Goal: Task Accomplishment & Management: Complete application form

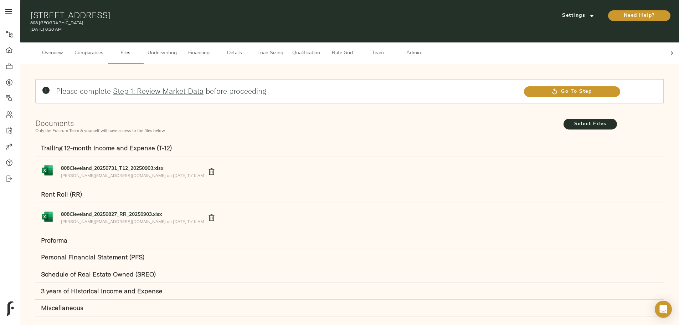
click at [177, 49] on span "Underwriting" at bounding box center [162, 53] width 29 height 9
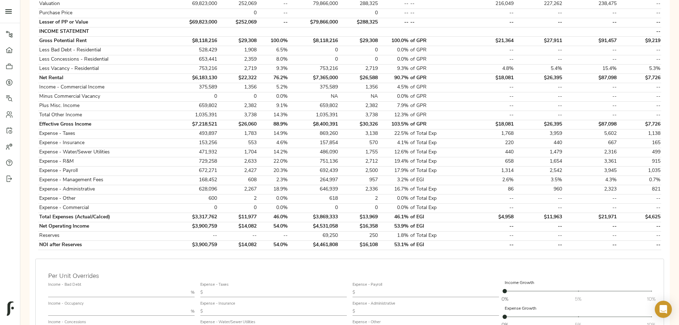
scroll to position [214, 0]
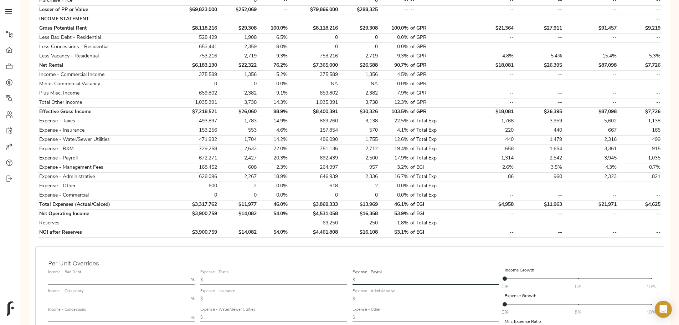
click at [369, 275] on input "text" at bounding box center [428, 279] width 141 height 9
type input "1,850"
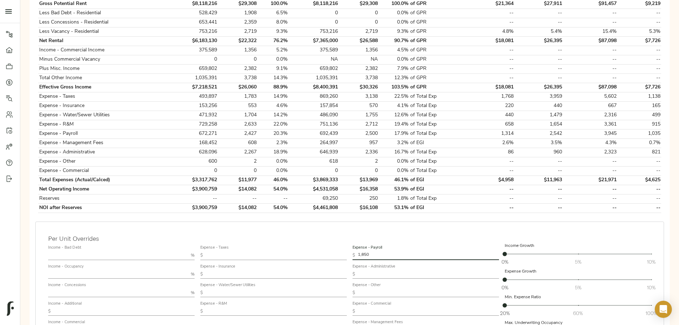
scroll to position [249, 0]
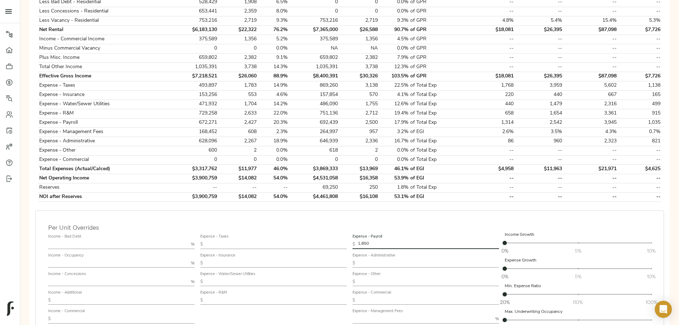
click at [308, 296] on input "text" at bounding box center [276, 300] width 141 height 9
type input "2,445"
click at [389, 314] on input "text" at bounding box center [422, 318] width 140 height 9
type input "2.5"
click at [280, 240] on input "text" at bounding box center [276, 244] width 141 height 9
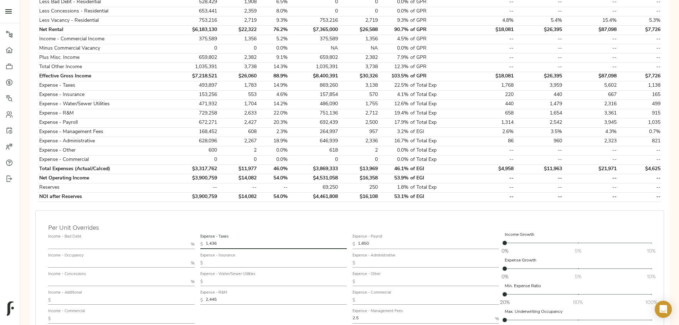
type input "1,436"
click at [338, 210] on div "Per Unit Overrides Income - Bad Debt % Income - Occupancy % Income - Concession…" at bounding box center [349, 297] width 629 height 174
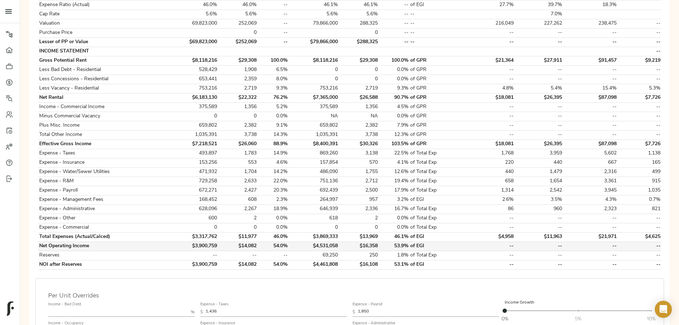
scroll to position [252, 0]
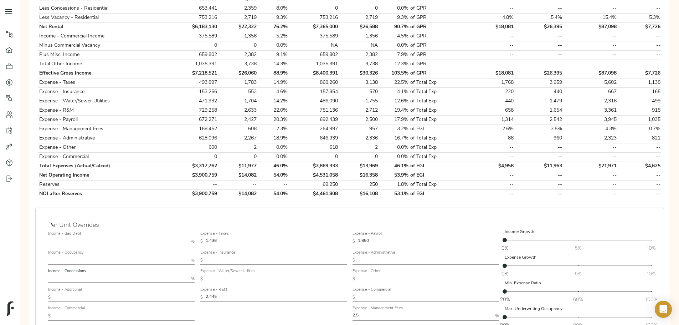
click at [188, 274] on input "text" at bounding box center [118, 278] width 140 height 9
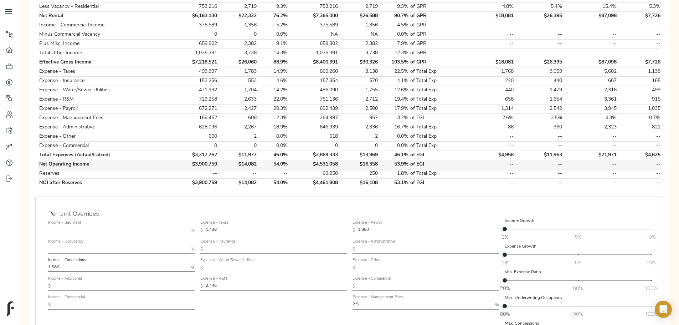
scroll to position [217, 0]
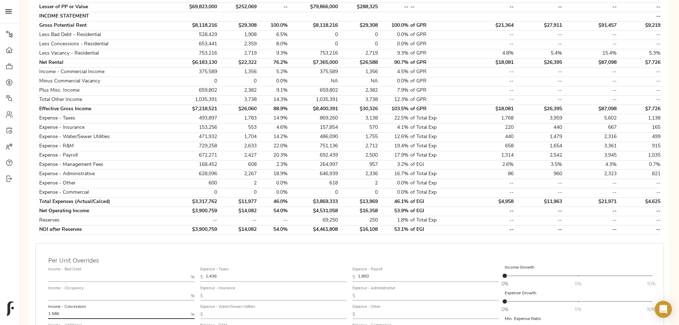
type input "1.586"
click at [81, 268] on label "Income - Bad Debt" at bounding box center [64, 270] width 33 height 4
click at [188, 273] on input "text" at bounding box center [118, 277] width 140 height 9
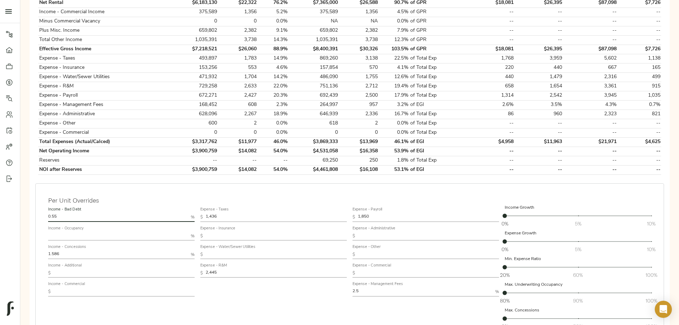
scroll to position [288, 0]
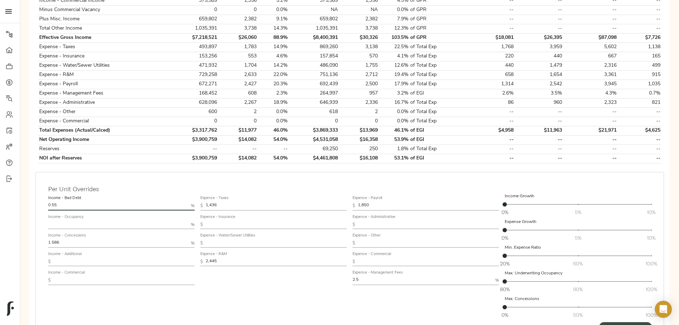
type input "0.55"
click at [606, 323] on span "Update" at bounding box center [625, 327] width 39 height 9
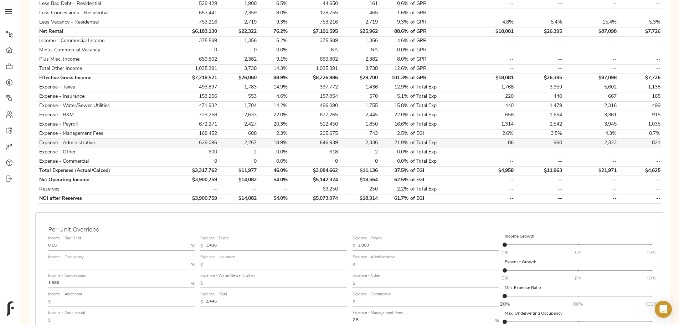
scroll to position [249, 0]
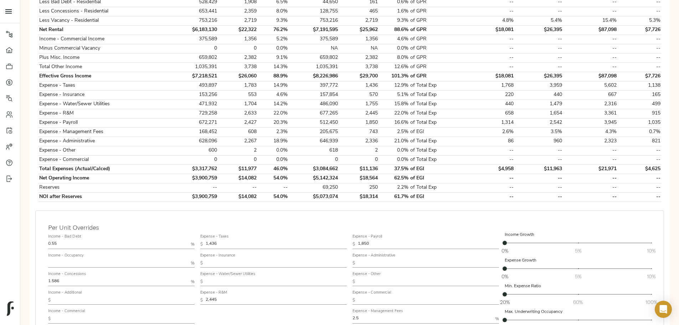
click at [195, 314] on input "text" at bounding box center [123, 318] width 141 height 9
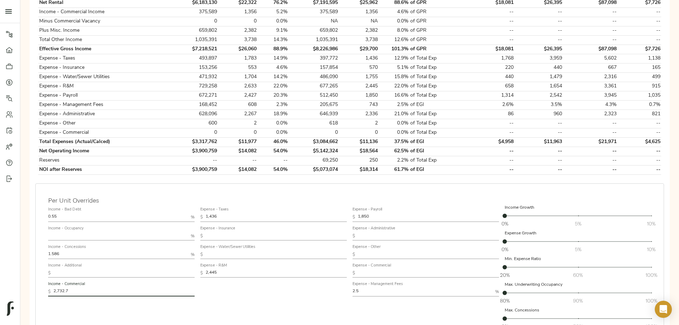
scroll to position [321, 0]
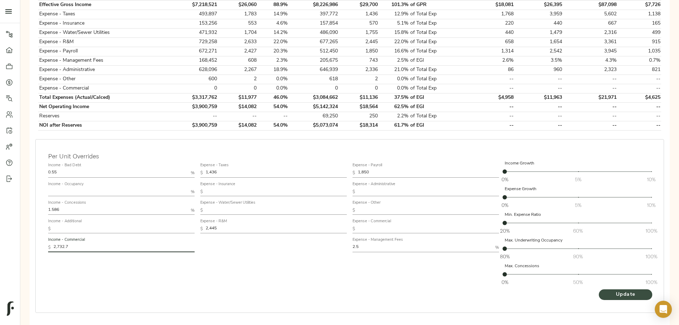
type input "2,732.7"
click at [599, 289] on button "Update" at bounding box center [625, 294] width 53 height 11
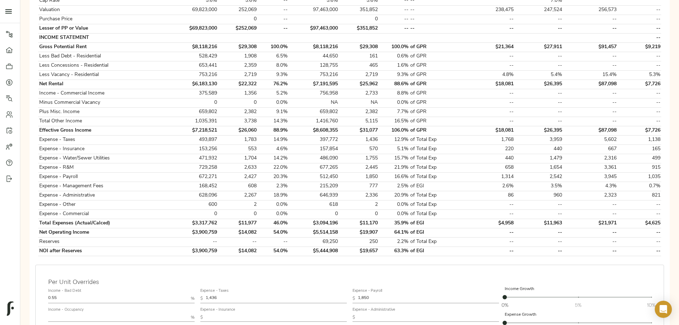
scroll to position [249, 0]
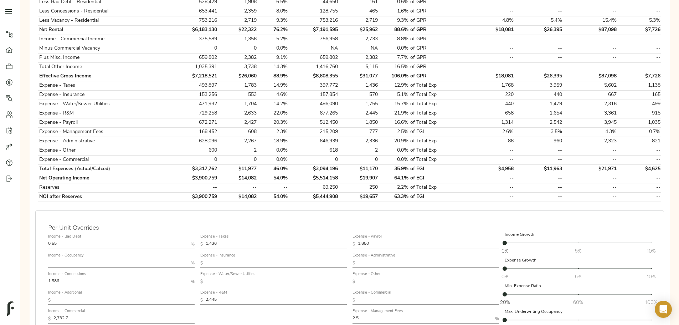
click at [183, 296] on input "text" at bounding box center [123, 300] width 141 height 9
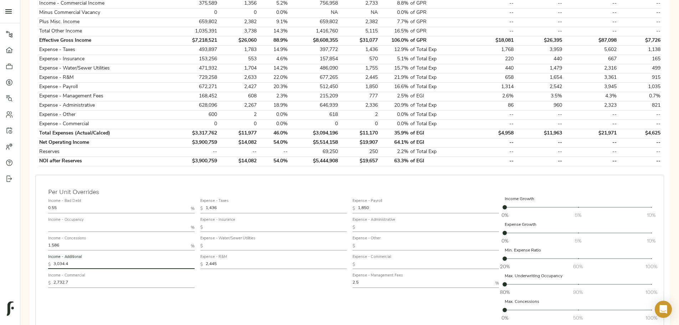
type input "3,034.4"
click at [606, 324] on span "Update" at bounding box center [625, 330] width 39 height 9
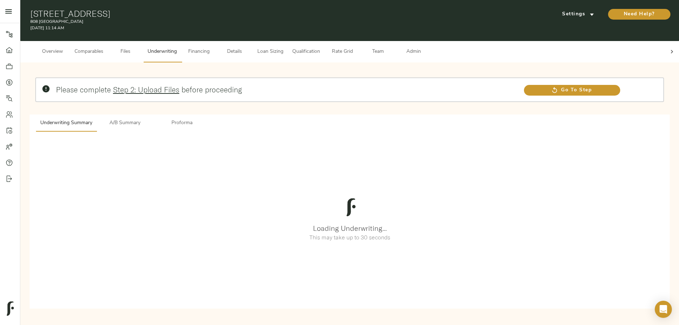
scroll to position [0, 0]
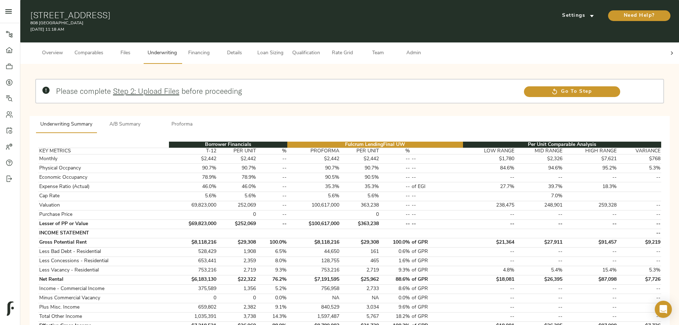
click at [212, 49] on span "Financing" at bounding box center [198, 53] width 27 height 9
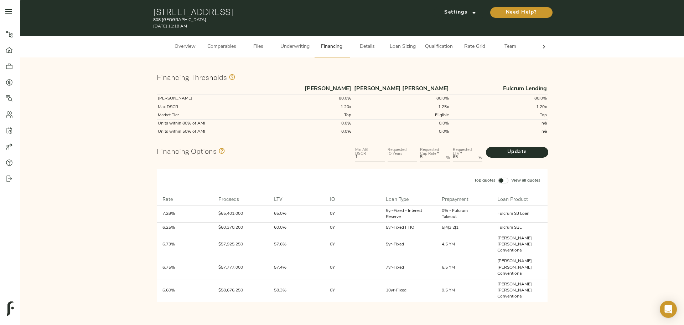
click at [403, 156] on input "number" at bounding box center [403, 157] width 30 height 9
type input "5"
click at [528, 147] on button "Update" at bounding box center [517, 152] width 62 height 11
click at [279, 45] on button "Underwriting" at bounding box center [295, 46] width 38 height 21
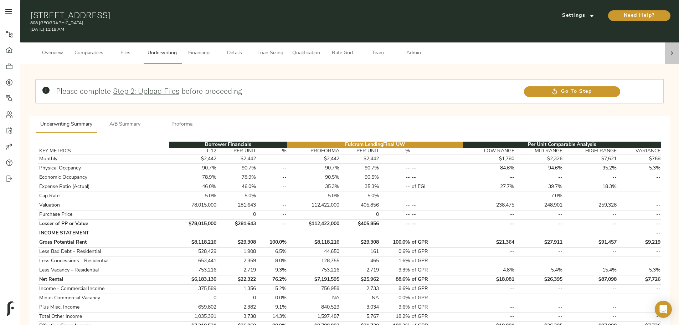
click at [668, 50] on icon at bounding box center [671, 53] width 7 height 7
click at [427, 49] on span "Admin" at bounding box center [413, 53] width 27 height 9
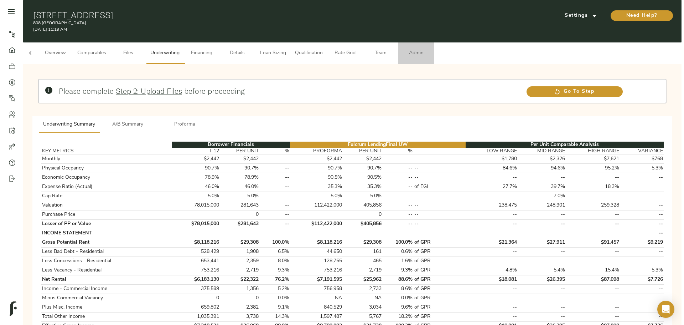
scroll to position [0, 28]
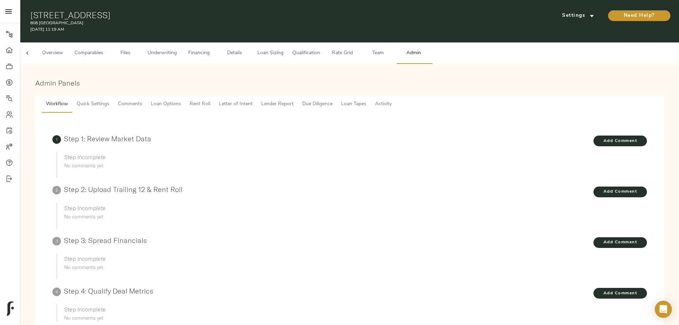
click at [142, 100] on span "Comments" at bounding box center [130, 104] width 24 height 9
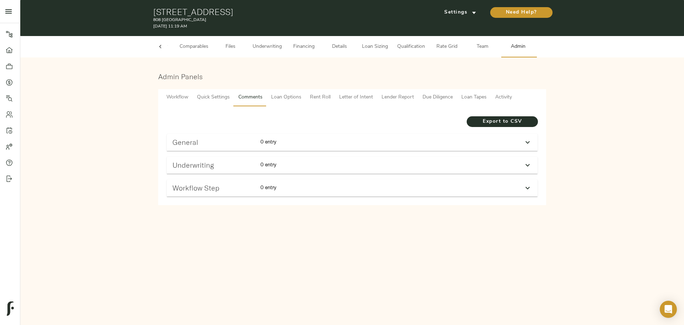
click at [273, 162] on strong "0 entry" at bounding box center [268, 164] width 16 height 6
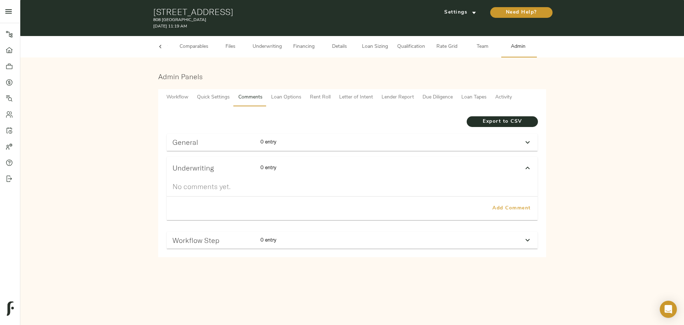
click at [510, 207] on span "Add Comment" at bounding box center [511, 208] width 41 height 9
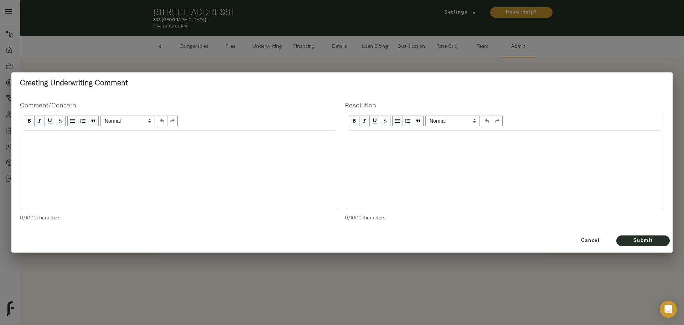
click at [169, 143] on div "Edit text" at bounding box center [180, 138] width 318 height 15
click at [229, 139] on div "Edit text" at bounding box center [179, 138] width 311 height 8
drag, startPoint x: 388, startPoint y: 156, endPoint x: 388, endPoint y: 151, distance: 4.6
click at [388, 154] on div at bounding box center [504, 170] width 319 height 80
click at [387, 137] on div "Edit text" at bounding box center [504, 138] width 311 height 8
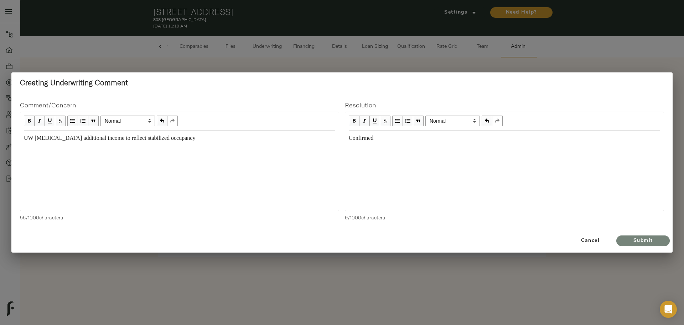
click at [621, 237] on button "Submit" at bounding box center [642, 240] width 53 height 11
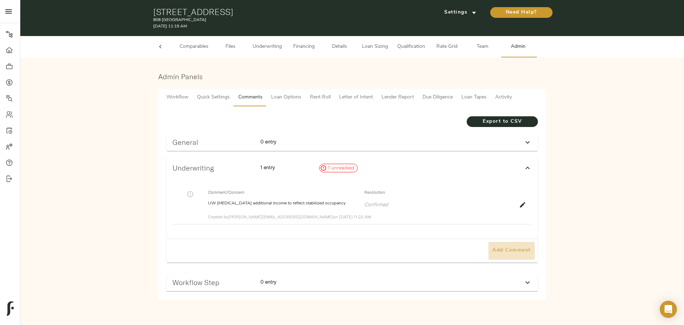
click at [508, 250] on span "Add Comment" at bounding box center [511, 250] width 41 height 9
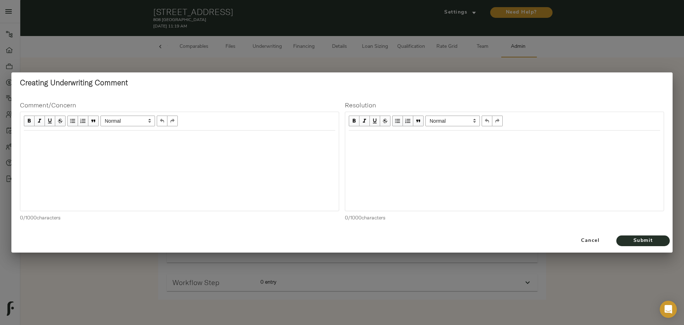
click at [87, 138] on div "Edit text" at bounding box center [179, 138] width 311 height 8
click at [112, 133] on div "UW" at bounding box center [180, 138] width 318 height 15
click at [404, 144] on div "Edit text" at bounding box center [505, 138] width 318 height 15
click at [656, 243] on span "Submit" at bounding box center [643, 240] width 39 height 9
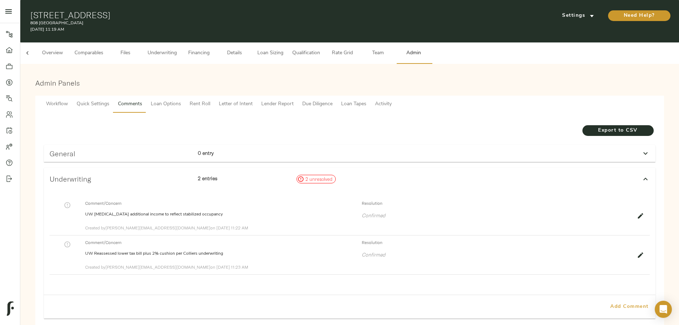
click at [609, 302] on span "Add Comment" at bounding box center [629, 306] width 41 height 9
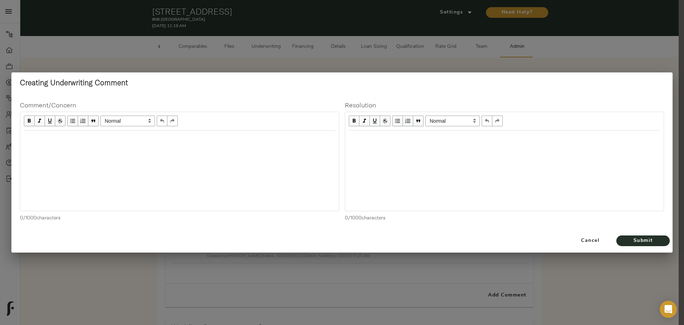
click at [162, 135] on div "Edit text" at bounding box center [179, 138] width 311 height 8
click at [135, 134] on div "Edit text" at bounding box center [179, 138] width 311 height 8
click at [371, 140] on div "Edit text" at bounding box center [504, 138] width 311 height 8
click at [107, 137] on div "UW Retail concessions burn off" at bounding box center [179, 138] width 311 height 8
click at [633, 241] on span "Submit" at bounding box center [643, 240] width 39 height 9
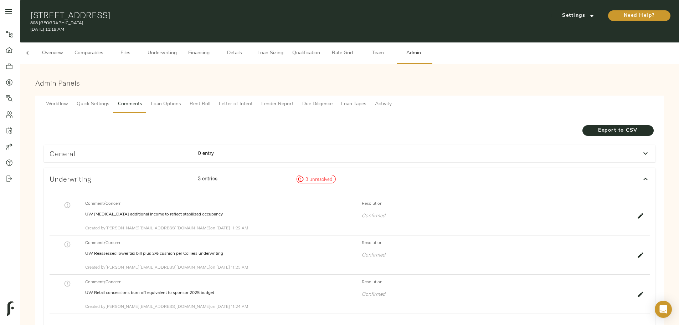
scroll to position [86, 0]
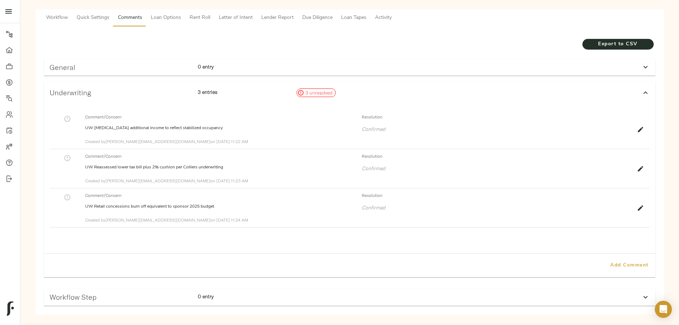
click at [606, 256] on button "Add Comment" at bounding box center [629, 265] width 46 height 18
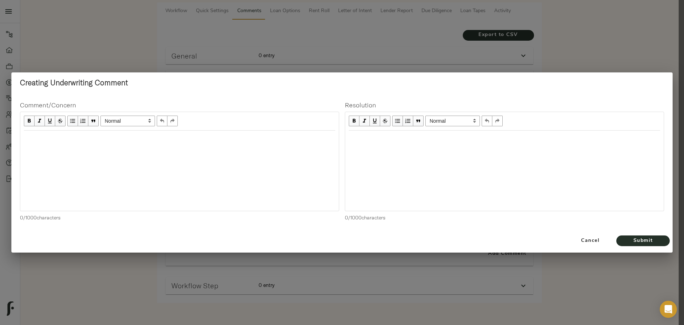
click at [167, 150] on div at bounding box center [179, 170] width 319 height 80
click at [152, 139] on div "Edit text" at bounding box center [179, 138] width 311 height 8
click at [376, 138] on div "Edit text" at bounding box center [504, 138] width 311 height 8
click at [632, 242] on span "Submit" at bounding box center [643, 240] width 39 height 9
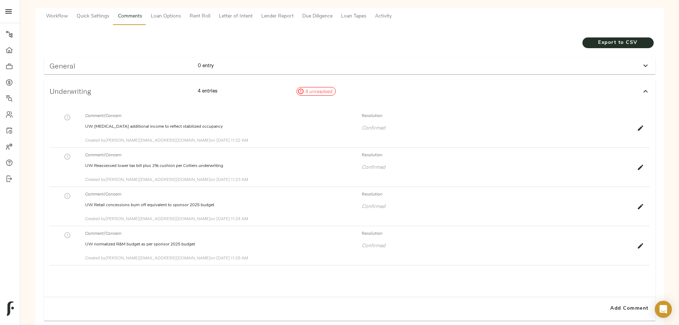
scroll to position [0, 0]
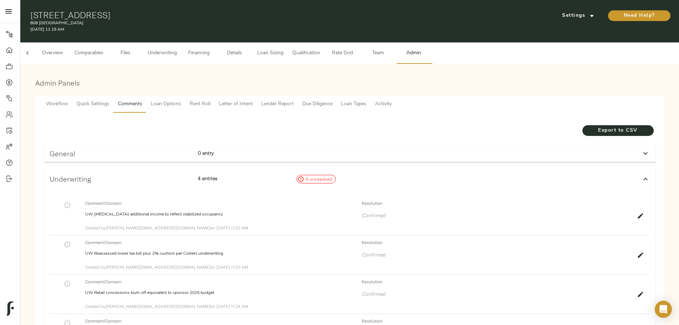
click at [177, 51] on span "Underwriting" at bounding box center [162, 53] width 29 height 9
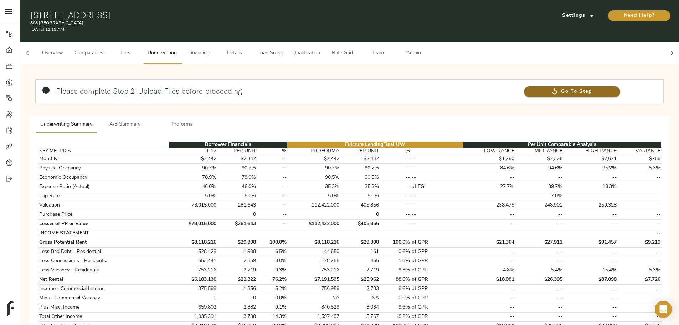
click at [551, 88] on icon at bounding box center [554, 91] width 7 height 7
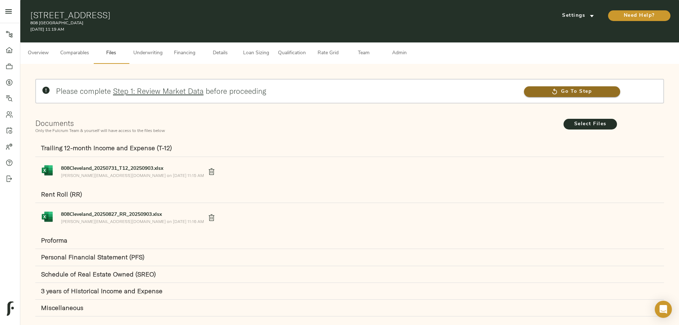
click at [524, 87] on span "Go To Step" at bounding box center [572, 91] width 96 height 9
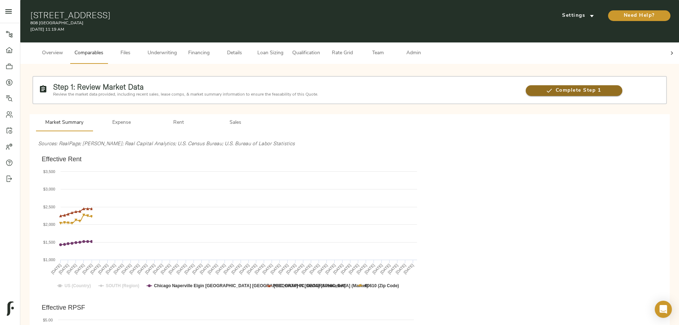
click at [526, 86] on span "Complete Step 1" at bounding box center [574, 90] width 97 height 9
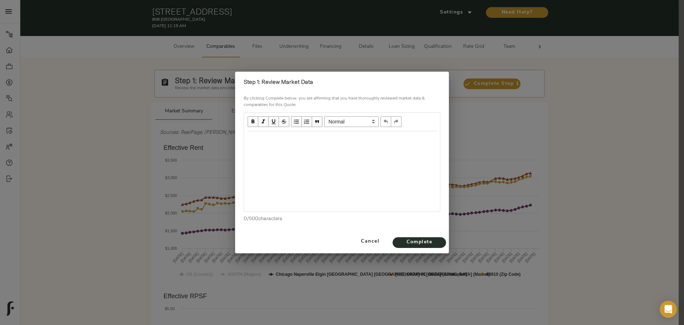
click at [356, 144] on div "Edit text" at bounding box center [341, 138] width 195 height 15
click at [377, 242] on span "Cancel" at bounding box center [369, 241] width 33 height 9
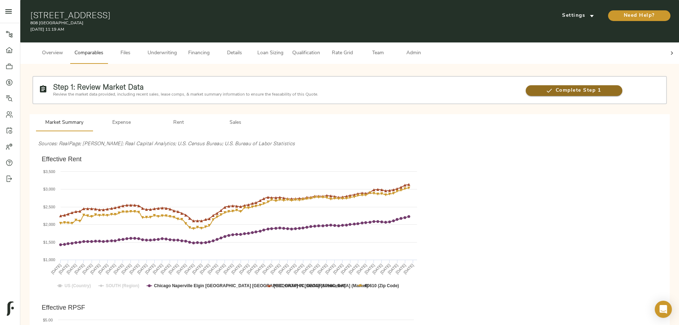
click at [526, 86] on span "Complete Step 1" at bounding box center [574, 90] width 97 height 9
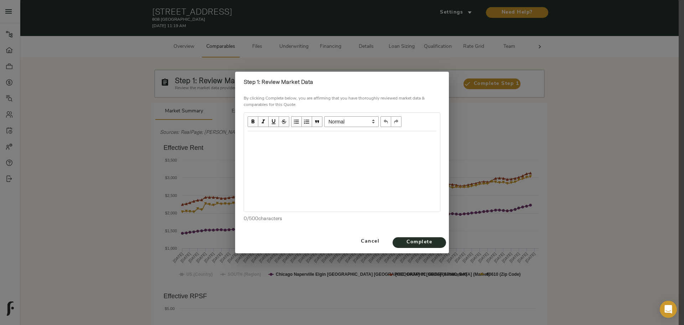
click at [271, 143] on div "Edit text" at bounding box center [341, 138] width 195 height 15
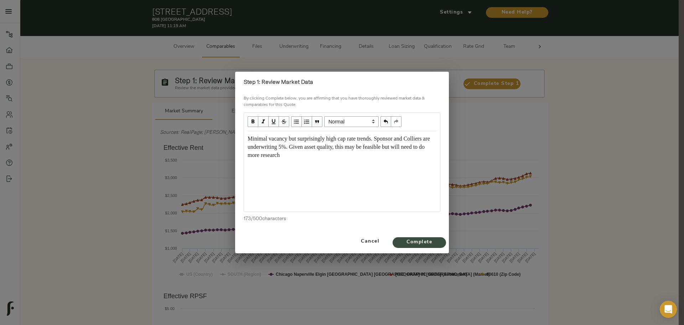
click at [412, 237] on button "Complete" at bounding box center [419, 242] width 53 height 11
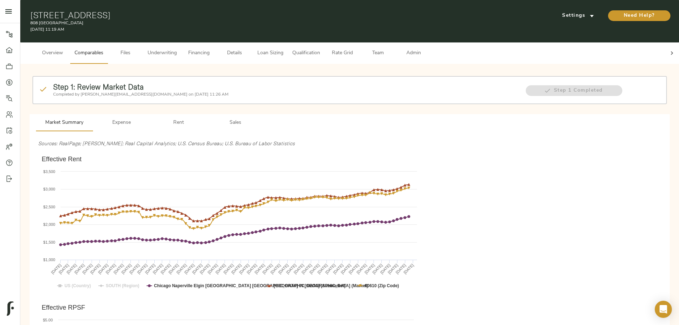
click at [139, 49] on span "Files" at bounding box center [125, 53] width 27 height 9
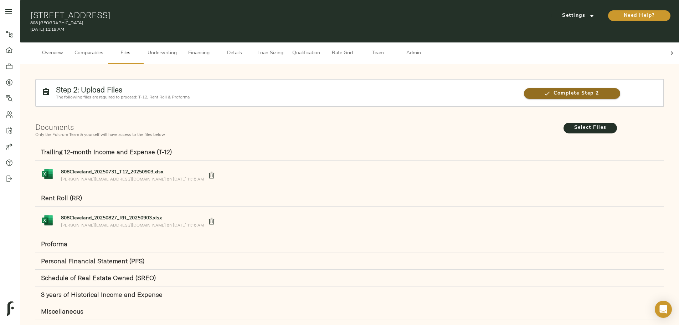
click at [524, 89] on span "Complete Step 2" at bounding box center [572, 93] width 96 height 9
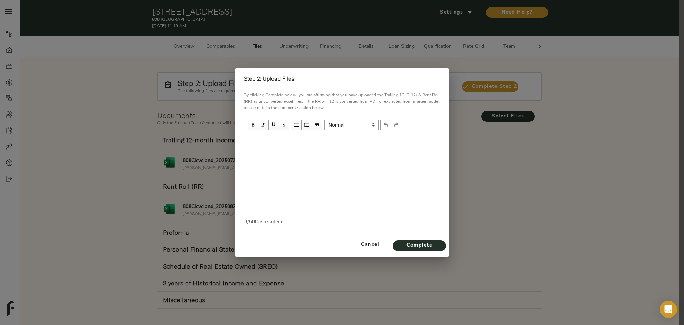
click at [333, 145] on div "Edit text" at bounding box center [342, 142] width 189 height 8
click at [401, 241] on span "Complete" at bounding box center [419, 245] width 39 height 9
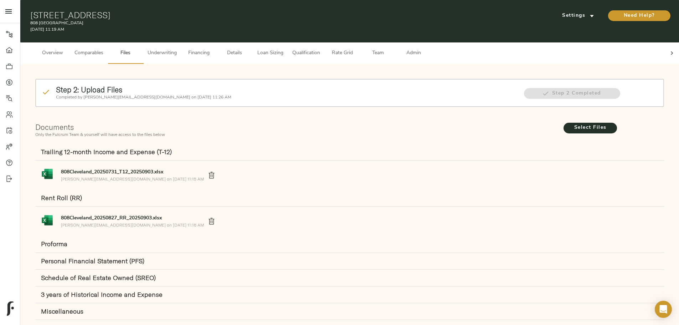
click at [177, 49] on span "Underwriting" at bounding box center [162, 53] width 29 height 9
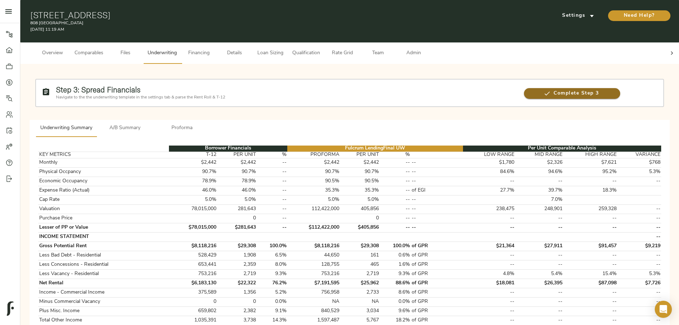
click at [524, 89] on span "Complete Step 3" at bounding box center [572, 93] width 96 height 9
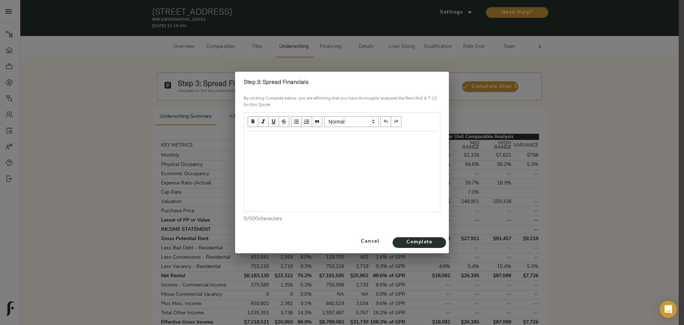
click at [289, 139] on div "Edit text" at bounding box center [342, 139] width 189 height 8
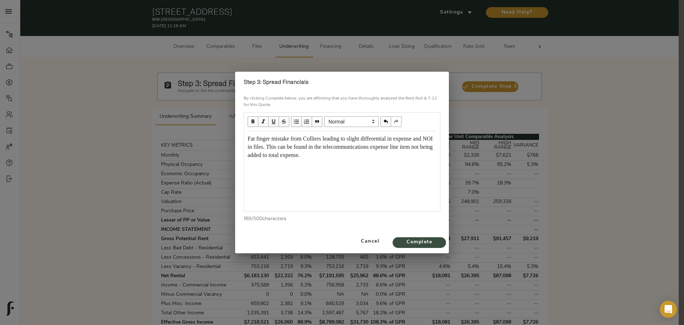
click at [409, 240] on span "Complete" at bounding box center [419, 242] width 39 height 9
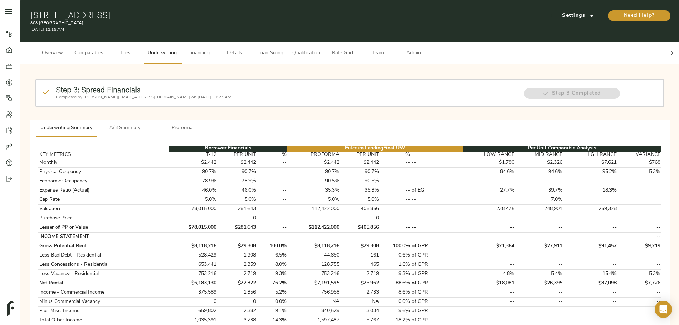
click at [324, 42] on button "Qualification" at bounding box center [306, 52] width 36 height 21
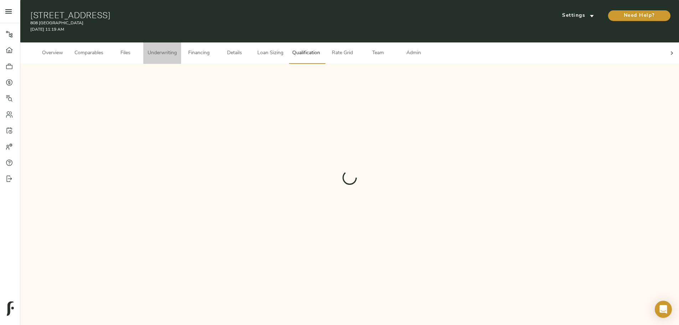
click at [177, 49] on span "Underwriting" at bounding box center [162, 53] width 29 height 9
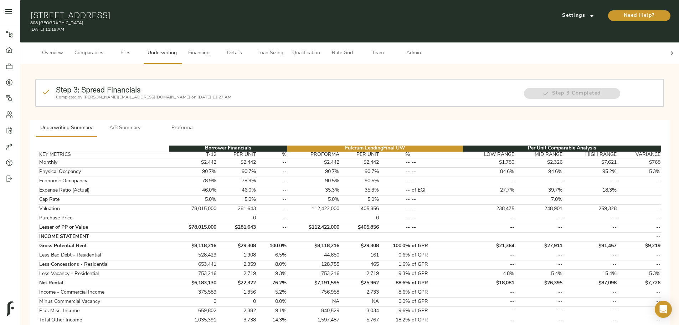
click at [391, 49] on span "Team" at bounding box center [377, 53] width 27 height 9
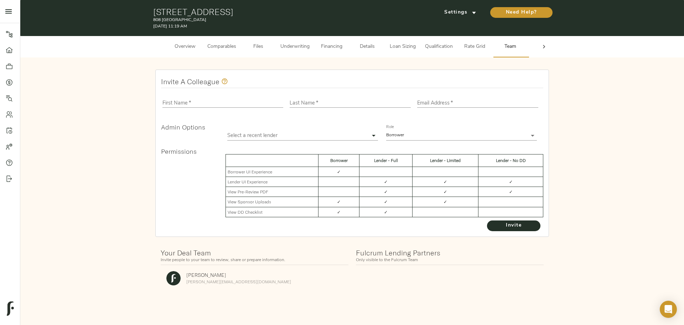
click at [543, 39] on div at bounding box center [544, 46] width 14 height 21
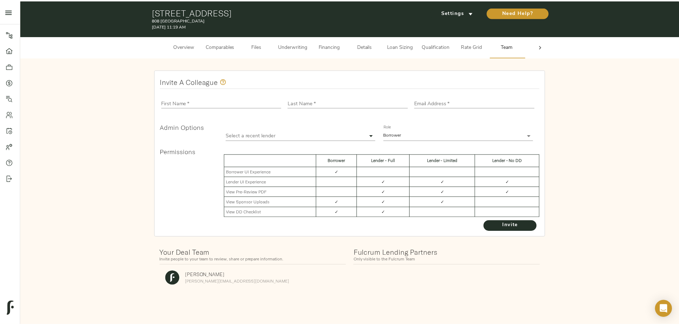
scroll to position [0, 28]
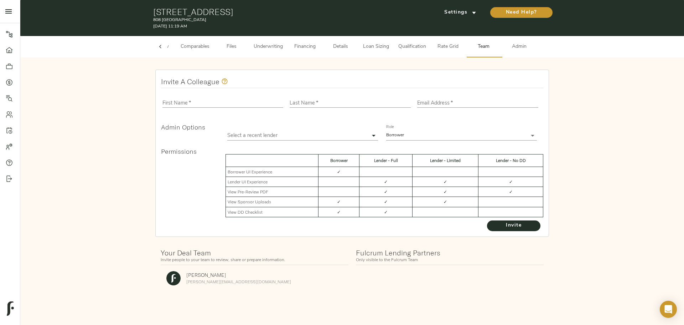
click at [518, 47] on span "Admin" at bounding box center [519, 46] width 27 height 9
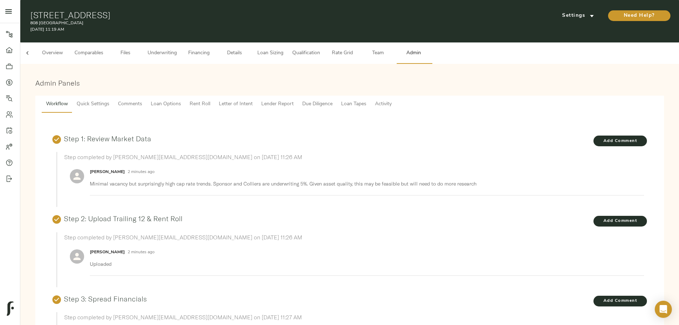
click at [294, 100] on span "Lender Report" at bounding box center [277, 104] width 32 height 9
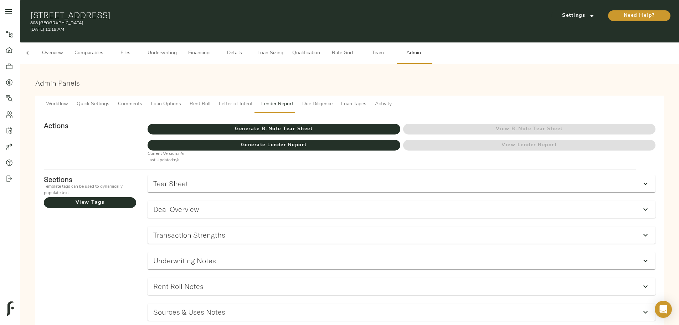
click at [313, 125] on span "Generate B-Note Tear Sheet" at bounding box center [274, 129] width 252 height 9
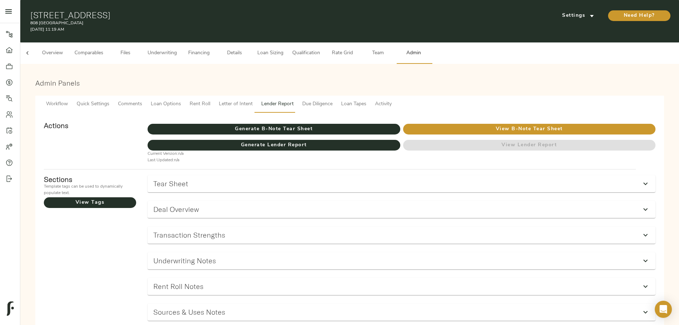
drag, startPoint x: 267, startPoint y: 11, endPoint x: 310, endPoint y: 11, distance: 42.8
click at [310, 11] on h1 "808 N Cleveland Ave, Chicago, IL 60610" at bounding box center [243, 15] width 426 height 10
copy h1 "Chicago, IL 60610"
click at [35, 52] on div at bounding box center [27, 52] width 14 height 21
click at [66, 51] on span "Overview" at bounding box center [52, 53] width 27 height 9
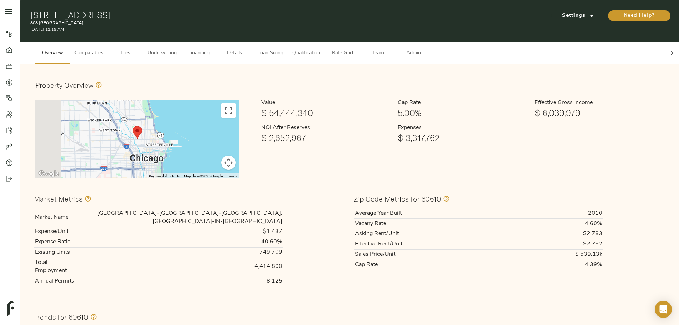
click at [278, 208] on td "Chicago-Naperville-Elgin, IL-IN-WI" at bounding box center [179, 217] width 207 height 18
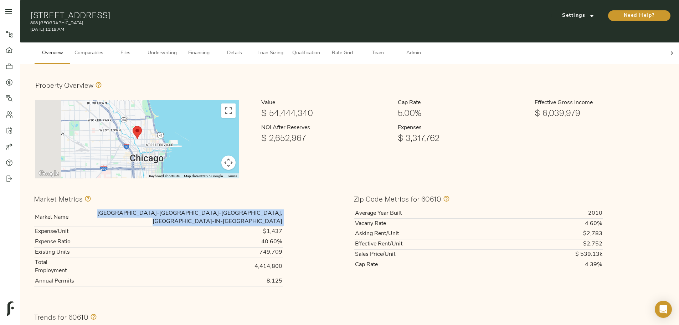
click at [278, 208] on td "Chicago-Naperville-Elgin, IL-IN-WI" at bounding box center [179, 217] width 207 height 18
click at [177, 51] on span "Underwriting" at bounding box center [162, 53] width 29 height 9
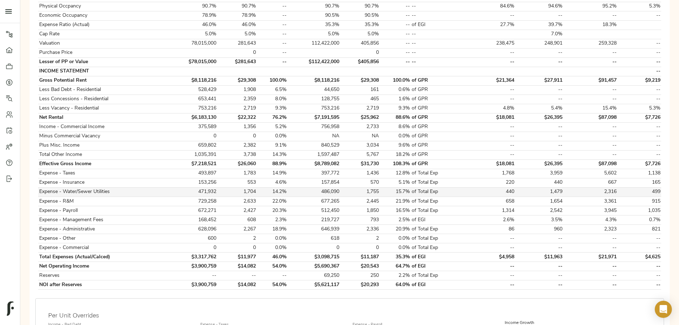
scroll to position [178, 0]
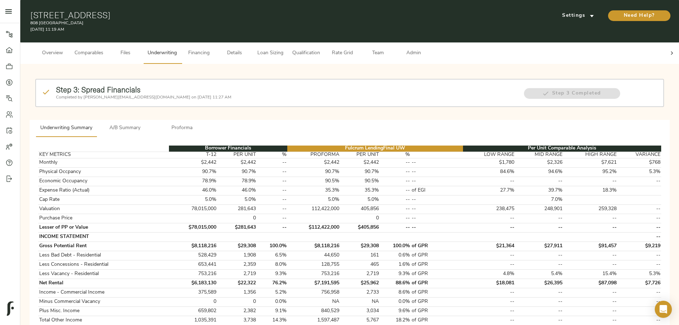
click at [267, 53] on div at bounding box center [672, 52] width 14 height 21
click at [267, 51] on span "Admin" at bounding box center [413, 53] width 27 height 9
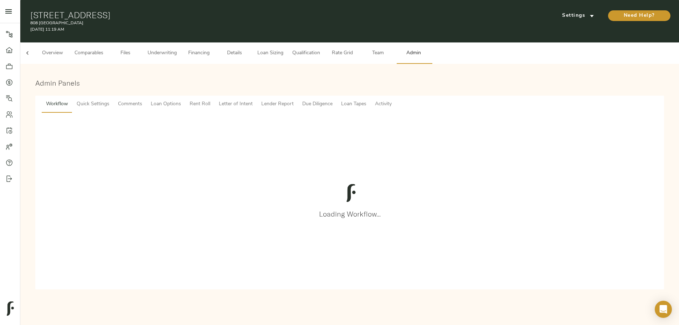
scroll to position [0, 28]
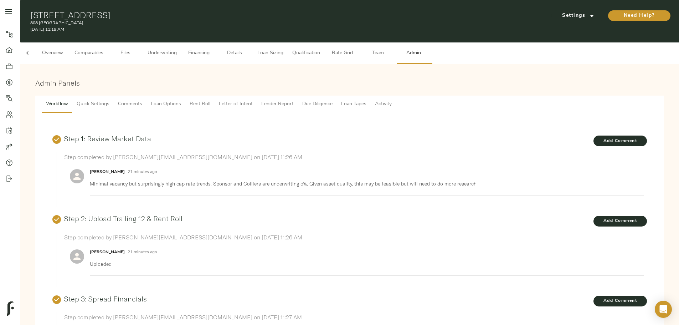
click at [109, 100] on span "Quick Settings" at bounding box center [93, 104] width 33 height 9
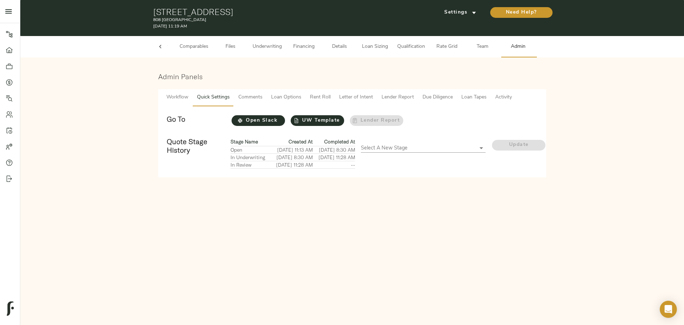
click at [267, 100] on body "808 Cleveland - 808 N Cleveland Ave, Chicago, IL 60610 Pipeline Dashboard Portf…" at bounding box center [342, 162] width 684 height 325
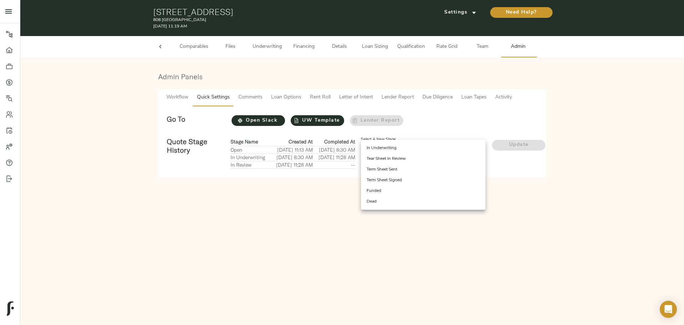
click at [267, 100] on li "In Underwriting" at bounding box center [423, 148] width 125 height 11
type input "IN_UNDERWRITING"
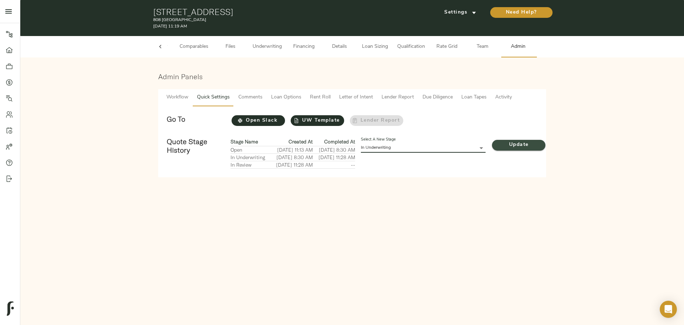
click at [267, 100] on span "Update" at bounding box center [518, 144] width 53 height 9
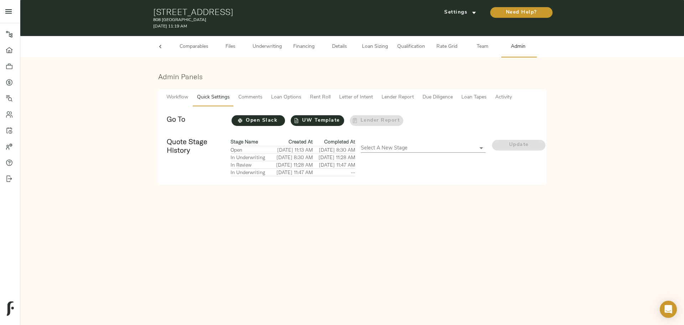
click at [267, 100] on body "808 Cleveland - 808 N Cleveland Ave, Chicago, IL 60610 Pipeline Dashboard Portf…" at bounding box center [342, 162] width 684 height 325
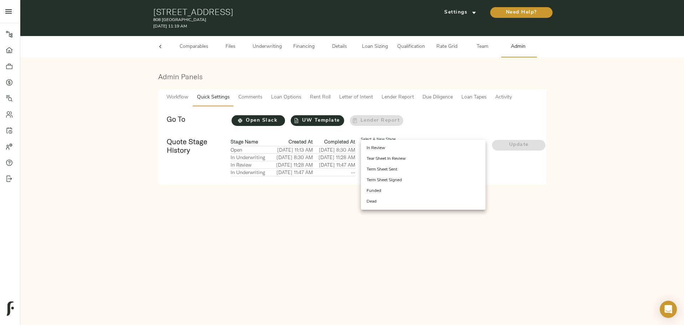
click at [267, 100] on div at bounding box center [342, 162] width 684 height 325
click at [267, 100] on body "808 Cleveland - 808 N Cleveland Ave, Chicago, IL 60610 Pipeline Dashboard Portf…" at bounding box center [342, 162] width 684 height 325
click at [267, 100] on div at bounding box center [342, 162] width 684 height 325
click at [267, 100] on body "808 Cleveland - 808 N Cleveland Ave, Chicago, IL 60610 Pipeline Dashboard Portf…" at bounding box center [342, 162] width 684 height 325
click at [267, 100] on div at bounding box center [342, 162] width 684 height 325
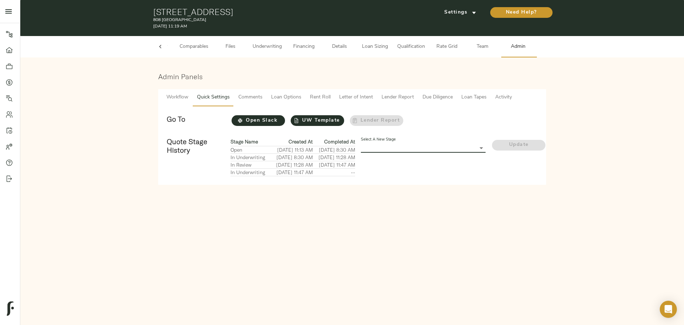
click at [267, 100] on body "808 Cleveland - 808 N Cleveland Ave, Chicago, IL 60610 Pipeline Dashboard Portf…" at bounding box center [342, 162] width 684 height 325
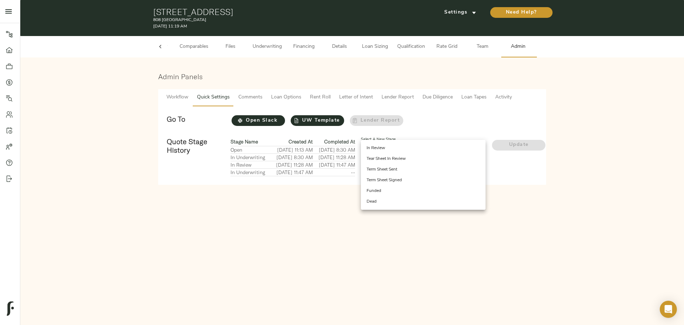
click at [267, 100] on div at bounding box center [342, 162] width 684 height 325
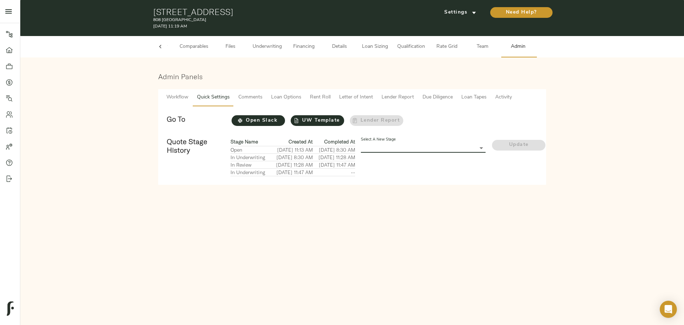
click at [267, 100] on body "808 Cleveland - 808 N Cleveland Ave, Chicago, IL 60610 Pipeline Dashboard Portf…" at bounding box center [342, 162] width 684 height 325
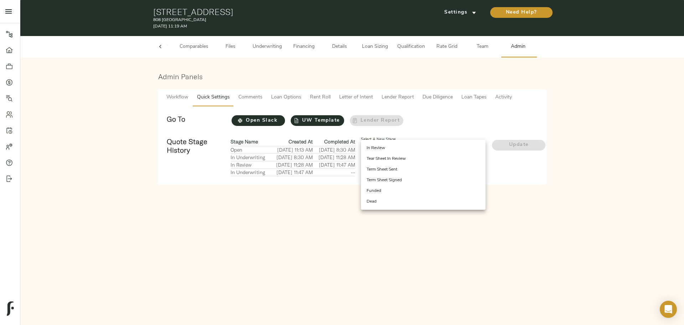
click at [249, 100] on div at bounding box center [342, 162] width 684 height 325
click at [267, 100] on body "808 Cleveland - 808 N Cleveland Ave, Chicago, IL 60610 Pipeline Dashboard Portf…" at bounding box center [342, 162] width 684 height 325
drag, startPoint x: 523, startPoint y: 190, endPoint x: 456, endPoint y: 190, distance: 67.0
click at [267, 100] on div at bounding box center [342, 162] width 684 height 325
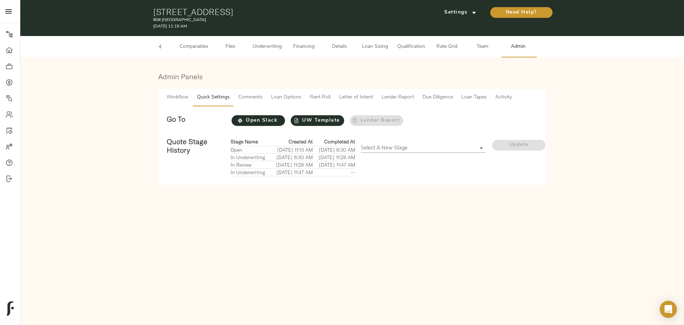
drag, startPoint x: 230, startPoint y: 200, endPoint x: 267, endPoint y: 201, distance: 36.7
click at [267, 100] on tr "In Underwriting September 15, 2025 11:47 AM --" at bounding box center [293, 172] width 125 height 7
click at [267, 100] on td "--" at bounding box center [334, 172] width 42 height 7
click at [267, 100] on body "808 Cleveland - 808 N Cleveland Ave, Chicago, IL 60610 Pipeline Dashboard Portf…" at bounding box center [342, 162] width 684 height 325
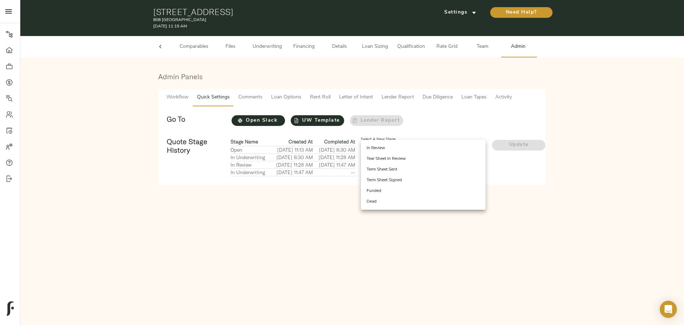
click at [267, 100] on div at bounding box center [342, 162] width 684 height 325
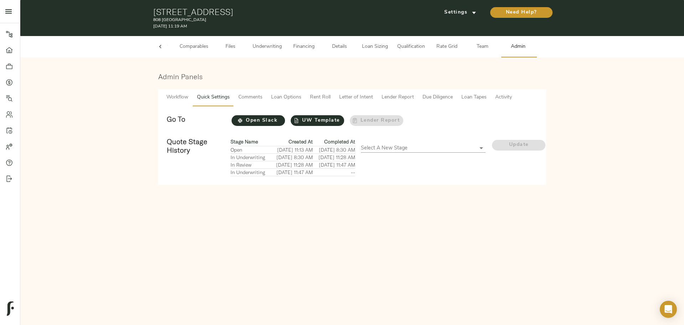
drag, startPoint x: 277, startPoint y: 197, endPoint x: 301, endPoint y: 198, distance: 23.9
click at [267, 100] on td "[DATE] 11:47 AM" at bounding box center [291, 172] width 42 height 7
click at [267, 52] on button "Underwriting" at bounding box center [267, 46] width 38 height 21
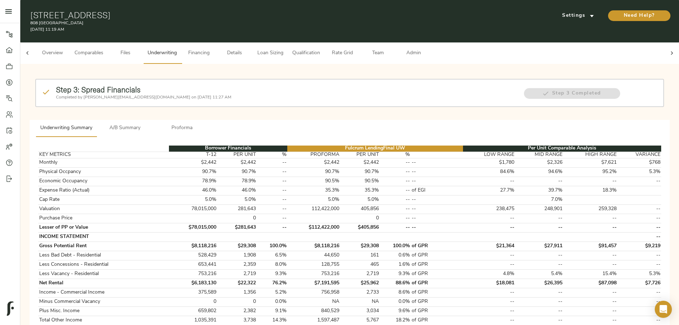
click at [267, 50] on span "Admin" at bounding box center [413, 53] width 27 height 9
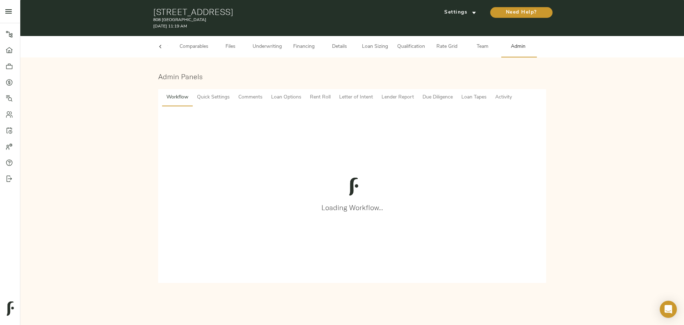
click at [240, 99] on span "Comments" at bounding box center [250, 97] width 24 height 9
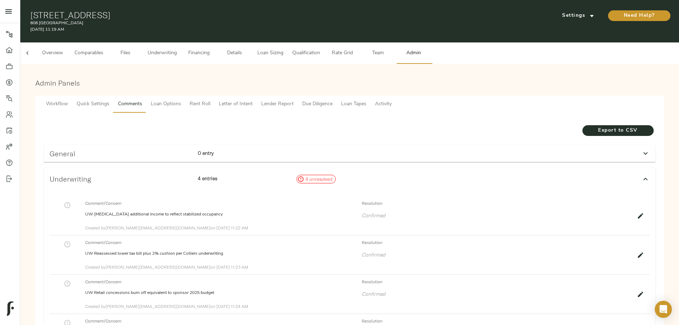
click at [267, 100] on span "Lender Report" at bounding box center [277, 104] width 32 height 9
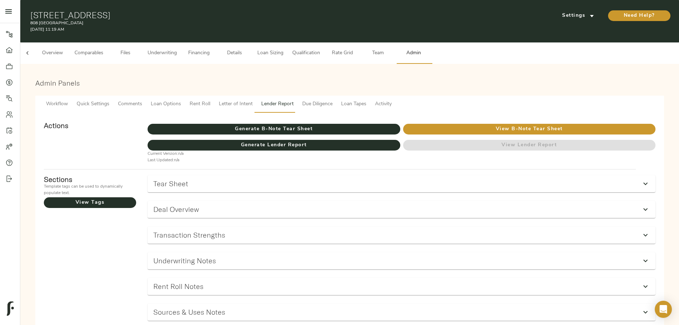
click at [68, 100] on span "Workflow" at bounding box center [57, 104] width 22 height 9
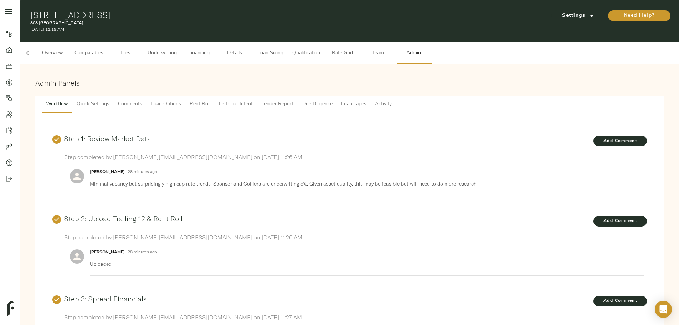
click at [109, 100] on span "Quick Settings" at bounding box center [93, 104] width 33 height 9
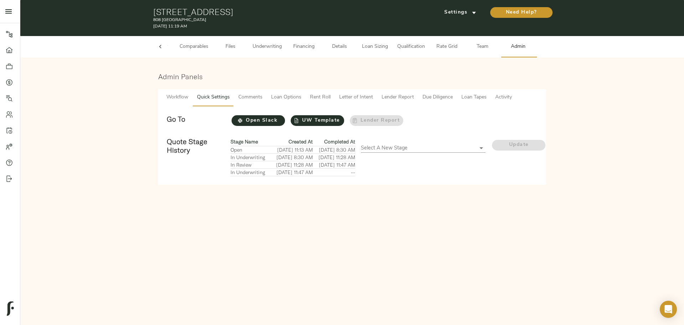
click at [267, 100] on body "808 Cleveland - 808 N Cleveland Ave, Chicago, IL 60610 Pipeline Dashboard Portf…" at bounding box center [342, 162] width 684 height 325
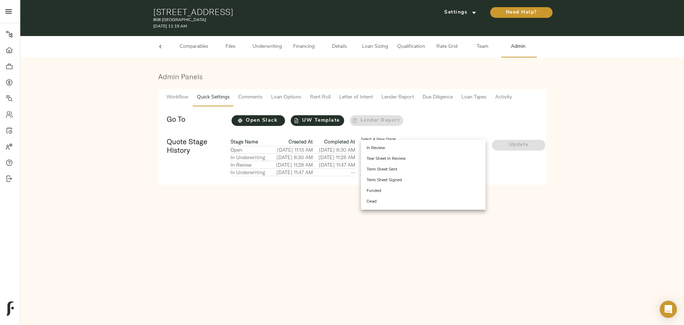
click at [267, 100] on div at bounding box center [342, 162] width 684 height 325
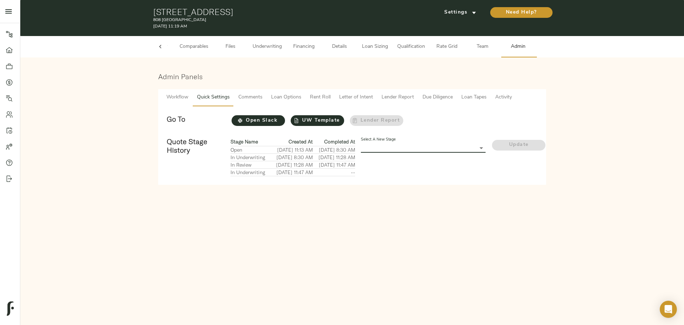
click at [267, 100] on body "808 Cleveland - 808 N Cleveland Ave, Chicago, IL 60610 Pipeline Dashboard Portf…" at bounding box center [342, 162] width 684 height 325
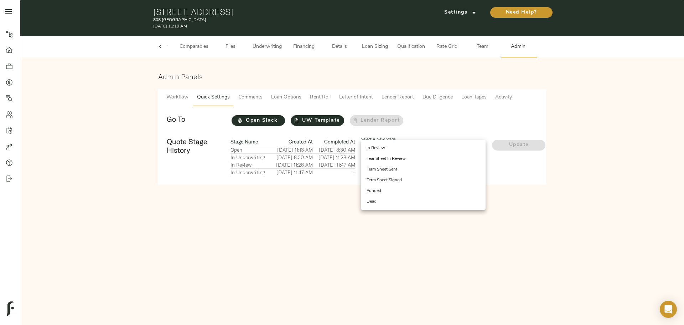
click at [10, 80] on div at bounding box center [342, 162] width 684 height 325
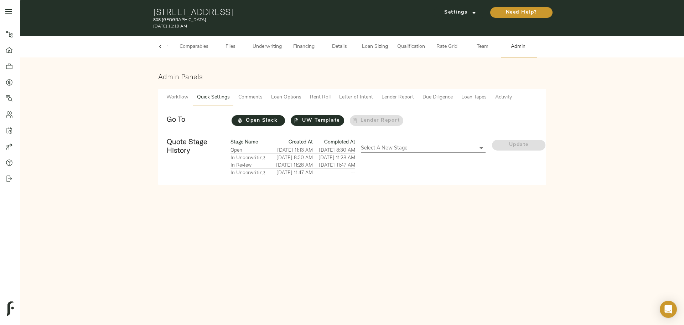
click at [11, 25] on ul "Pipeline Dashboard Portfolio Quotes Search Users Activity Account Help Sign Out" at bounding box center [10, 106] width 20 height 166
click at [10, 35] on icon at bounding box center [9, 34] width 7 height 7
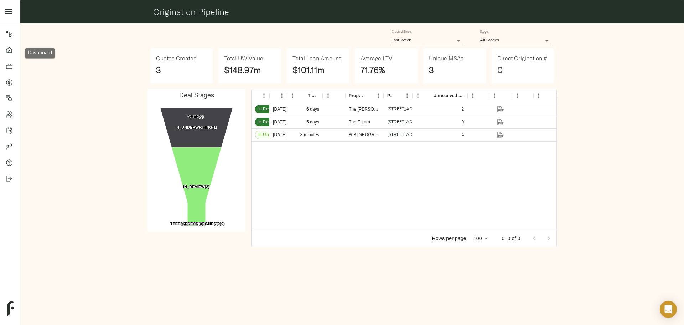
click at [11, 51] on icon at bounding box center [9, 50] width 7 height 7
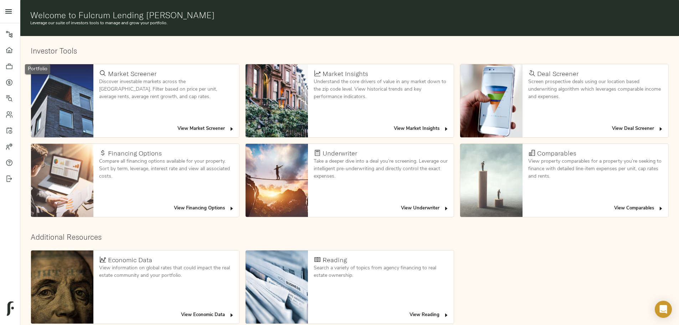
click at [10, 70] on link "Portfolio" at bounding box center [10, 66] width 20 height 16
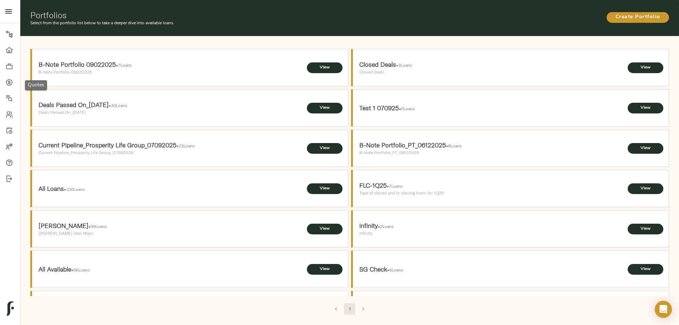
click at [10, 85] on icon at bounding box center [9, 82] width 6 height 6
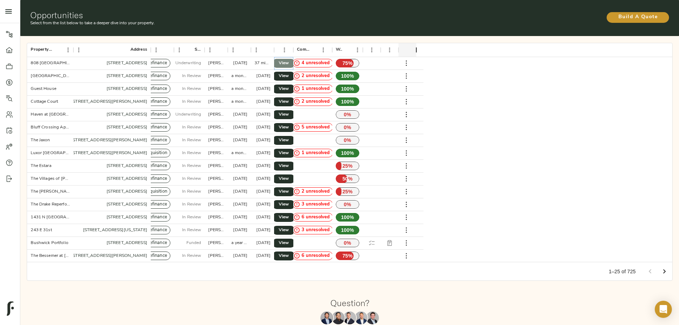
click at [267, 60] on span "View" at bounding box center [283, 63] width 9 height 7
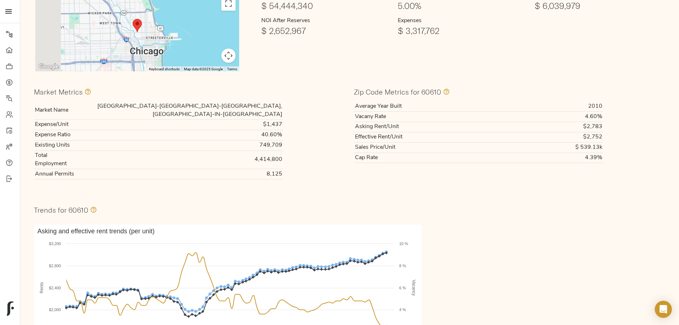
scroll to position [71, 0]
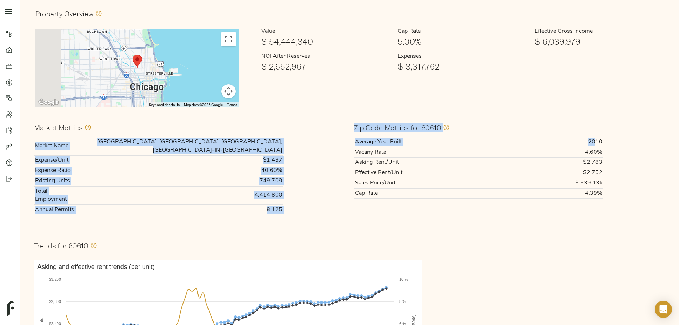
drag, startPoint x: 348, startPoint y: 132, endPoint x: 497, endPoint y: 133, distance: 149.0
click at [497, 133] on div "Market Metrics Market Name [GEOGRAPHIC_DATA]-[GEOGRAPHIC_DATA]-[GEOGRAPHIC_DATA…" at bounding box center [350, 169] width 646 height 111
click at [511, 137] on td "2010" at bounding box center [557, 142] width 92 height 10
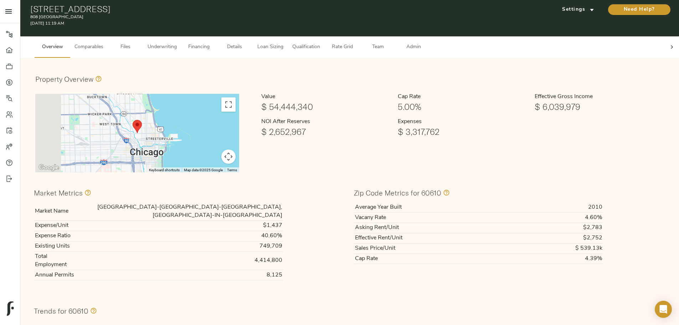
scroll to position [0, 0]
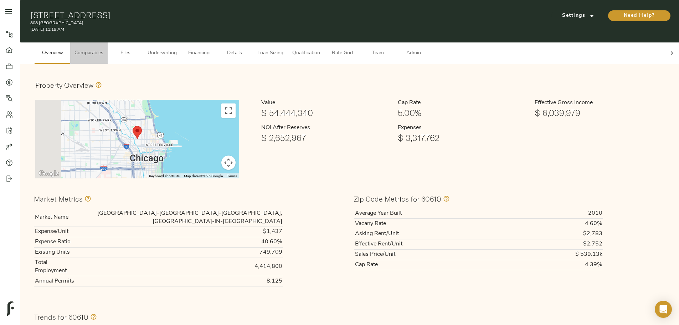
click at [103, 49] on span "Comparables" at bounding box center [88, 53] width 29 height 9
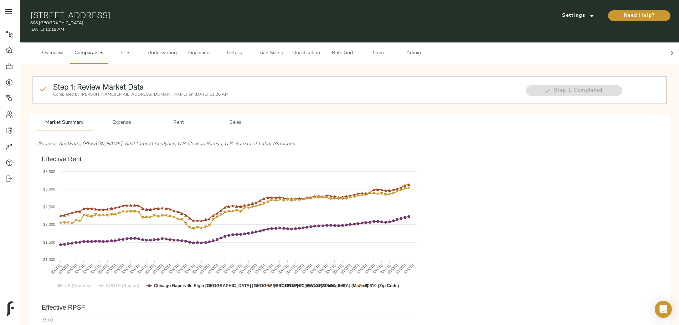
click at [181, 42] on button "Underwriting" at bounding box center [162, 52] width 38 height 21
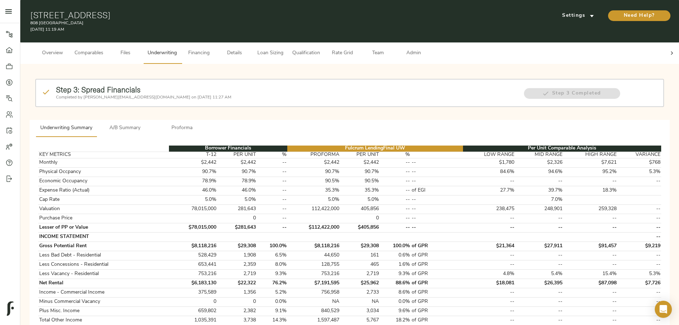
click at [66, 49] on span "Overview" at bounding box center [52, 53] width 27 height 9
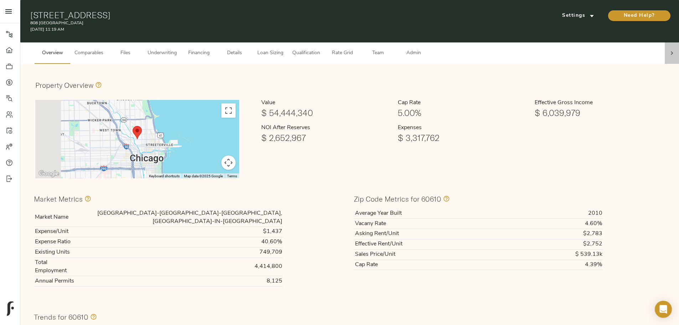
click at [665, 51] on div at bounding box center [672, 52] width 14 height 21
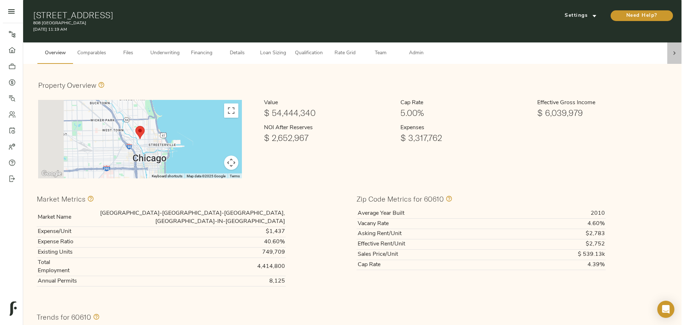
scroll to position [0, 31]
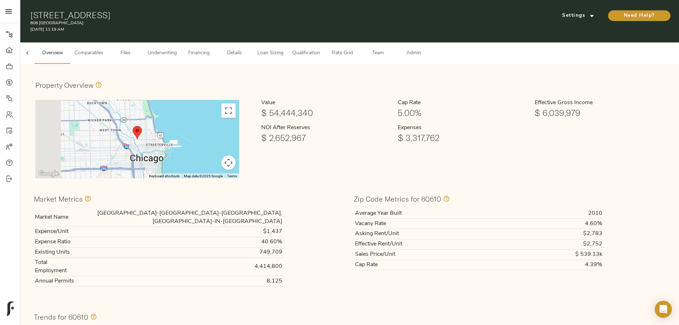
click at [427, 49] on span "Admin" at bounding box center [413, 53] width 27 height 9
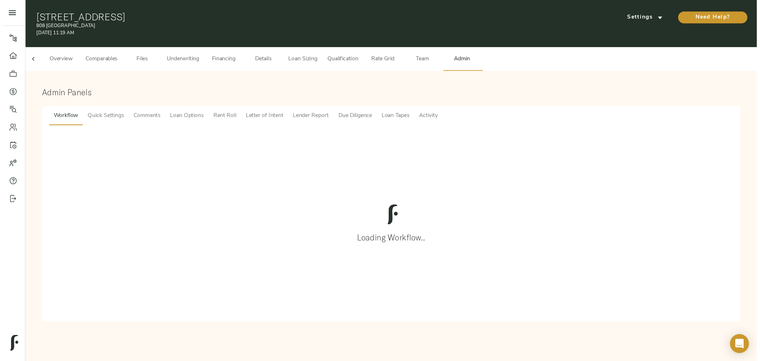
scroll to position [0, 28]
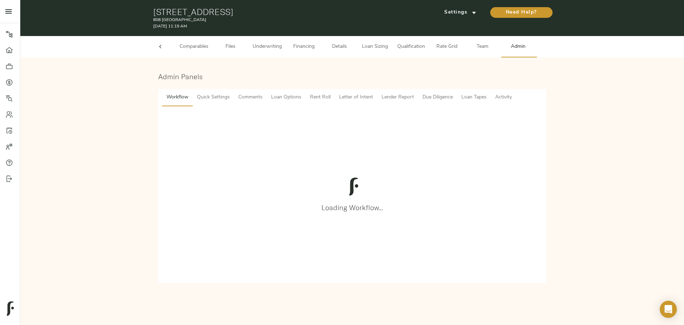
click at [214, 94] on span "Quick Settings" at bounding box center [213, 97] width 33 height 9
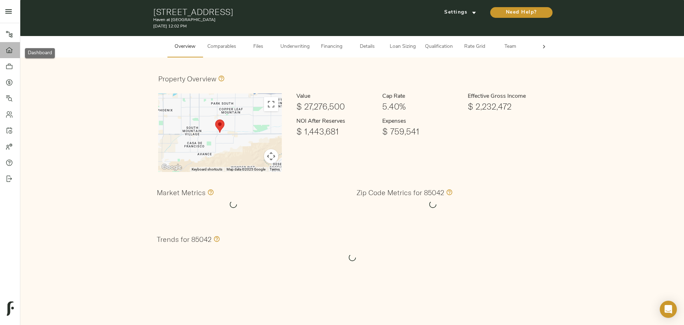
click at [6, 46] on link "Dashboard" at bounding box center [10, 50] width 20 height 16
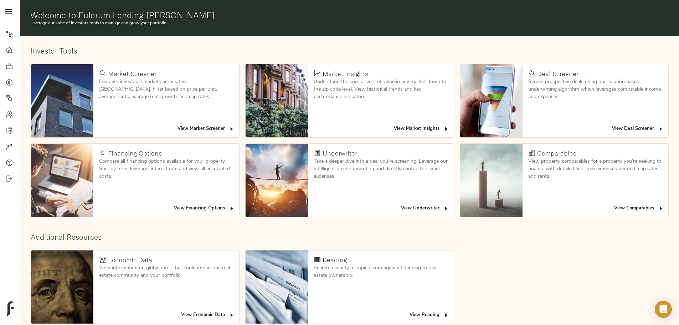
click at [610, 123] on button "View Deal Screener" at bounding box center [637, 128] width 55 height 11
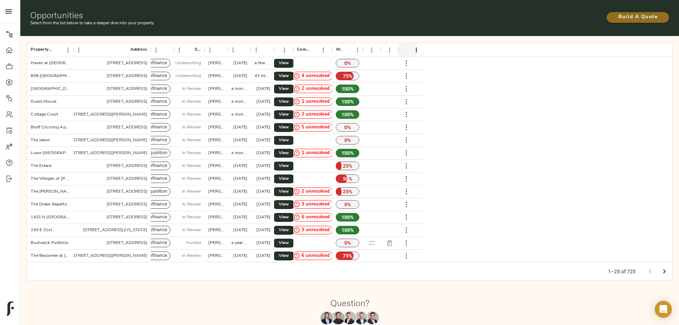
click at [614, 13] on span "Build A Quote" at bounding box center [638, 17] width 48 height 9
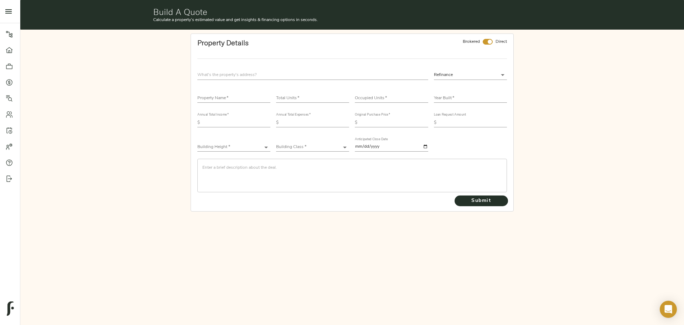
click at [244, 76] on input "text" at bounding box center [312, 75] width 231 height 10
type input "555 Butterfield Rd, Houston, TX 77090, USA"
click at [488, 41] on input "checkbox" at bounding box center [489, 42] width 17 height 6
checkbox input "false"
click at [223, 99] on input "text" at bounding box center [233, 98] width 73 height 9
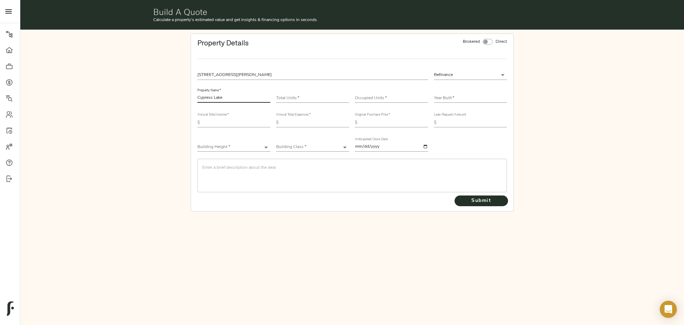
type input "Cypress Lake"
click at [285, 101] on input "number" at bounding box center [312, 98] width 73 height 9
type input "216"
click at [368, 92] on div "Occupied Units   *" at bounding box center [391, 95] width 73 height 14
click at [365, 97] on input "number" at bounding box center [391, 98] width 73 height 9
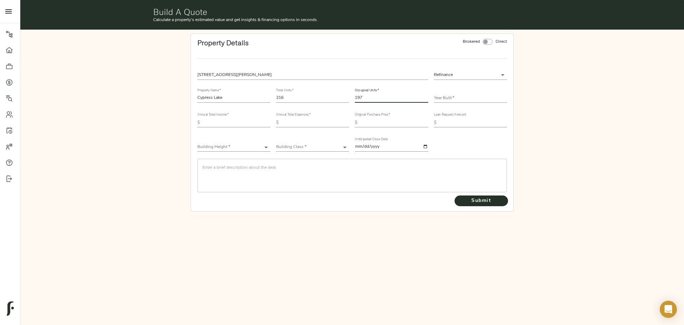
type input "197"
click at [446, 93] on div "Year Built   *" at bounding box center [470, 95] width 73 height 14
click at [447, 96] on input "text" at bounding box center [470, 98] width 73 height 9
type input "1995"
click at [211, 123] on input "text" at bounding box center [237, 122] width 68 height 9
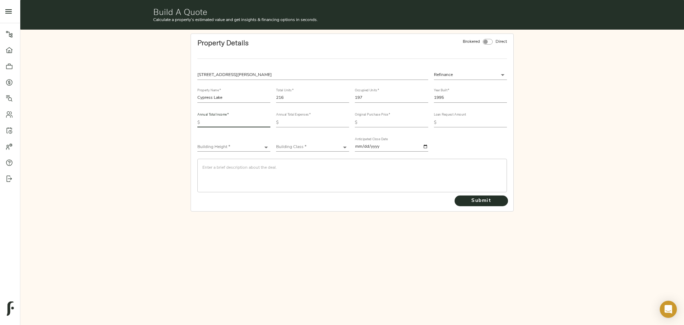
click at [225, 123] on input "text" at bounding box center [237, 122] width 68 height 9
type input "3,177,728"
click at [285, 122] on input "text" at bounding box center [316, 122] width 68 height 9
type input "1,692,455"
drag, startPoint x: 375, startPoint y: 124, endPoint x: 407, endPoint y: 114, distance: 33.1
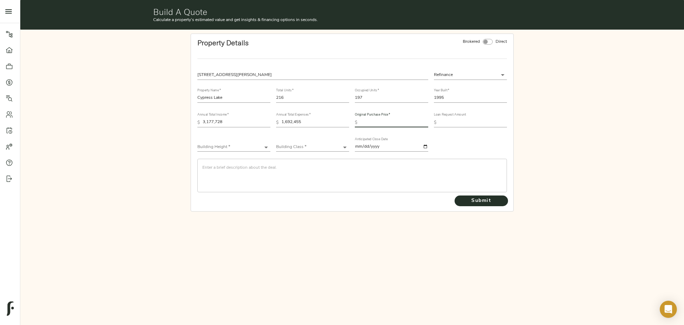
click at [375, 124] on input "text" at bounding box center [394, 122] width 68 height 9
type input "23,300,000"
click at [444, 120] on input "text" at bounding box center [473, 122] width 68 height 9
type input "20,000,000"
click at [223, 147] on body "Haven at South Mountain - 1630 E Baseline Rd, Phoenix, AZ 85042 Pipeline Dashbo…" at bounding box center [342, 162] width 684 height 325
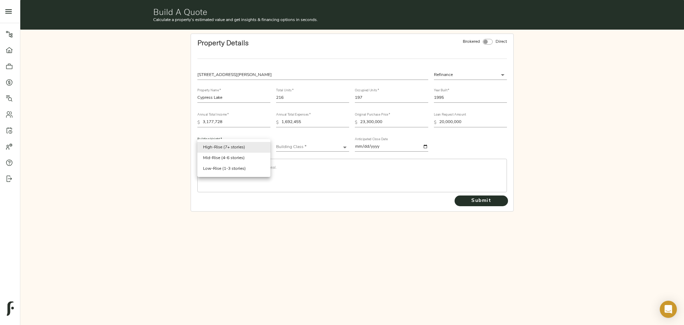
click at [224, 169] on li "Low-Rise (1-3 stories)" at bounding box center [233, 168] width 73 height 11
type input "Low-Rise"
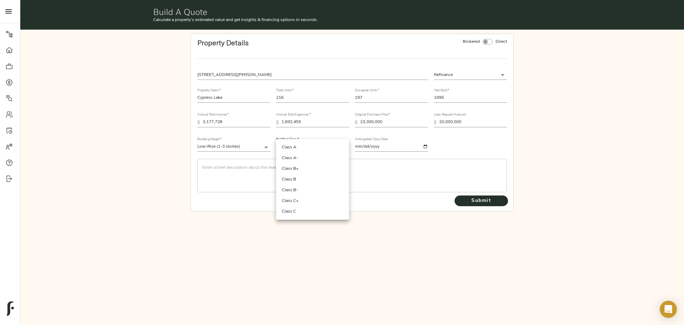
click at [283, 150] on body "Haven at South Mountain - 1630 E Baseline Rd, Phoenix, AZ 85042 Pipeline Dashbo…" at bounding box center [342, 162] width 684 height 325
click at [305, 170] on li "Class B+" at bounding box center [312, 168] width 73 height 11
type input "Class B+"
click at [327, 168] on textarea at bounding box center [352, 175] width 300 height 20
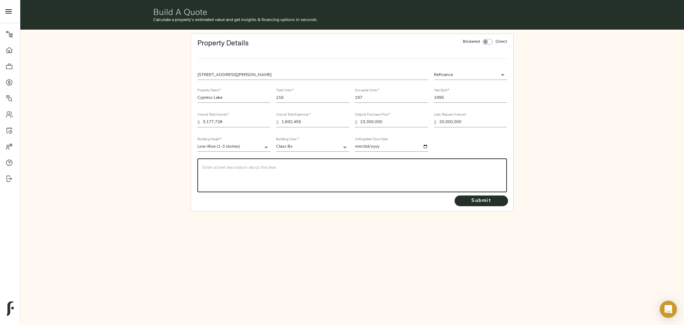
click at [222, 171] on textarea at bounding box center [352, 175] width 300 height 20
paste textarea "The sponsorship is seeking a non-recourse, stretch five-year loan of $20 millio…"
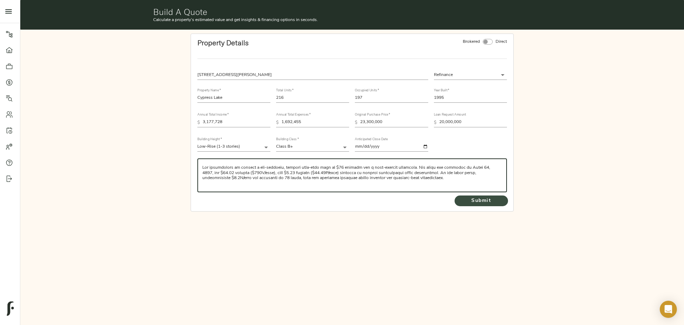
type textarea "The sponsorship is seeking a non-recourse, stretch five-year loan of $20 millio…"
click at [477, 202] on span "Submit" at bounding box center [481, 200] width 39 height 9
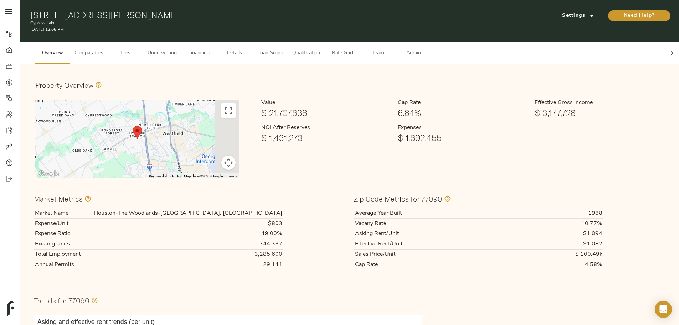
click at [103, 49] on span "Comparables" at bounding box center [88, 53] width 29 height 9
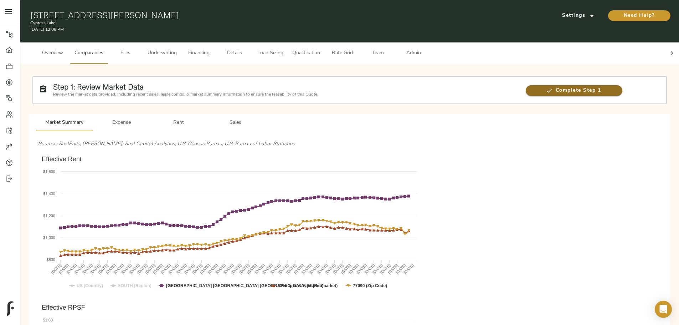
click at [526, 87] on span "Complete Step 1" at bounding box center [574, 90] width 97 height 9
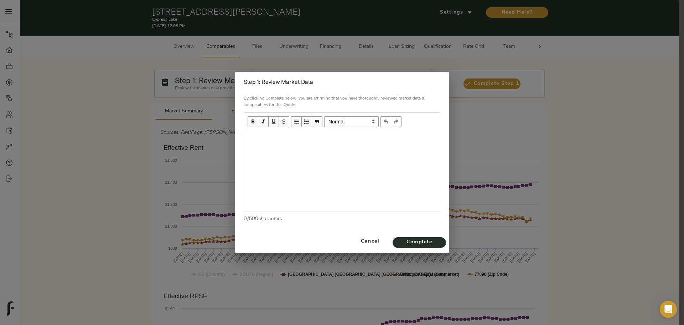
click at [377, 136] on div "Edit text" at bounding box center [342, 139] width 189 height 8
click at [421, 242] on span "Complete" at bounding box center [419, 242] width 39 height 9
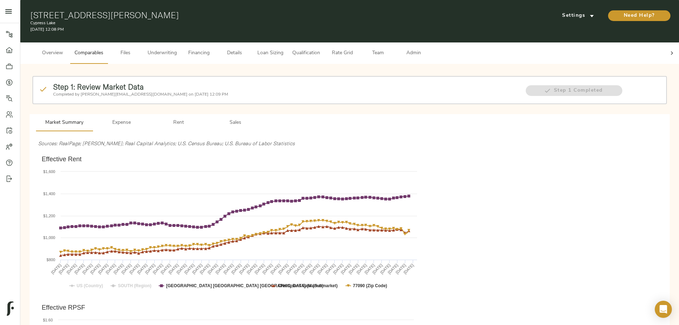
click at [139, 49] on span "Files" at bounding box center [125, 53] width 27 height 9
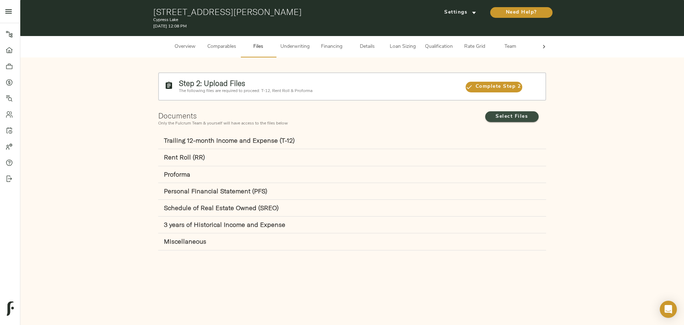
click at [502, 113] on span "Select Files" at bounding box center [511, 116] width 39 height 9
click at [0, 0] on input "Select Files" at bounding box center [0, 0] width 0 height 0
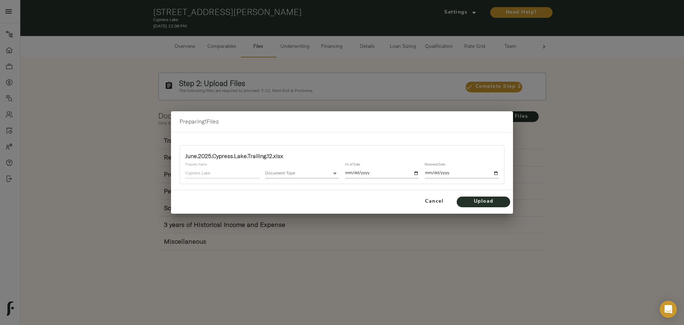
click at [302, 172] on body "Cypress Lake - 555 Butterfield Rd, Houston, TX 77090 Pipeline Dashboard Portfol…" at bounding box center [342, 162] width 684 height 325
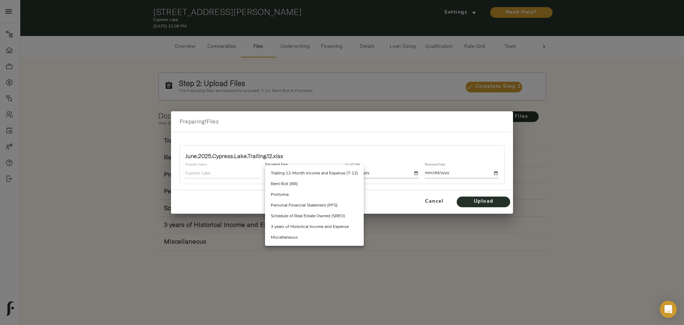
click at [295, 173] on li "Trailing 12-Month Income and Expense (T-12)" at bounding box center [314, 173] width 99 height 11
type input "trailing_twelve"
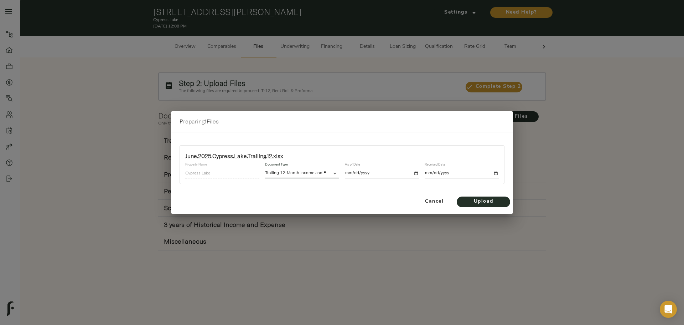
click at [388, 174] on input "date" at bounding box center [382, 173] width 74 height 10
click at [415, 173] on input "date" at bounding box center [382, 173] width 74 height 10
click at [417, 171] on input "date" at bounding box center [382, 173] width 74 height 10
type input "2025-06-30"
click at [498, 174] on input "date" at bounding box center [462, 173] width 74 height 10
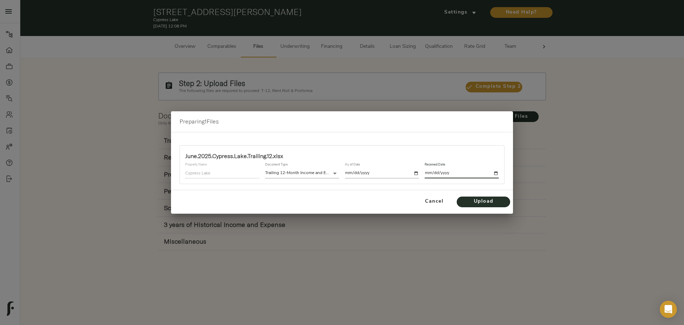
type input "2025-09-12"
click at [482, 204] on span "Upload" at bounding box center [483, 201] width 39 height 9
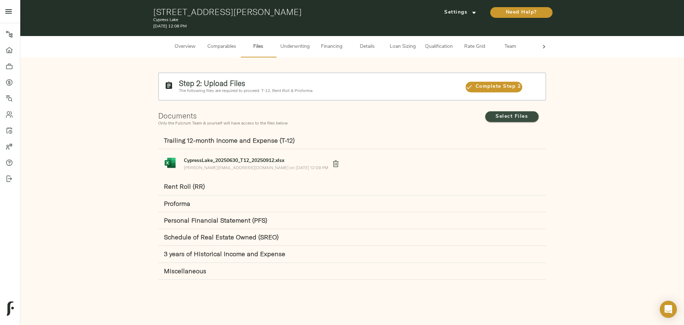
click at [513, 118] on span "Select Files" at bounding box center [511, 116] width 39 height 9
click at [0, 0] on input "Select Files" at bounding box center [0, 0] width 0 height 0
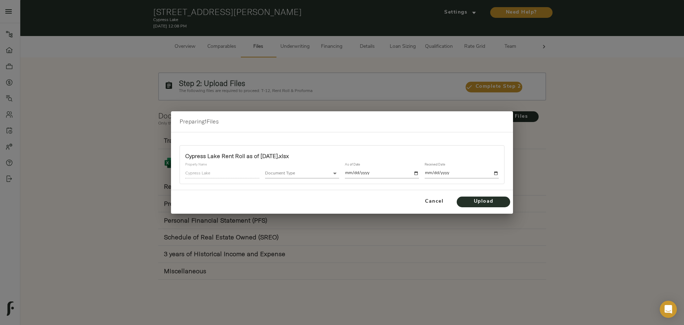
click at [324, 173] on body "Cypress Lake - 555 Butterfield Rd, Houston, TX 77090 Pipeline Dashboard Portfol…" at bounding box center [342, 162] width 684 height 325
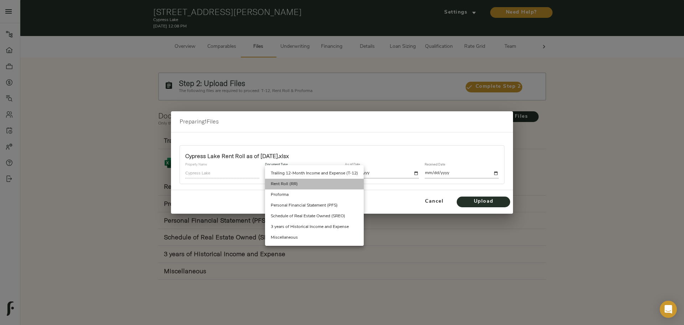
click at [294, 186] on li "Rent Roll (RR)" at bounding box center [314, 184] width 99 height 11
type input "rent_roll"
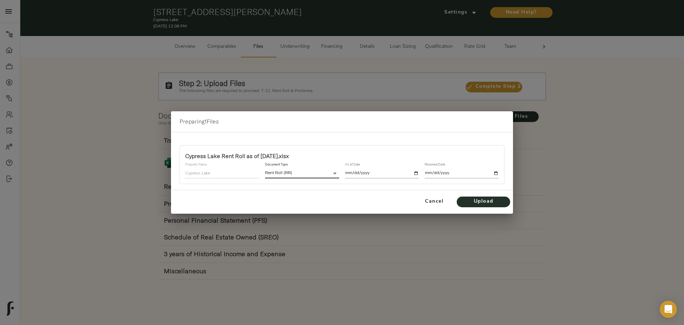
click at [413, 171] on input "date" at bounding box center [382, 173] width 74 height 10
click at [419, 172] on input "date" at bounding box center [382, 173] width 74 height 10
type input "2025-06-30"
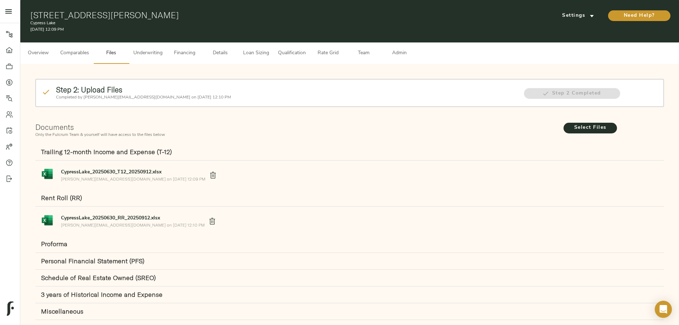
click at [550, 10] on div "Settings" at bounding box center [576, 15] width 53 height 11
click at [558, 11] on span "Settings" at bounding box center [577, 15] width 39 height 9
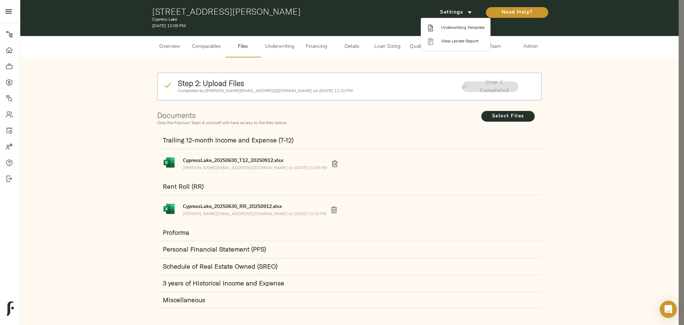
click at [457, 27] on span "Underwriting Template" at bounding box center [462, 28] width 43 height 6
click at [116, 120] on div at bounding box center [342, 162] width 684 height 325
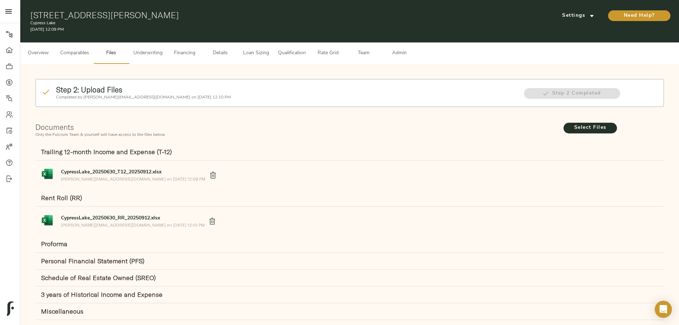
click at [167, 42] on button "Underwriting" at bounding box center [148, 52] width 38 height 21
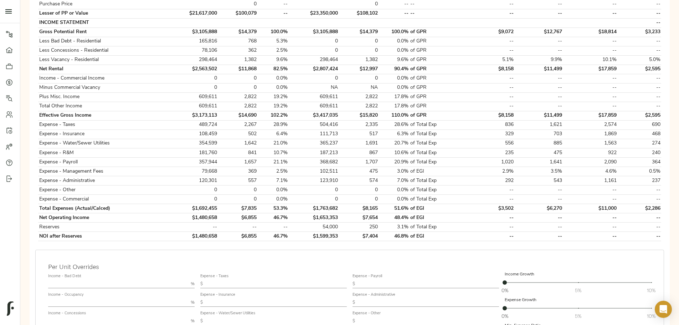
scroll to position [249, 0]
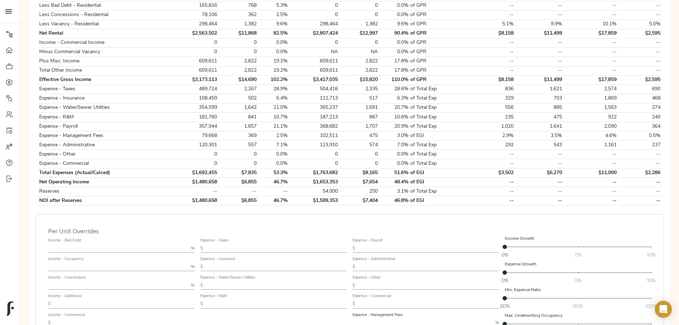
click at [394, 318] on input "text" at bounding box center [422, 322] width 140 height 9
type input "3"
click at [193, 294] on div "Income - Additional $" at bounding box center [121, 301] width 146 height 14
click at [195, 299] on input "text" at bounding box center [123, 303] width 141 height 9
type input "3,173.19"
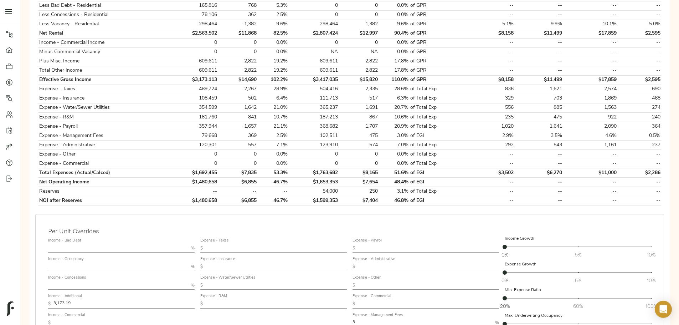
click at [188, 244] on input "text" at bounding box center [118, 248] width 140 height 9
type input "5.69"
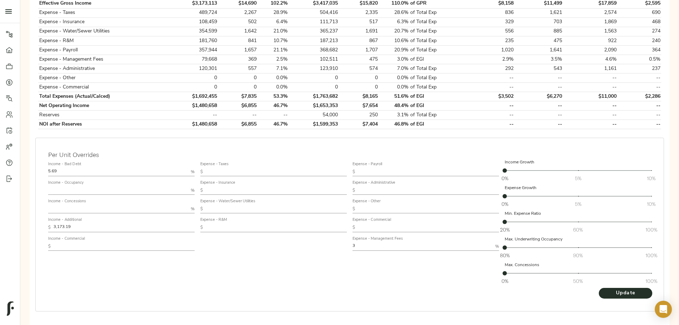
scroll to position [328, 0]
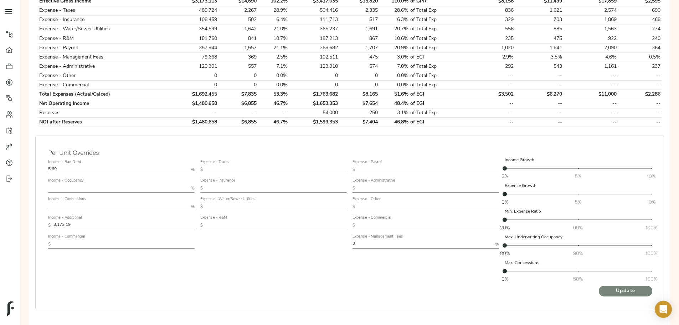
click at [606, 286] on span "Update" at bounding box center [625, 290] width 39 height 9
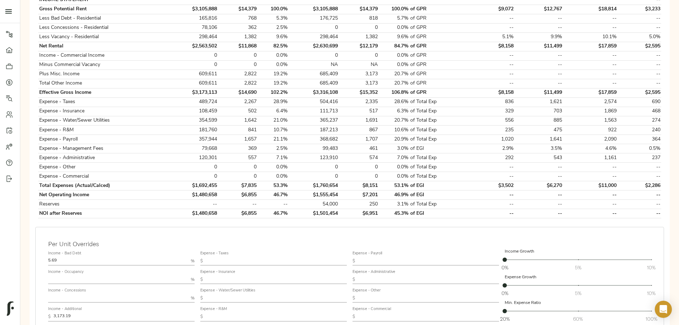
scroll to position [249, 0]
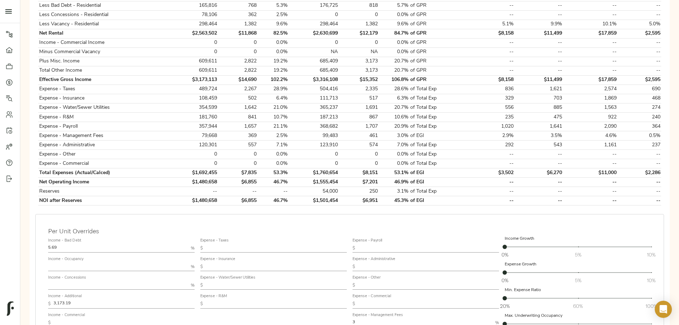
click at [188, 281] on input "text" at bounding box center [118, 285] width 140 height 9
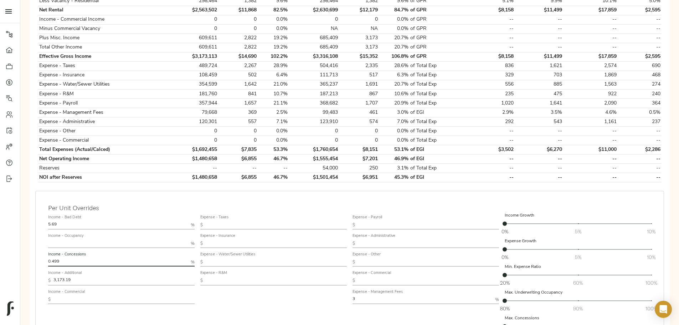
scroll to position [285, 0]
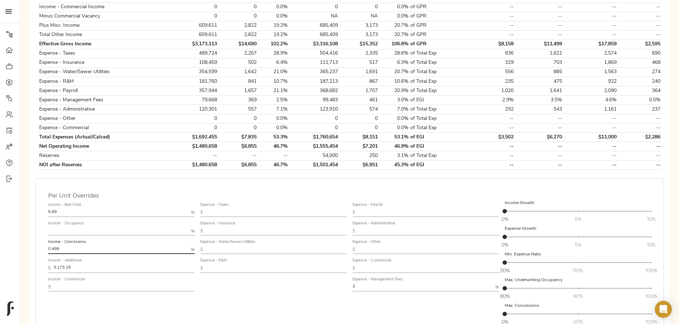
type input "0.499"
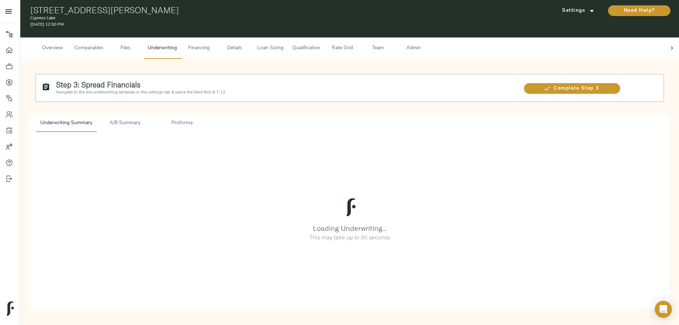
scroll to position [0, 0]
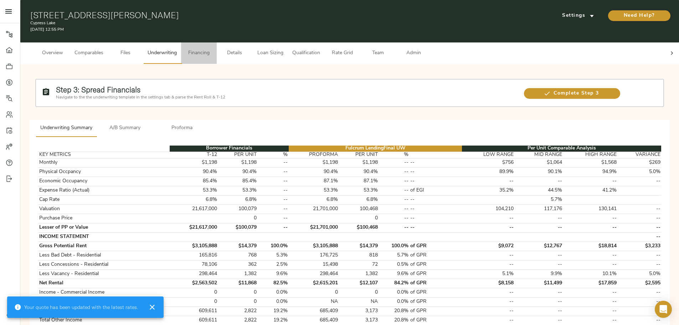
click at [212, 50] on span "Financing" at bounding box center [198, 53] width 27 height 9
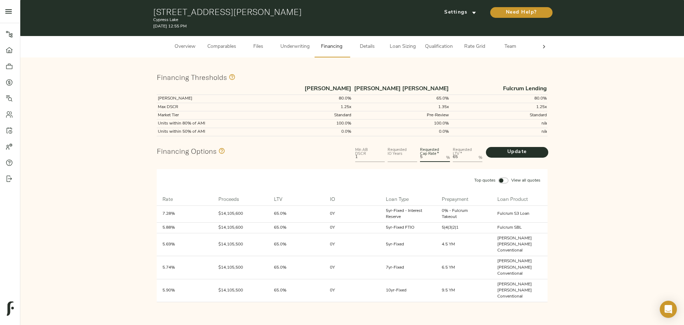
click at [432, 161] on Rate "5" at bounding box center [431, 157] width 23 height 9
type Rate "5.75"
click at [409, 159] on input "number" at bounding box center [403, 157] width 30 height 9
type input "5"
click at [528, 156] on span "Update" at bounding box center [517, 152] width 48 height 9
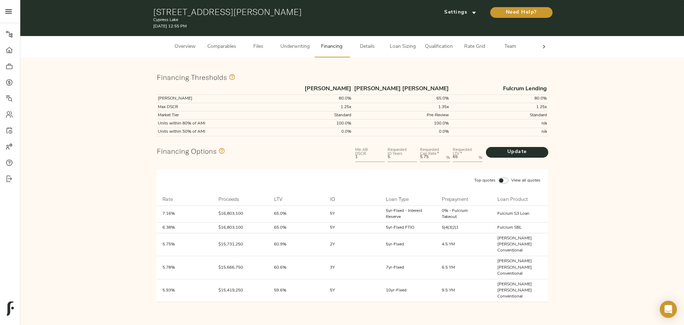
click at [258, 49] on span "Files" at bounding box center [258, 46] width 27 height 9
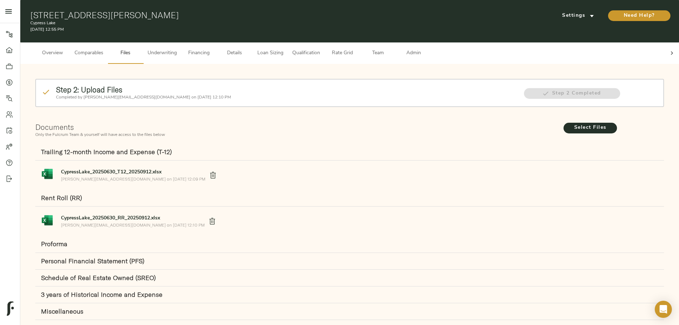
click at [177, 49] on span "Underwriting" at bounding box center [162, 53] width 29 height 9
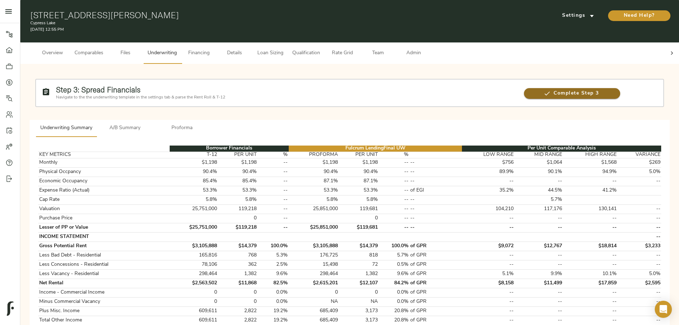
click at [524, 89] on span "Complete Step 3" at bounding box center [572, 93] width 96 height 9
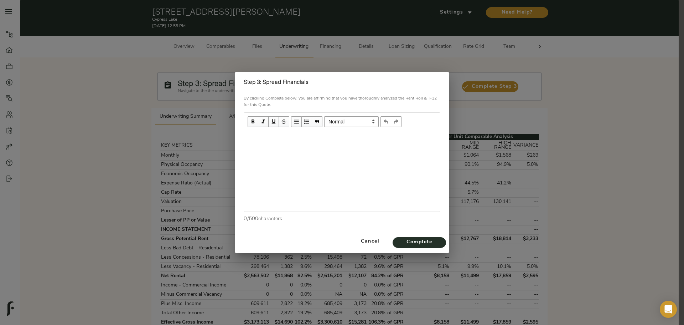
click at [307, 140] on div "Edit text" at bounding box center [342, 139] width 189 height 8
click at [415, 237] on button "Complete" at bounding box center [419, 242] width 53 height 11
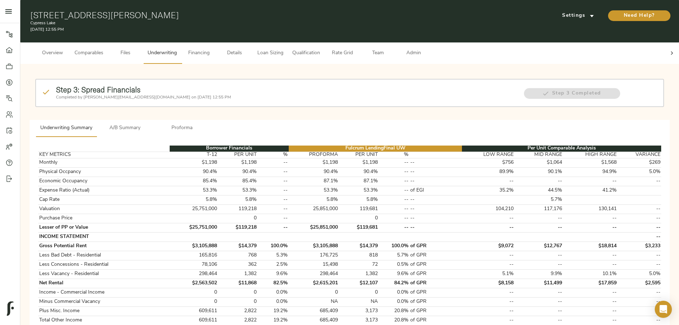
click at [668, 50] on icon at bounding box center [671, 53] width 7 height 7
click at [427, 49] on span "Admin" at bounding box center [413, 53] width 27 height 9
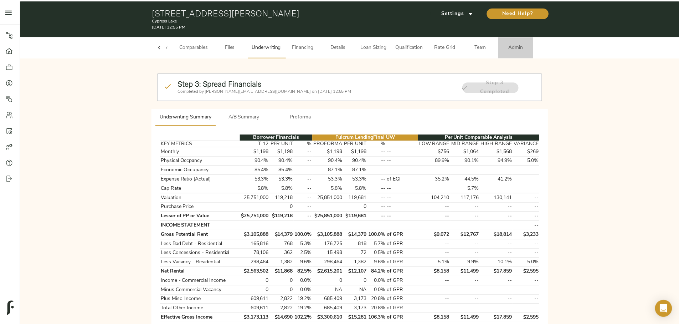
scroll to position [0, 28]
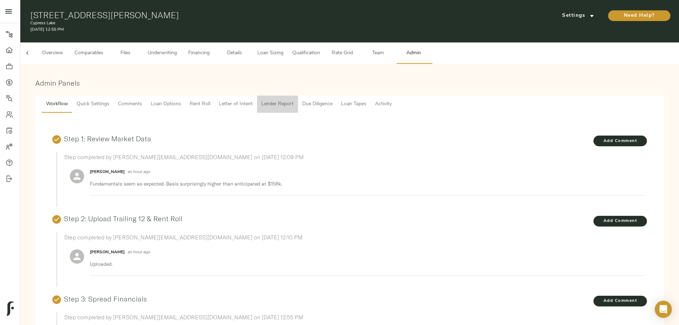
click at [298, 95] on button "Lender Report" at bounding box center [277, 103] width 41 height 17
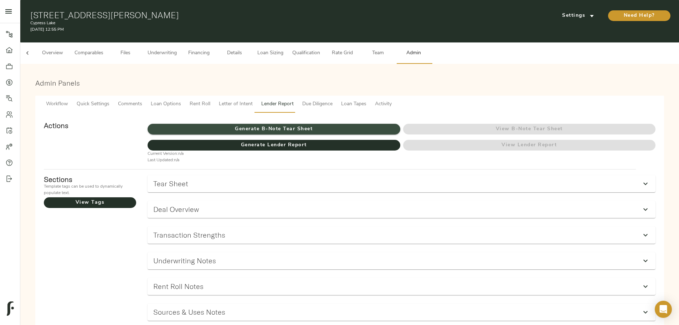
click at [321, 125] on span "Generate B-Note Tear Sheet" at bounding box center [274, 129] width 252 height 9
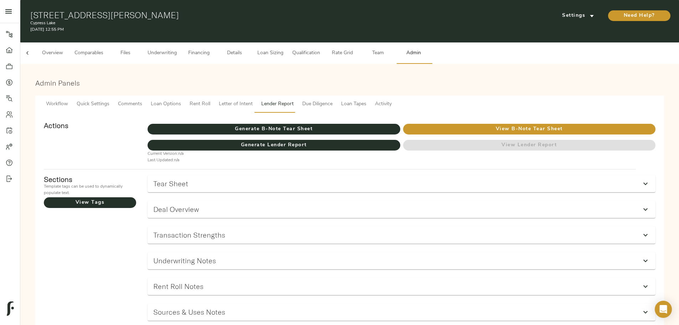
click at [177, 49] on span "Underwriting" at bounding box center [162, 53] width 29 height 9
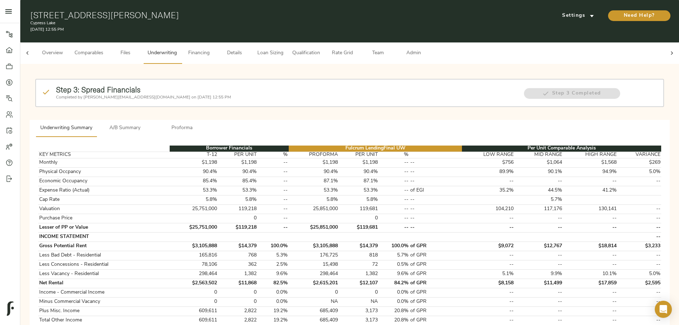
drag, startPoint x: 149, startPoint y: 7, endPoint x: 223, endPoint y: 15, distance: 74.2
click at [223, 15] on div "555 Butterfield Rd, Houston, TX 77090 Cypress Lake September 15, 2025 12:55 PM …" at bounding box center [349, 21] width 659 height 42
copy h1 "555 Butterfield Rd"
drag, startPoint x: 227, startPoint y: 9, endPoint x: 303, endPoint y: 15, distance: 76.1
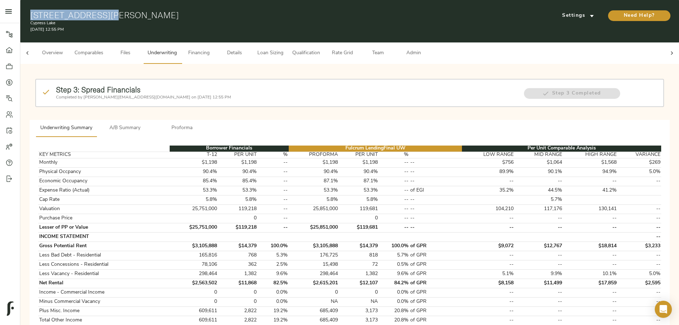
click at [303, 15] on h1 "555 Butterfield Rd, Houston, TX 77090" at bounding box center [243, 15] width 426 height 10
copy h1 "Houston, TX 77090"
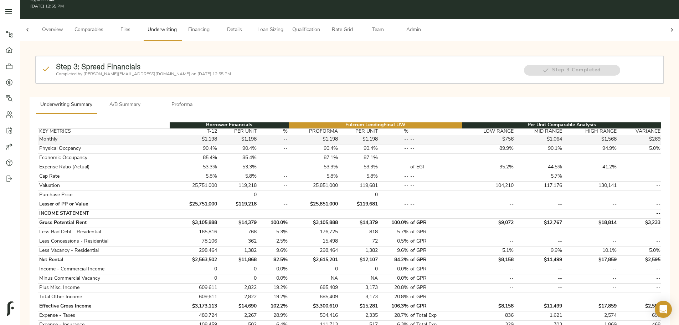
scroll to position [36, 0]
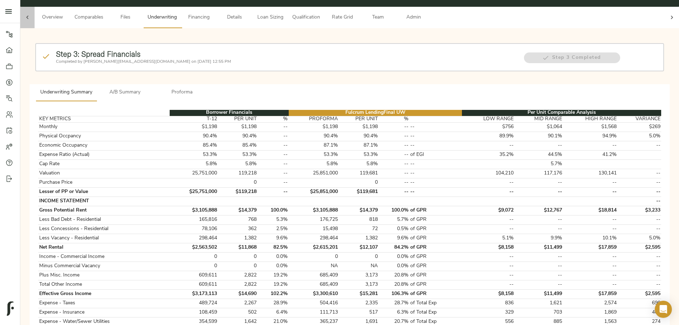
click at [31, 14] on icon at bounding box center [27, 17] width 7 height 7
click at [70, 7] on button "Overview" at bounding box center [53, 17] width 36 height 21
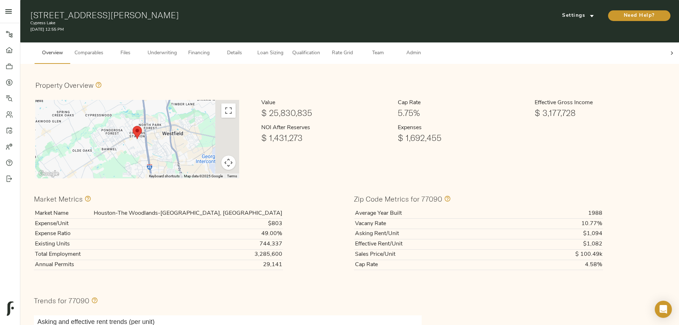
click at [275, 208] on td "Houston-The Woodlands-Sugar Land, TX" at bounding box center [183, 213] width 200 height 10
copy td "Houston-The Woodlands-Sugar Land, TX"
click at [212, 50] on span "Financing" at bounding box center [198, 53] width 27 height 9
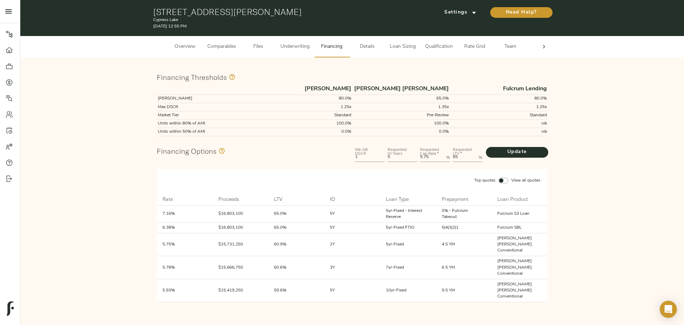
click at [227, 51] on span "Comparables" at bounding box center [221, 46] width 29 height 9
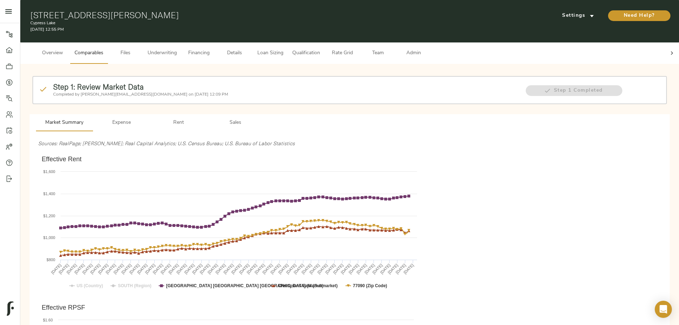
click at [181, 52] on button "Underwriting" at bounding box center [162, 52] width 38 height 21
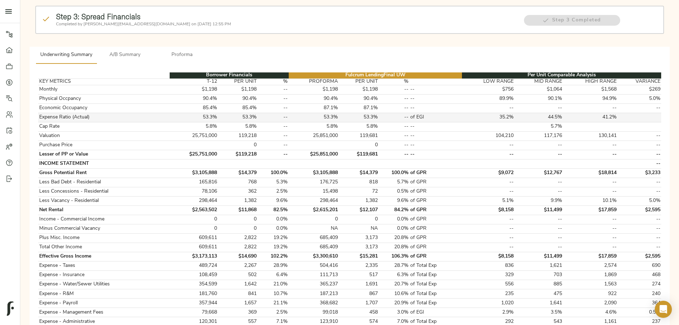
scroll to position [36, 0]
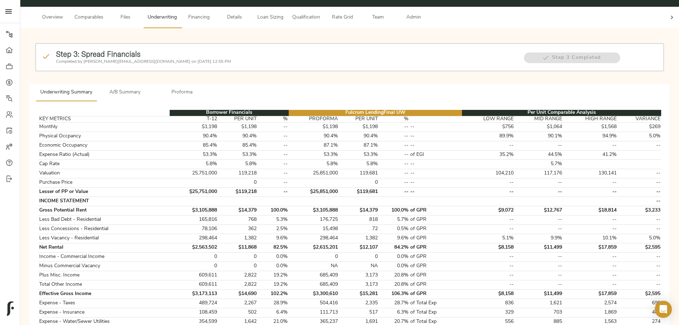
click at [103, 13] on span "Comparables" at bounding box center [88, 17] width 29 height 9
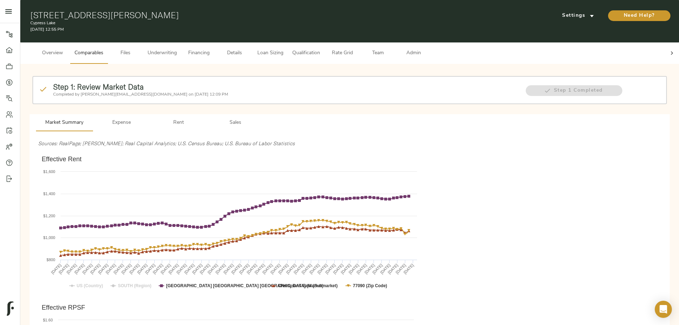
click at [260, 118] on span "Sales" at bounding box center [235, 122] width 48 height 9
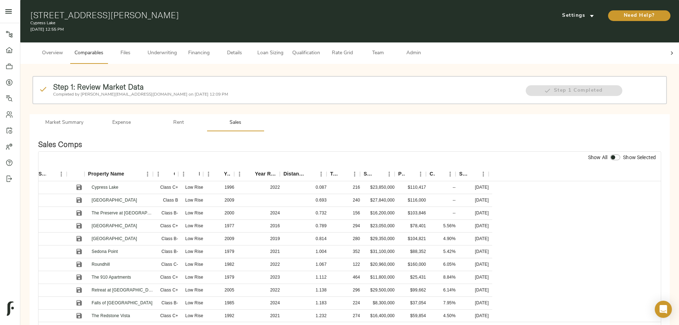
scroll to position [0, 4]
click at [83, 196] on icon "Save" at bounding box center [79, 199] width 7 height 7
click at [83, 260] on icon "Save" at bounding box center [79, 263] width 7 height 7
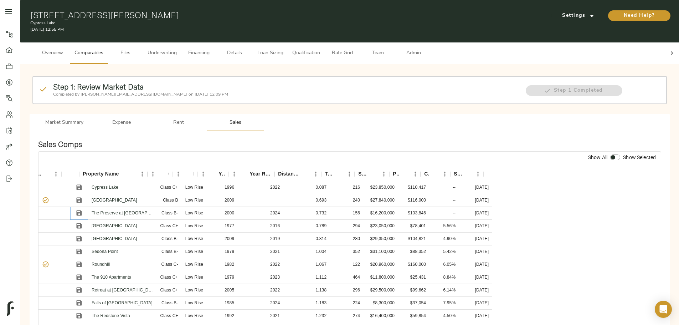
click at [82, 210] on icon "Save" at bounding box center [79, 212] width 5 height 5
click at [399, 171] on icon "Sort" at bounding box center [396, 174] width 6 height 6
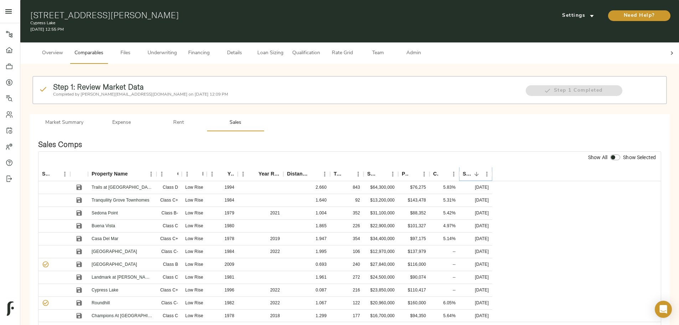
scroll to position [0, 0]
click at [84, 195] on button "Save" at bounding box center [79, 200] width 11 height 11
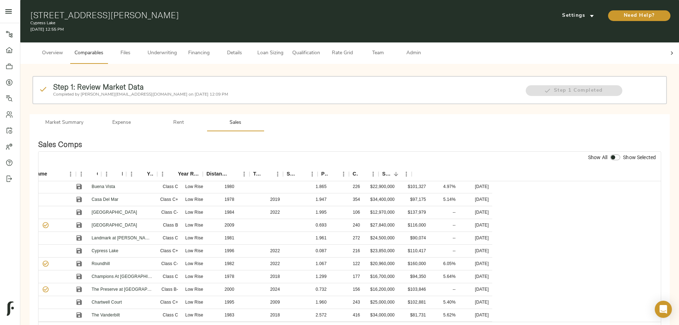
scroll to position [0, 81]
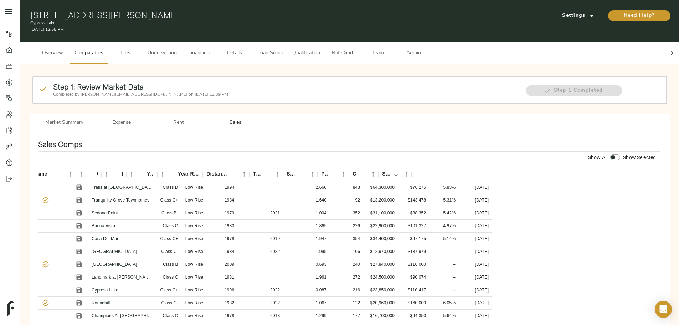
click at [203, 118] on span "Rent" at bounding box center [178, 122] width 48 height 9
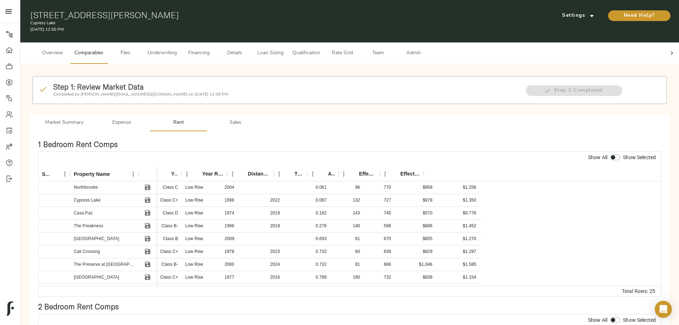
scroll to position [0, 68]
click at [150, 262] on icon "Save" at bounding box center [147, 264] width 5 height 5
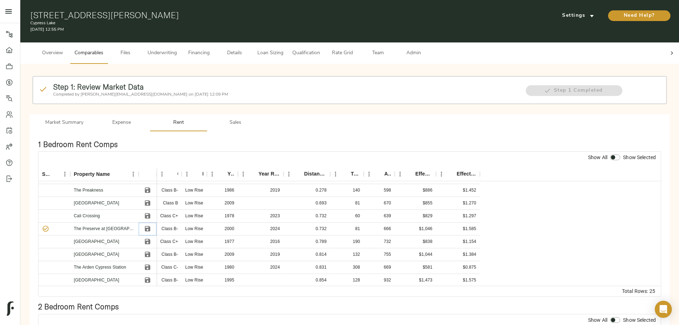
scroll to position [36, 0]
click at [150, 252] on icon "Save" at bounding box center [147, 254] width 5 height 5
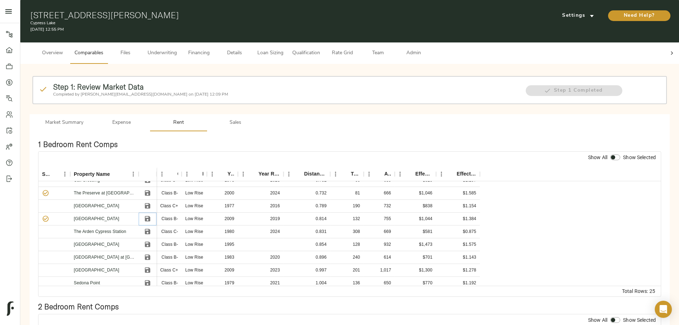
scroll to position [71, 0]
click at [150, 242] on icon "Save" at bounding box center [147, 244] width 5 height 5
click at [151, 266] on icon "Save" at bounding box center [147, 269] width 7 height 7
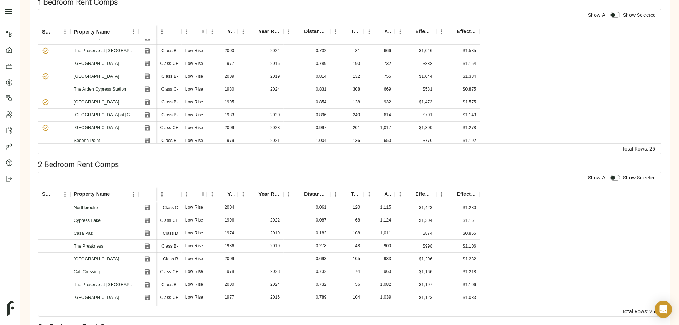
scroll to position [143, 0]
click at [153, 279] on button "Save" at bounding box center [147, 284] width 11 height 11
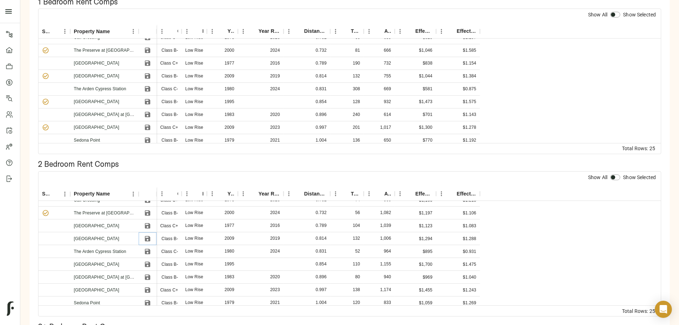
click at [153, 233] on button "Save" at bounding box center [147, 238] width 11 height 11
click at [150, 261] on icon "Save" at bounding box center [147, 263] width 5 height 5
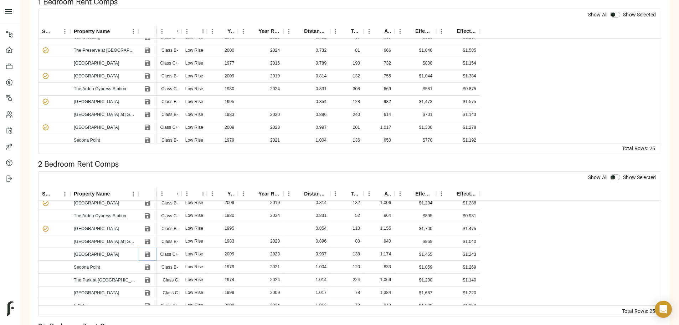
click at [150, 251] on icon "Save" at bounding box center [147, 253] width 5 height 5
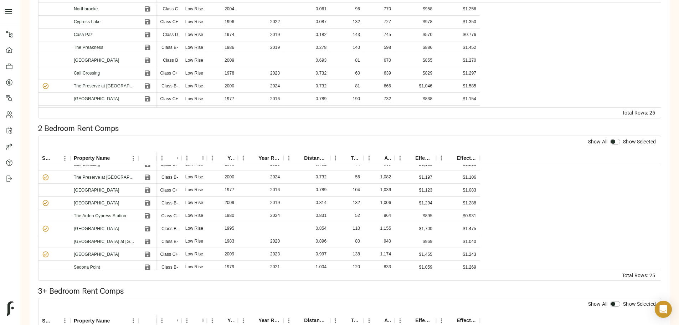
scroll to position [249, 0]
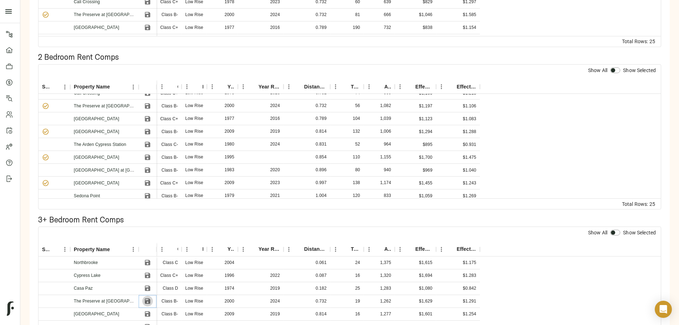
click at [151, 297] on icon "Save" at bounding box center [147, 300] width 7 height 7
click at [151, 310] on icon "Save" at bounding box center [147, 313] width 7 height 7
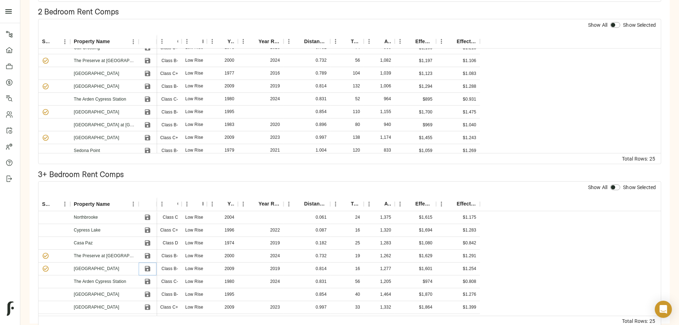
scroll to position [298, 0]
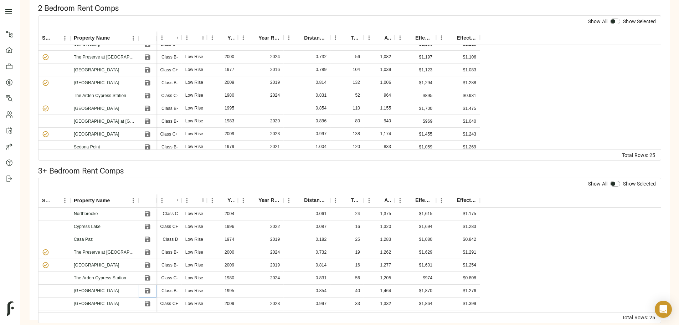
click at [151, 287] on icon "Save" at bounding box center [147, 290] width 7 height 7
click at [156, 297] on div at bounding box center [148, 303] width 18 height 13
click at [150, 301] on icon "Save" at bounding box center [147, 303] width 5 height 5
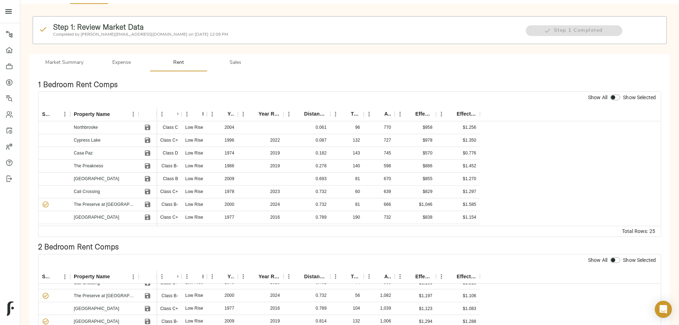
scroll to position [0, 0]
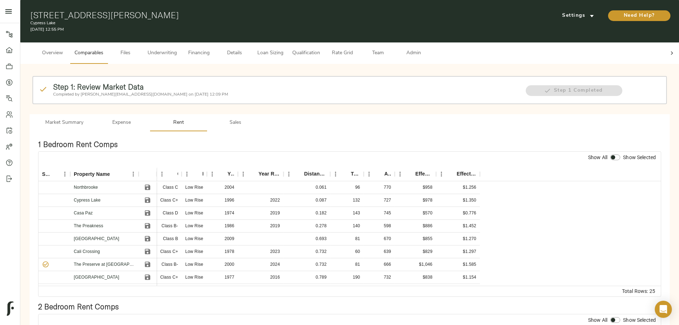
click at [260, 118] on span "Sales" at bounding box center [235, 122] width 48 height 9
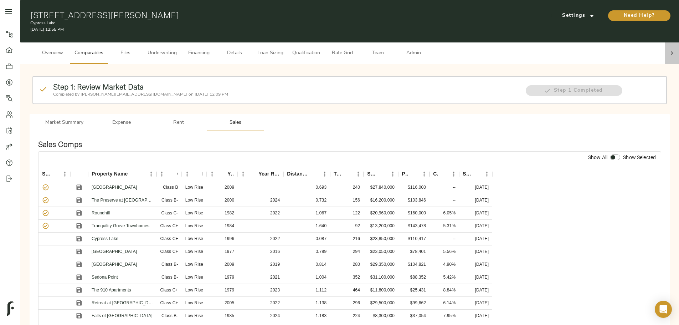
click at [668, 50] on icon at bounding box center [671, 53] width 7 height 7
click at [427, 49] on span "Admin" at bounding box center [413, 53] width 27 height 9
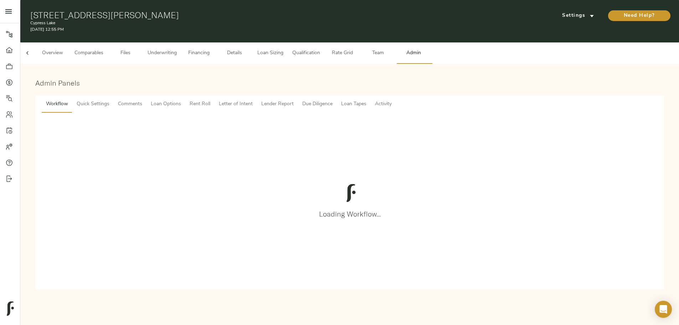
scroll to position [0, 28]
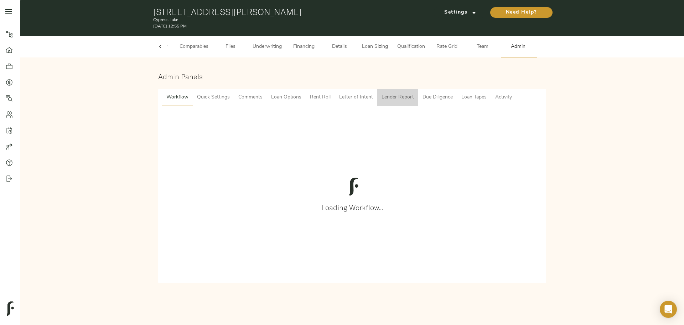
click at [402, 102] on span "Lender Report" at bounding box center [398, 97] width 32 height 9
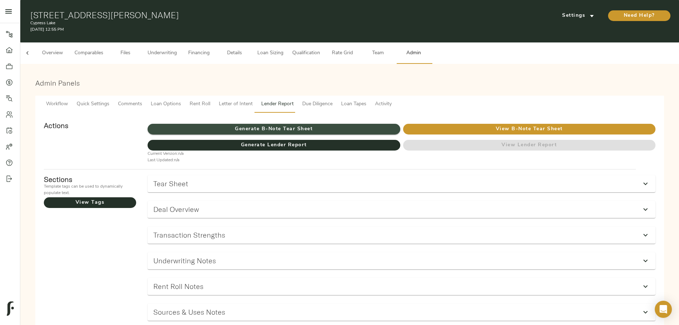
click at [337, 125] on span "Generate B-Note Tear Sheet" at bounding box center [274, 129] width 252 height 9
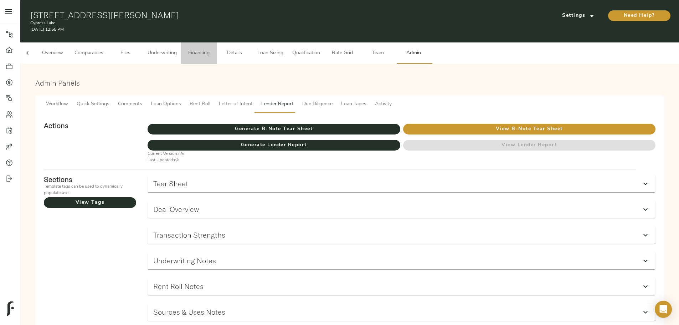
click at [212, 49] on span "Financing" at bounding box center [198, 53] width 27 height 9
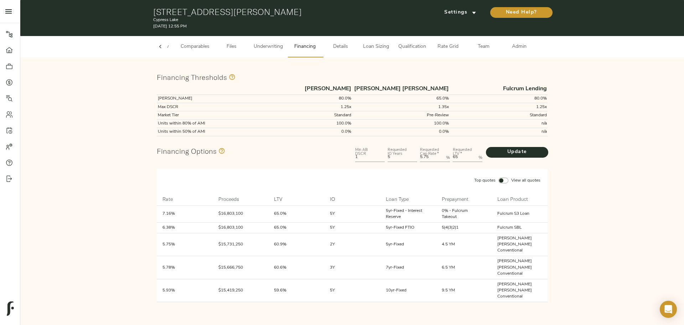
click at [430, 156] on Rate "5.75" at bounding box center [431, 157] width 23 height 9
type Rate "5.5"
click at [532, 153] on span "Update" at bounding box center [517, 152] width 48 height 9
click at [512, 40] on button "Admin" at bounding box center [520, 46] width 36 height 21
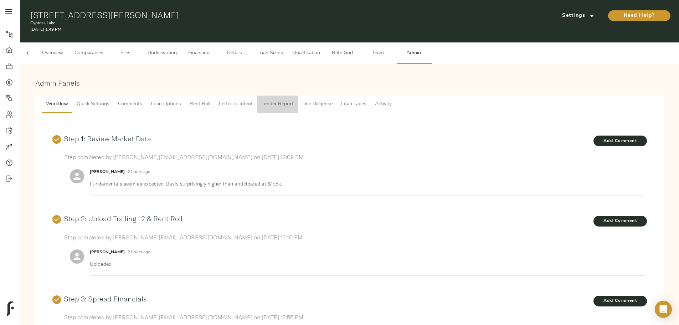
click at [294, 100] on span "Lender Report" at bounding box center [277, 104] width 32 height 9
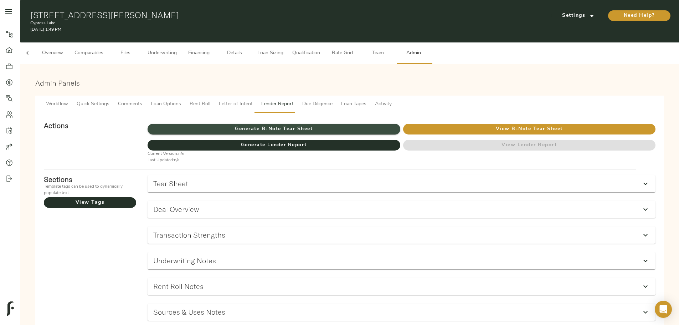
click at [352, 125] on span "Generate B-Note Tear Sheet" at bounding box center [274, 129] width 252 height 9
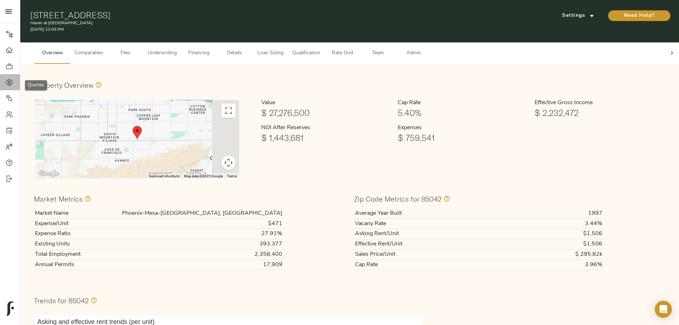
click at [9, 83] on icon at bounding box center [9, 82] width 7 height 7
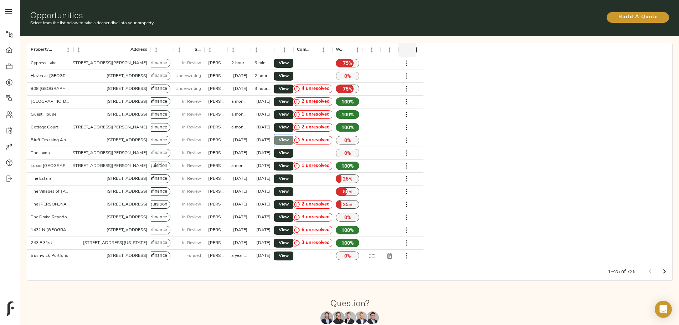
click at [295, 136] on link "View" at bounding box center [283, 140] width 23 height 9
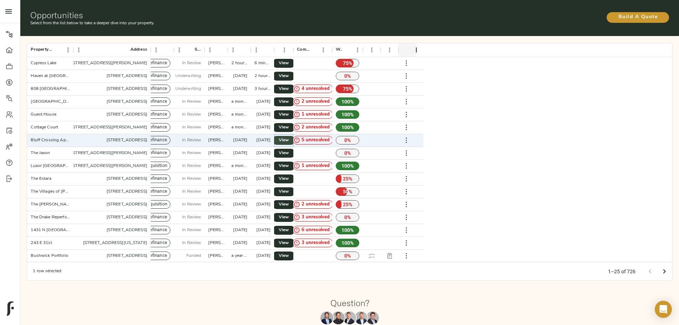
click at [288, 136] on span "View" at bounding box center [283, 139] width 9 height 7
click at [295, 176] on link "View" at bounding box center [283, 178] width 23 height 9
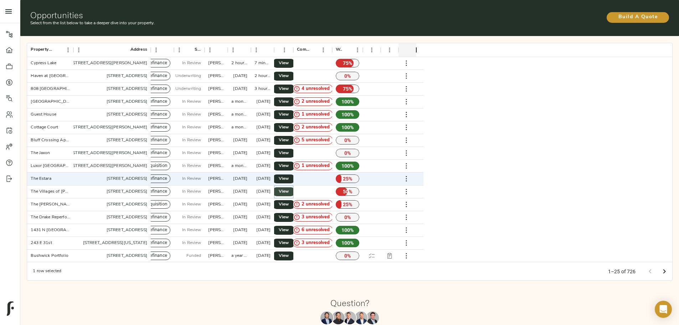
click at [288, 188] on span "View" at bounding box center [283, 191] width 9 height 7
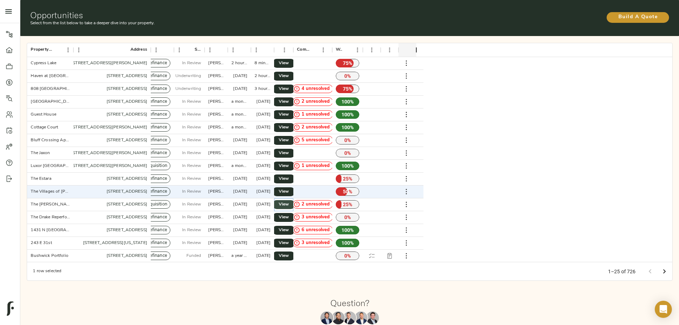
click at [288, 201] on span "View" at bounding box center [283, 204] width 9 height 7
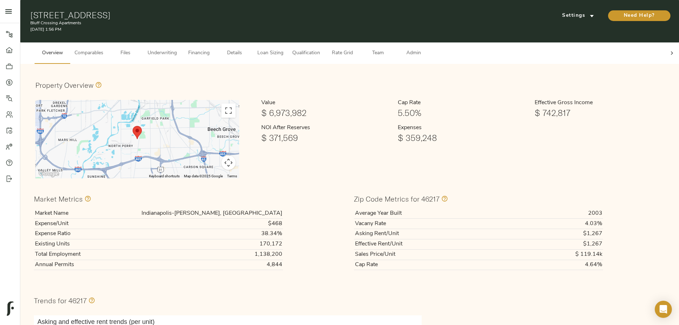
click at [177, 51] on span "Underwriting" at bounding box center [162, 53] width 29 height 9
click at [177, 49] on span "Underwriting" at bounding box center [162, 53] width 29 height 9
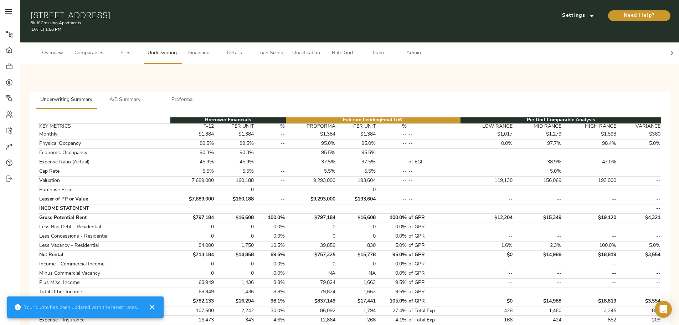
click at [320, 49] on span "Qualification" at bounding box center [306, 53] width 28 height 9
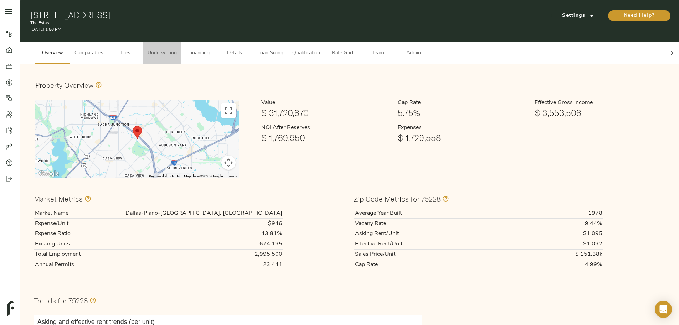
click at [177, 49] on span "Underwriting" at bounding box center [162, 53] width 29 height 9
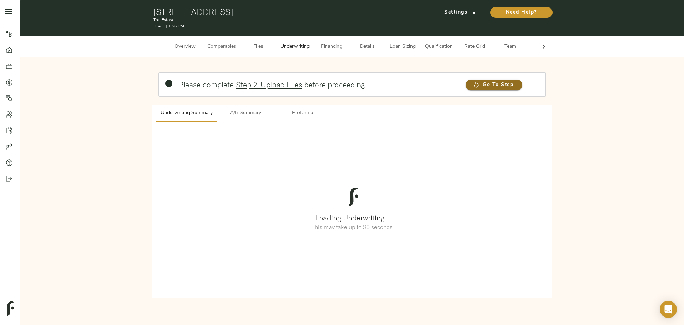
click at [484, 85] on span "Go To Step" at bounding box center [494, 85] width 57 height 9
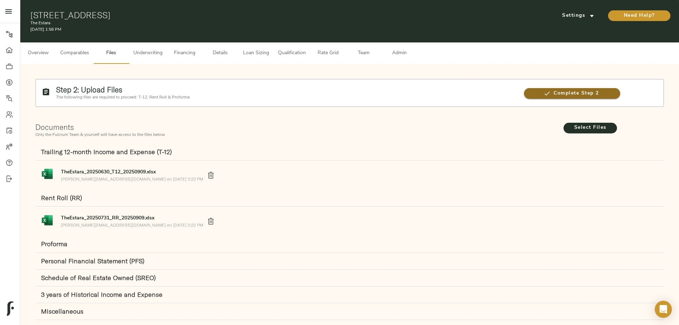
click at [524, 92] on button "Complete Step 2" at bounding box center [572, 93] width 96 height 11
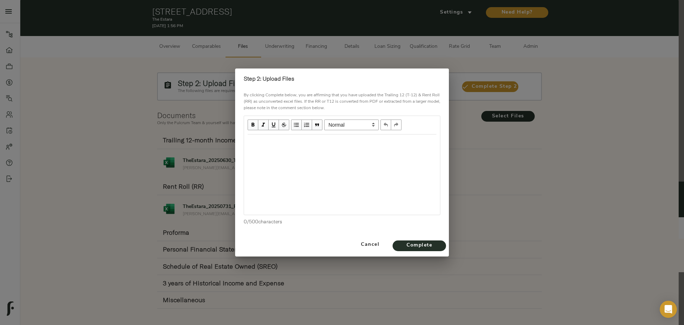
click at [397, 140] on div "Edit text" at bounding box center [342, 142] width 189 height 8
click at [425, 242] on span "Complete" at bounding box center [419, 245] width 39 height 9
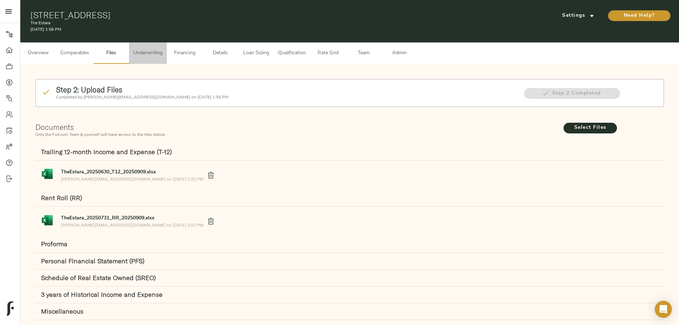
click at [162, 49] on span "Underwriting" at bounding box center [147, 53] width 29 height 9
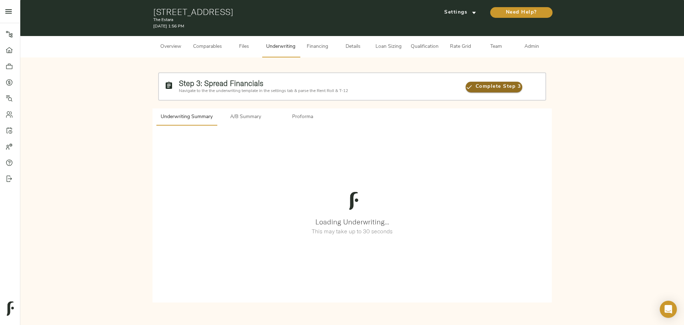
click at [500, 89] on span "Complete Step 3" at bounding box center [494, 86] width 57 height 9
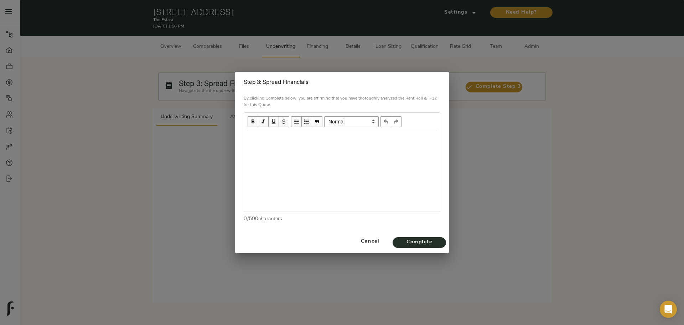
click at [299, 139] on div "Edit text" at bounding box center [342, 139] width 189 height 8
click at [416, 244] on span "Complete" at bounding box center [419, 242] width 39 height 9
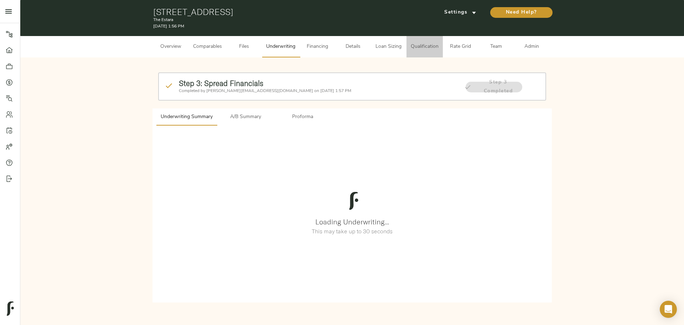
click at [420, 45] on span "Qualification" at bounding box center [425, 46] width 28 height 9
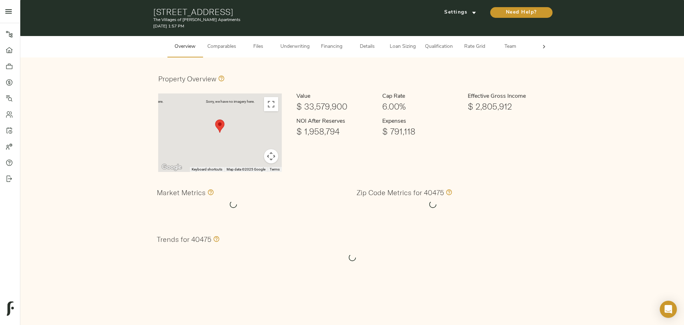
click at [432, 45] on span "Qualification" at bounding box center [439, 46] width 28 height 9
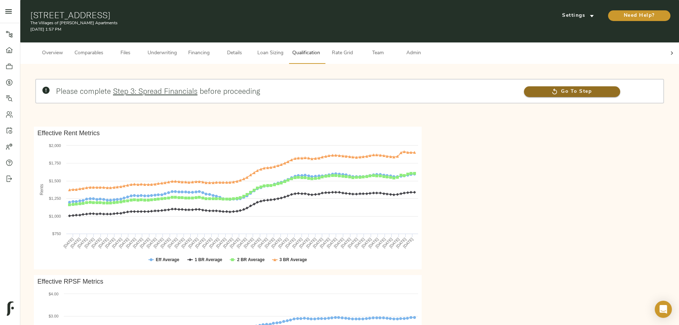
click at [524, 87] on span "Go To Step" at bounding box center [572, 91] width 96 height 9
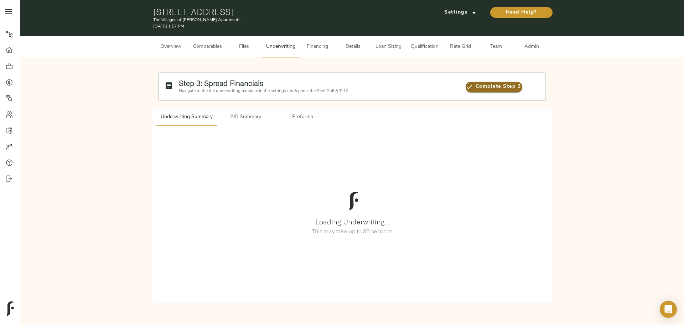
click at [483, 85] on span "Complete Step 3" at bounding box center [494, 86] width 57 height 9
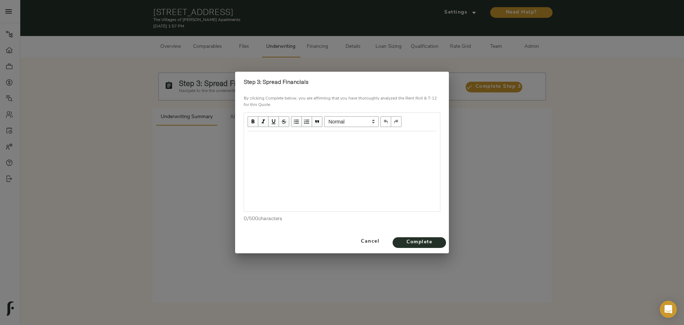
click at [367, 140] on div "Edit text" at bounding box center [342, 139] width 189 height 8
click at [435, 245] on span "Complete" at bounding box center [419, 242] width 39 height 9
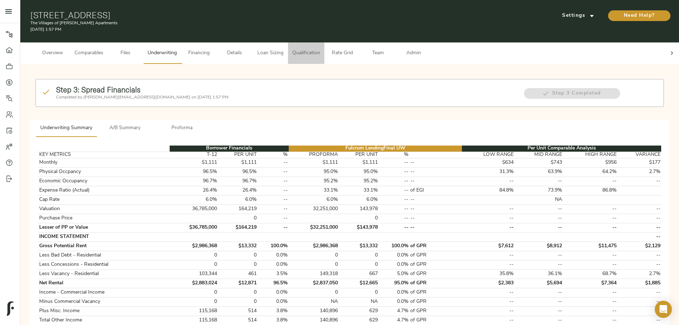
click at [320, 49] on span "Qualification" at bounding box center [306, 53] width 28 height 9
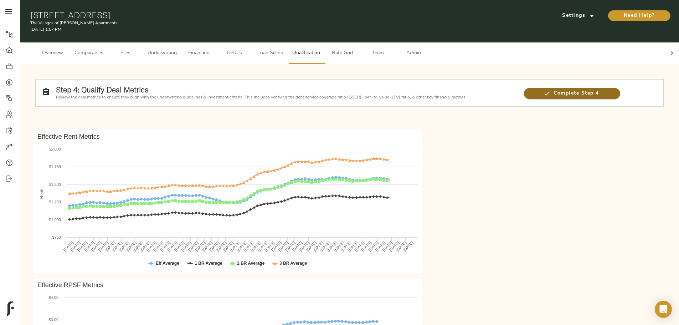
click at [524, 89] on span "Complete Step 4" at bounding box center [572, 93] width 96 height 9
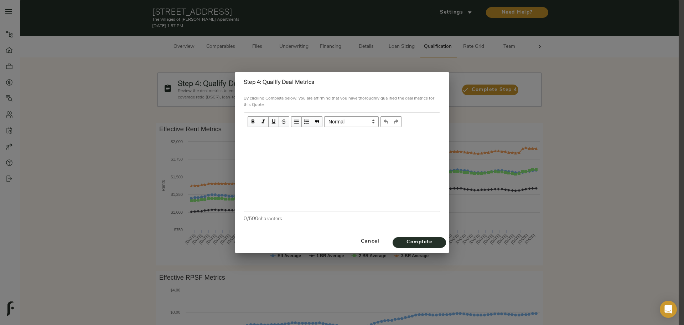
click at [330, 134] on div "Edit text" at bounding box center [341, 138] width 195 height 15
click at [436, 247] on button "Complete" at bounding box center [419, 242] width 53 height 11
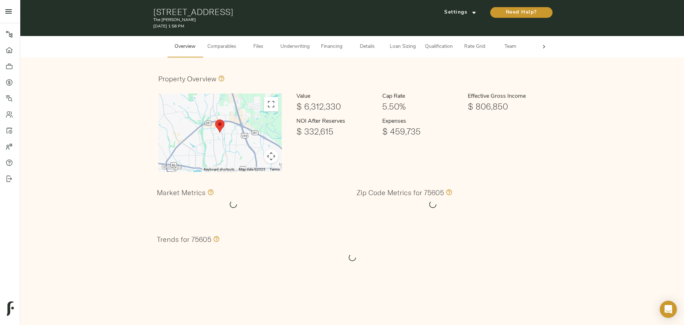
click at [263, 44] on span "Files" at bounding box center [258, 46] width 27 height 9
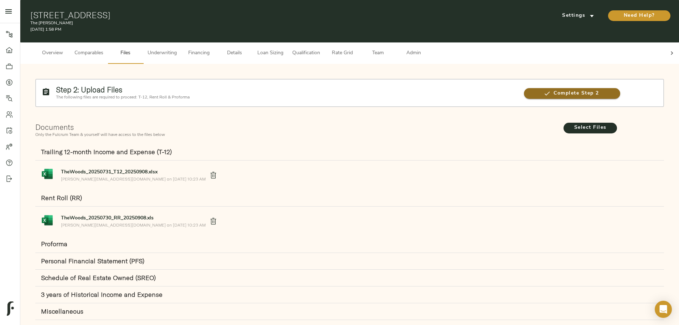
click at [524, 89] on span "Complete Step 2" at bounding box center [572, 93] width 96 height 9
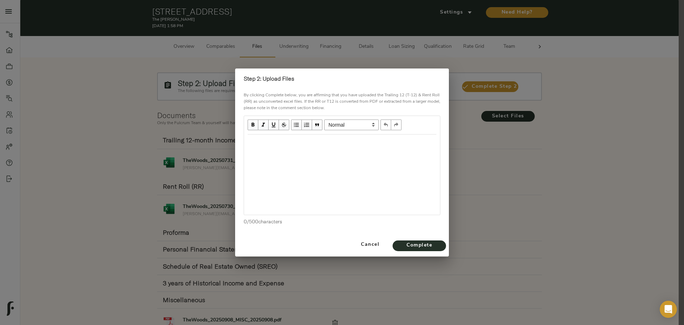
click at [312, 139] on div "Edit text" at bounding box center [342, 142] width 189 height 8
click at [437, 246] on span "Complete" at bounding box center [419, 245] width 39 height 9
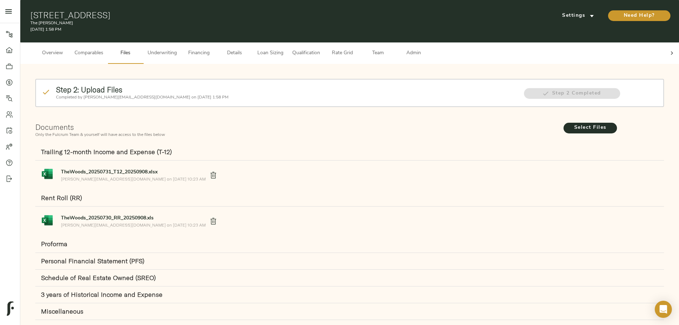
click at [177, 49] on span "Underwriting" at bounding box center [162, 53] width 29 height 9
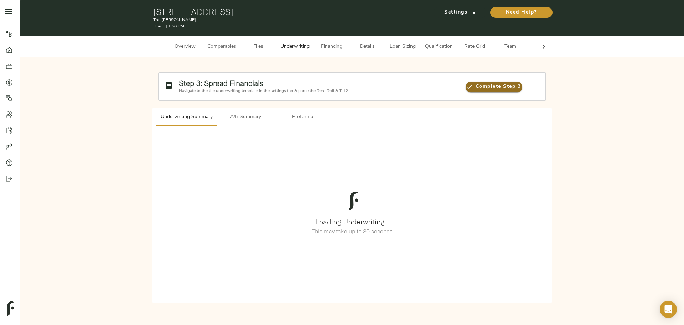
click at [474, 86] on span "Complete Step 3" at bounding box center [494, 86] width 57 height 9
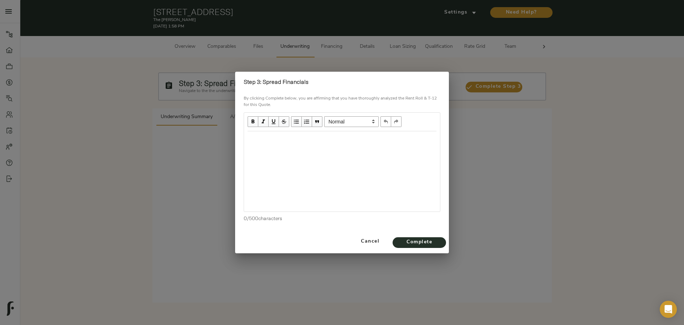
click at [331, 135] on div "Edit text" at bounding box center [342, 139] width 189 height 8
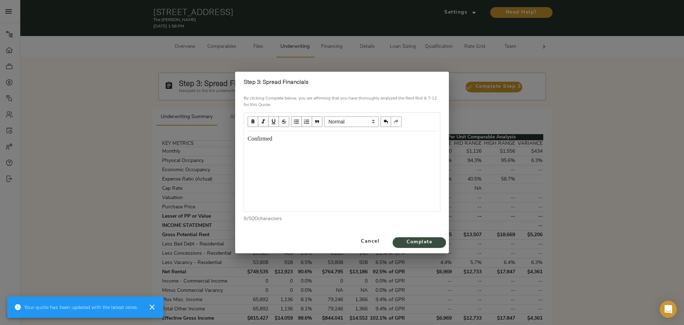
click at [410, 238] on span "Complete" at bounding box center [419, 242] width 39 height 9
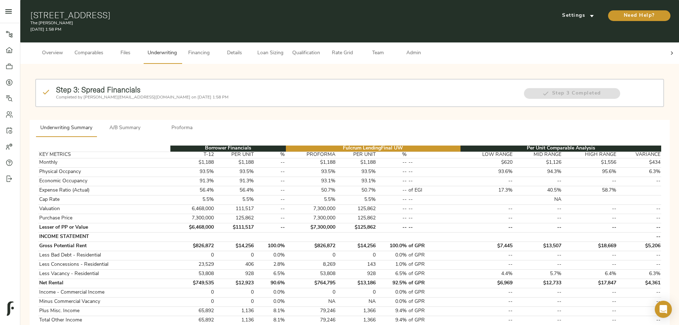
click at [320, 49] on span "Qualification" at bounding box center [306, 53] width 28 height 9
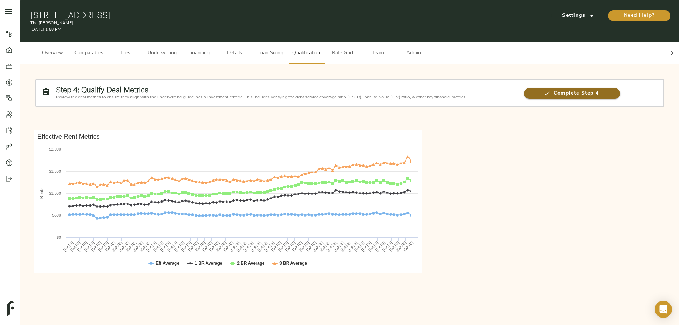
click at [524, 91] on span "Complete Step 4" at bounding box center [572, 93] width 96 height 9
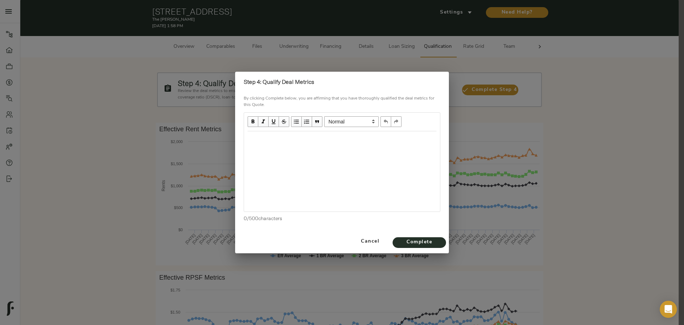
click at [348, 149] on div at bounding box center [342, 171] width 196 height 80
click at [325, 141] on div "Edit text" at bounding box center [342, 139] width 189 height 8
click at [427, 243] on span "Complete" at bounding box center [419, 242] width 39 height 9
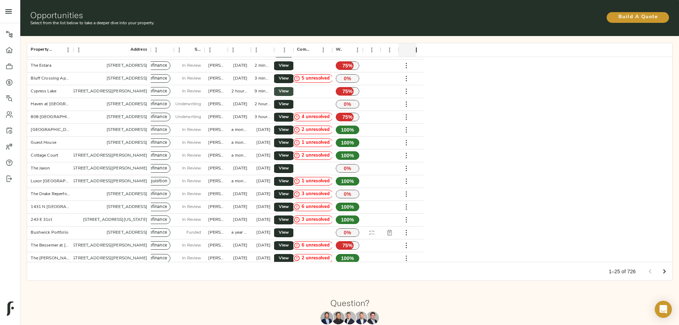
scroll to position [36, 0]
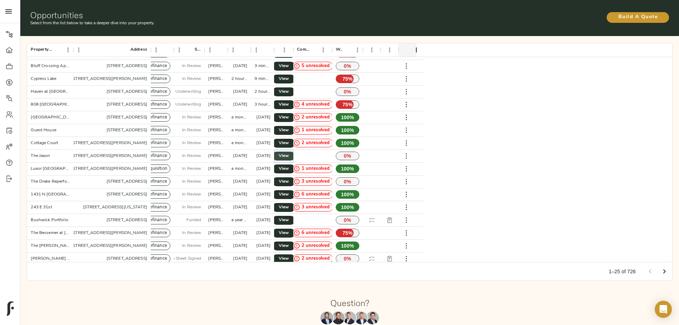
click at [288, 152] on span "View" at bounding box center [283, 155] width 9 height 7
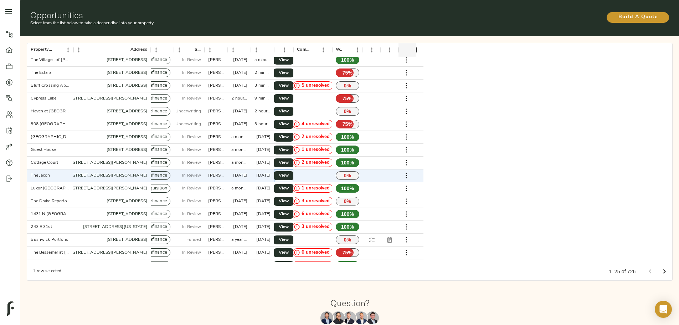
scroll to position [0, 0]
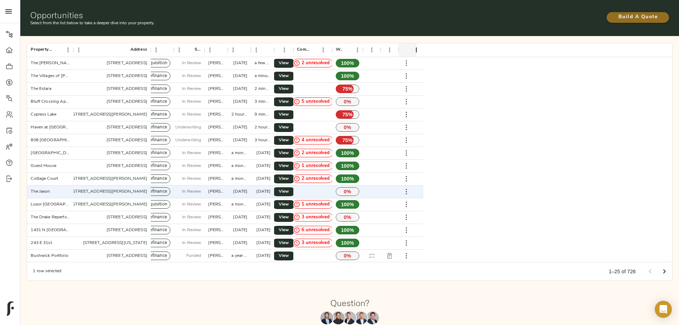
click at [614, 17] on span "Build A Quote" at bounding box center [638, 17] width 48 height 9
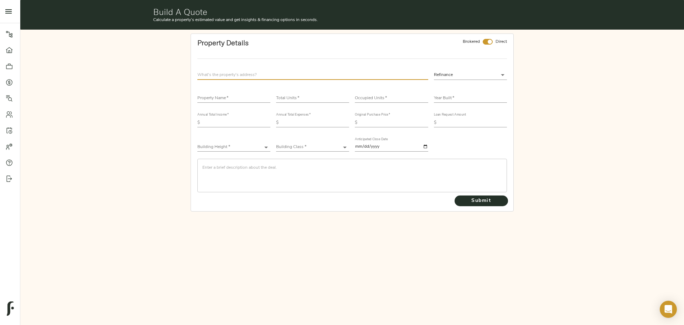
click at [237, 74] on input "text" at bounding box center [312, 75] width 231 height 10
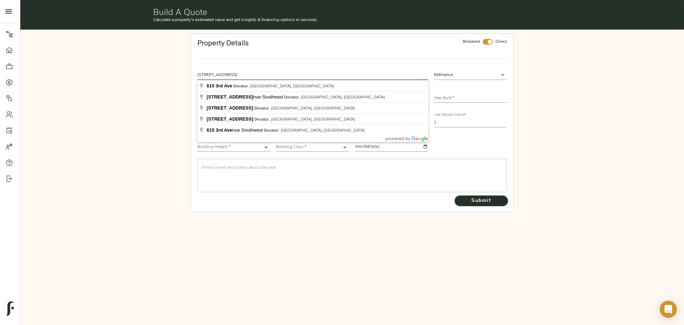
type input "[STREET_ADDRESS]"
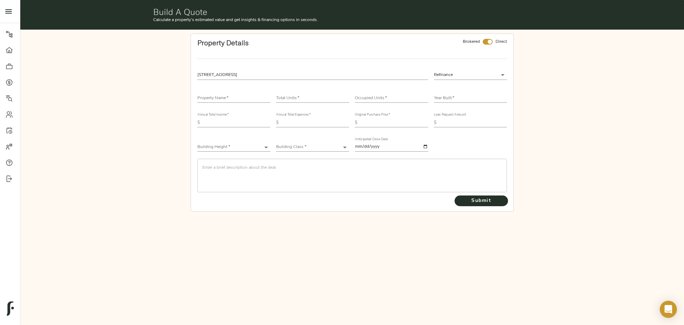
click at [479, 69] on div "Refinance refinance" at bounding box center [470, 74] width 79 height 15
click at [478, 78] on body "Fulcrum Lending Pipeline Dashboard Portfolio Quotes Search Users Activity Accou…" at bounding box center [342, 162] width 684 height 325
click at [472, 86] on li "Acquisition" at bounding box center [470, 85] width 73 height 11
type input "acquisition"
click at [489, 43] on input "checkbox" at bounding box center [489, 42] width 17 height 6
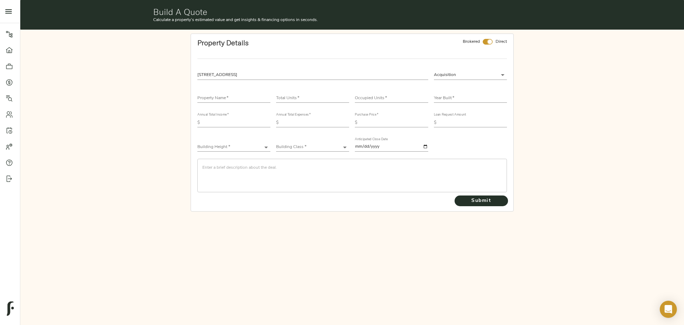
checkbox input "false"
click at [214, 97] on input "text" at bounding box center [233, 98] width 73 height 9
type input "Enclave at Oakhurst Village"
click at [293, 95] on input "number" at bounding box center [312, 98] width 73 height 9
type input "32"
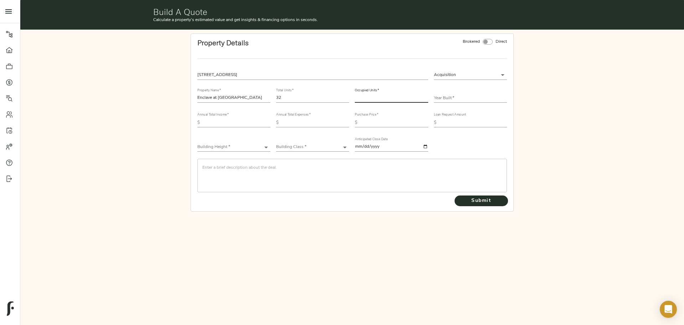
click at [387, 97] on input "number" at bounding box center [391, 98] width 73 height 9
click at [367, 92] on div "Occupied Units   *" at bounding box center [391, 95] width 73 height 14
click at [373, 93] on div "Occupied Units   *" at bounding box center [391, 95] width 73 height 14
click at [378, 97] on input "number" at bounding box center [391, 98] width 73 height 9
type input "30"
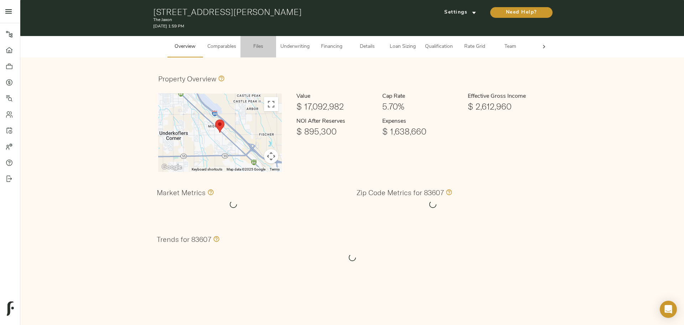
click at [254, 43] on span "Files" at bounding box center [258, 46] width 27 height 9
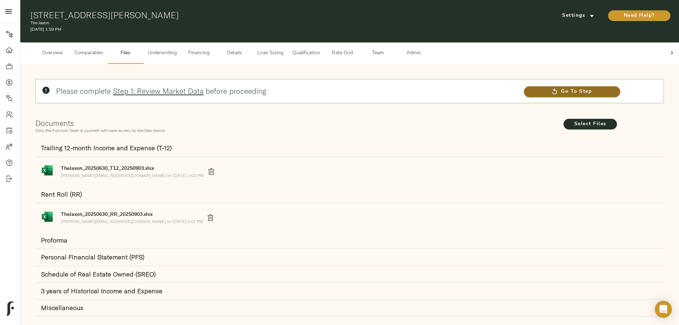
click at [524, 87] on span "Go To Step" at bounding box center [572, 91] width 96 height 9
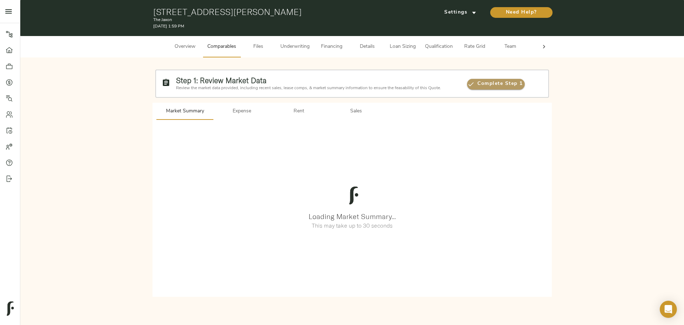
click at [490, 82] on span "Complete Step 1" at bounding box center [496, 83] width 58 height 9
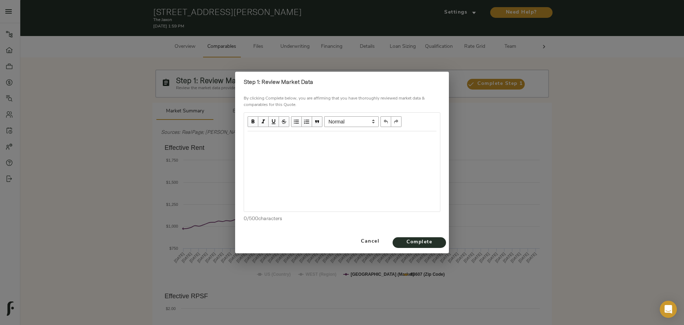
click at [348, 138] on div "Edit text" at bounding box center [342, 139] width 189 height 8
click at [372, 236] on button "Cancel" at bounding box center [370, 241] width 39 height 18
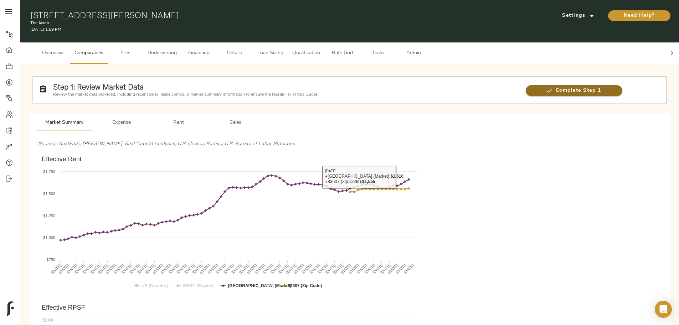
click at [526, 86] on span "Complete Step 1" at bounding box center [574, 90] width 97 height 9
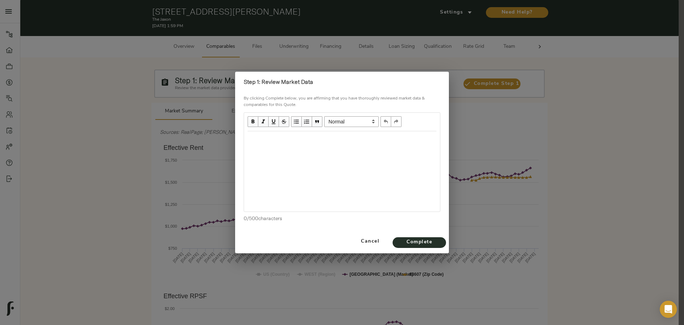
click at [297, 140] on div "Edit text" at bounding box center [342, 139] width 189 height 8
click at [399, 241] on button "Complete" at bounding box center [419, 242] width 53 height 11
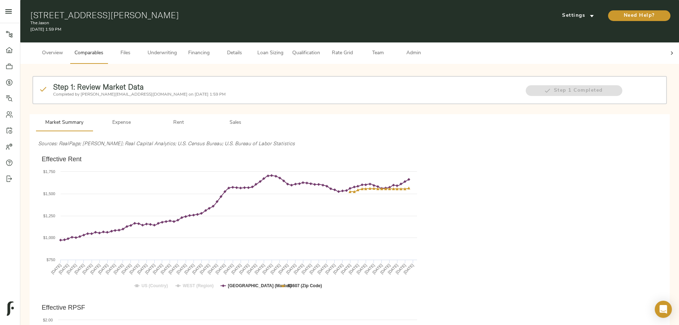
click at [143, 42] on button "Files" at bounding box center [126, 52] width 36 height 21
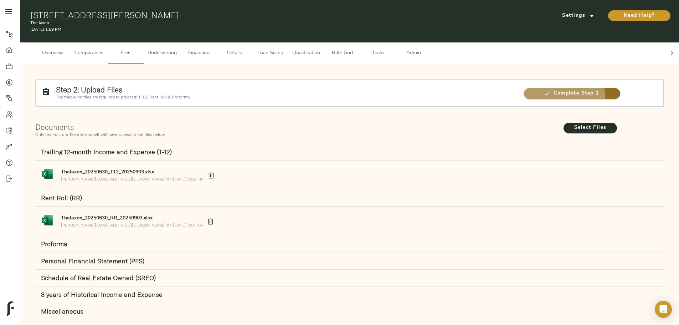
click at [524, 90] on span "Complete Step 2" at bounding box center [572, 93] width 96 height 9
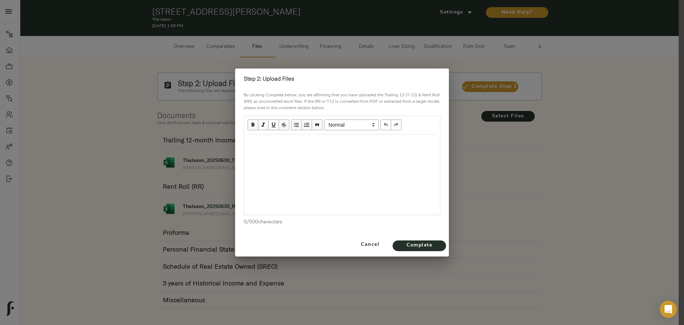
click at [295, 145] on div "Edit text" at bounding box center [342, 142] width 189 height 8
click at [407, 244] on span "Complete" at bounding box center [419, 245] width 39 height 9
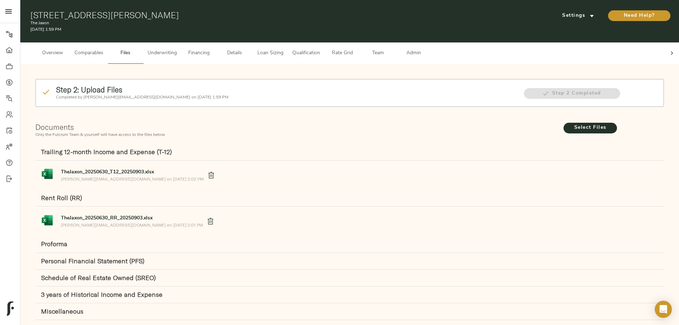
click at [177, 49] on span "Underwriting" at bounding box center [162, 53] width 29 height 9
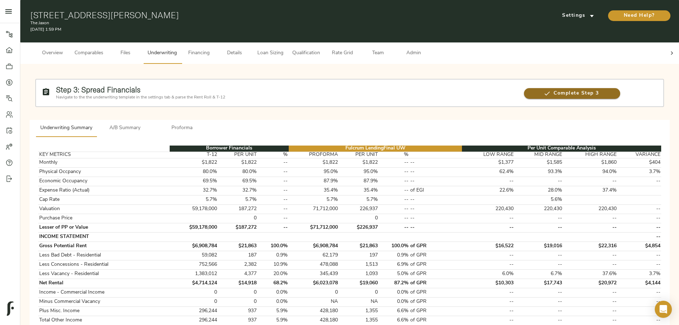
click at [524, 89] on span "Complete Step 3" at bounding box center [572, 93] width 96 height 9
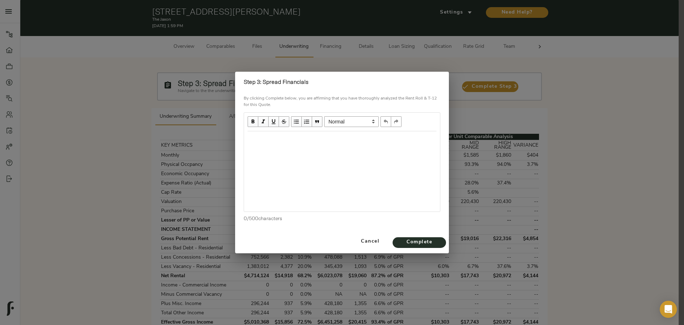
click at [332, 137] on div "Edit text" at bounding box center [342, 139] width 189 height 8
click at [400, 244] on span "Complete" at bounding box center [419, 242] width 39 height 9
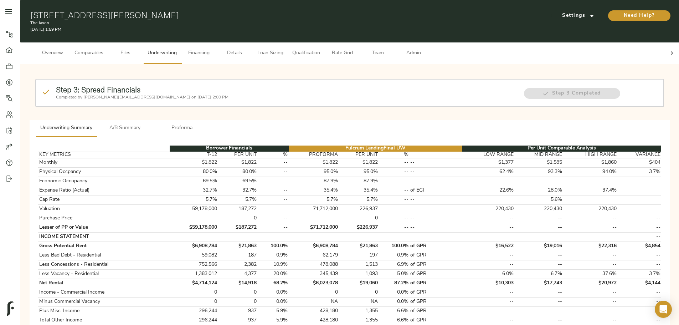
click at [324, 42] on button "Qualification" at bounding box center [306, 52] width 36 height 21
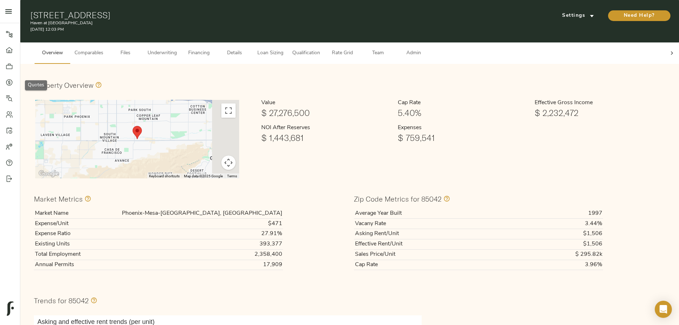
click at [7, 77] on link "Quotes" at bounding box center [10, 82] width 20 height 16
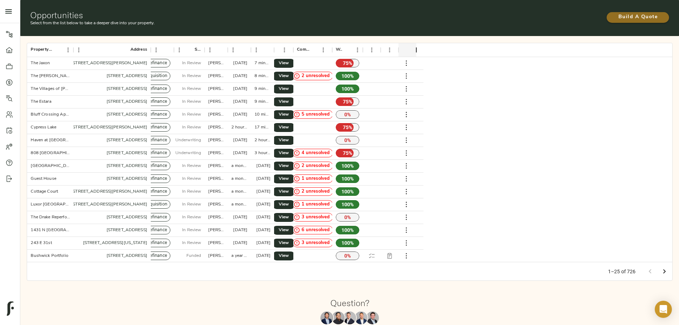
click at [614, 13] on span "Build A Quote" at bounding box center [638, 17] width 48 height 9
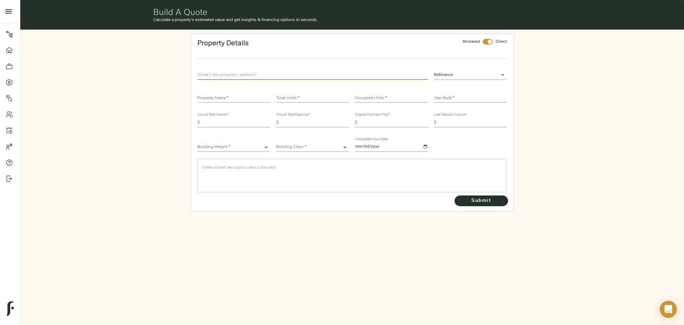
click at [234, 72] on input "text" at bounding box center [312, 75] width 231 height 10
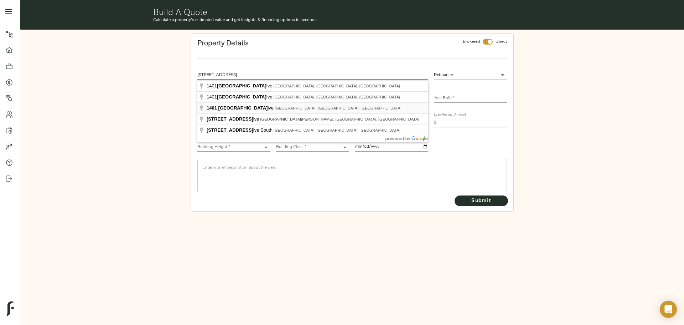
type input "1401 Medical Park Dr, Boulder City, NV 89005, USA"
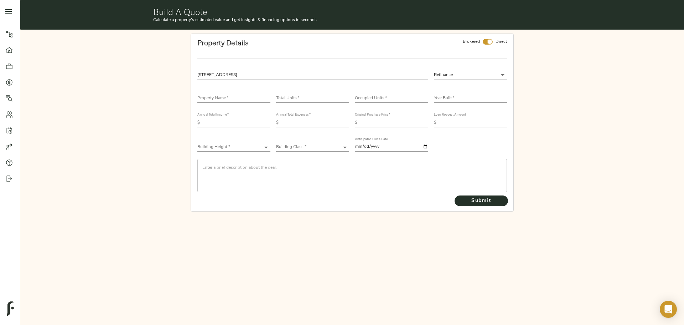
click at [486, 41] on input "checkbox" at bounding box center [489, 42] width 17 height 6
checkbox input "false"
click at [445, 94] on input "text" at bounding box center [470, 98] width 73 height 9
type input "1999"
click at [249, 94] on input "text" at bounding box center [233, 98] width 73 height 9
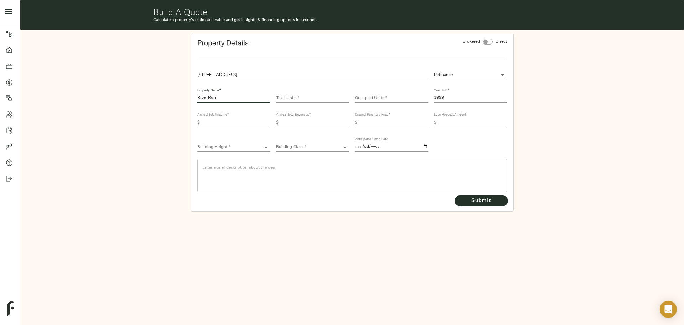
type input "River Run"
click at [294, 99] on input "number" at bounding box center [312, 98] width 73 height 9
type input "72"
click at [372, 98] on input "number" at bounding box center [391, 98] width 73 height 9
click at [366, 97] on input "number" at bounding box center [391, 98] width 73 height 9
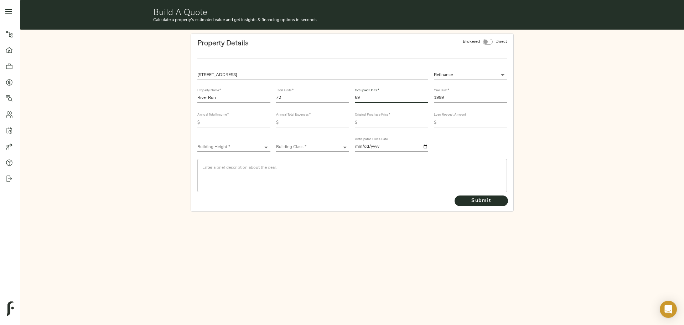
type input "69"
click at [241, 122] on input "text" at bounding box center [237, 122] width 68 height 9
type input "719,514"
click at [321, 124] on input "text" at bounding box center [316, 122] width 68 height 9
type input "530,542"
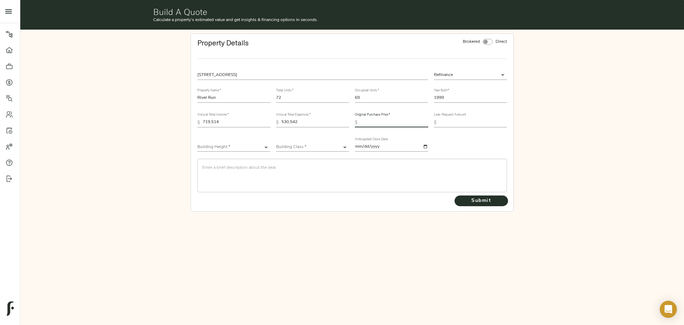
click at [389, 121] on input "text" at bounding box center [394, 122] width 68 height 9
click at [462, 120] on input "text" at bounding box center [473, 122] width 68 height 9
type input "5,000,000"
click at [402, 120] on input "text" at bounding box center [394, 122] width 68 height 9
type input "2,700,000"
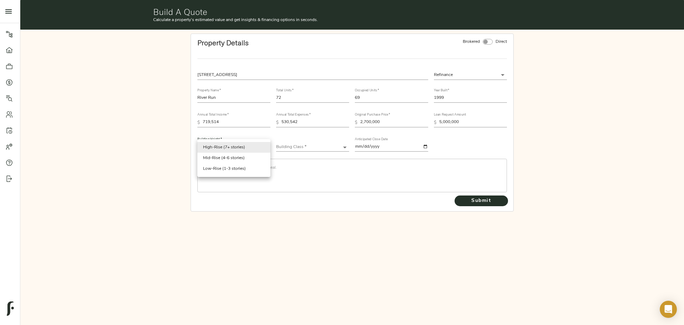
click at [249, 147] on body "Haven at South Mountain - 1630 E Baseline Rd, Phoenix, AZ 85042 Pipeline Dashbo…" at bounding box center [342, 162] width 684 height 325
click at [243, 169] on li "Low-Rise (1-3 stories)" at bounding box center [233, 168] width 73 height 11
type input "Low-Rise"
click at [316, 147] on body "Haven at South Mountain - 1630 E Baseline Rd, Phoenix, AZ 85042 Pipeline Dashbo…" at bounding box center [342, 162] width 684 height 325
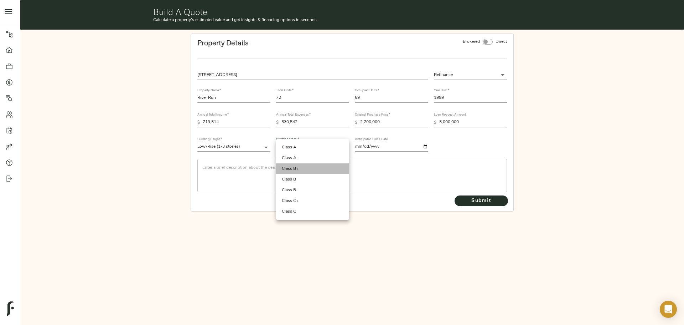
click at [314, 172] on li "Class B+" at bounding box center [312, 168] width 73 height 11
type input "Class B+"
click at [305, 169] on textarea at bounding box center [352, 175] width 300 height 20
click at [272, 166] on textarea at bounding box center [352, 175] width 300 height 20
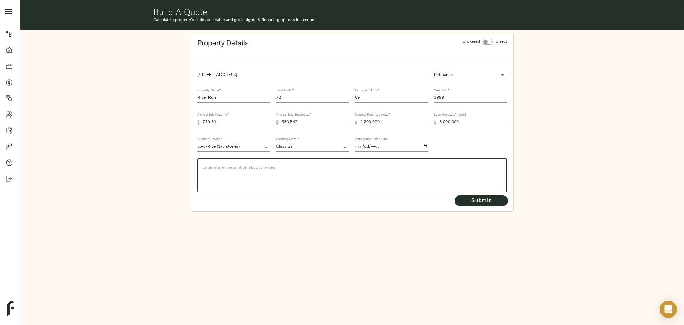
paste textarea "The Bascom Group is requesting financing for River Run Apartments, a 1999 built…"
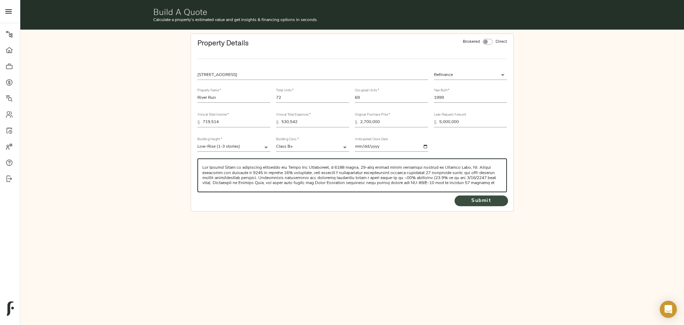
type textarea "The Bascom Group is requesting financing for River Run Apartments, a 1999 built…"
click at [482, 201] on span "Submit" at bounding box center [481, 200] width 39 height 9
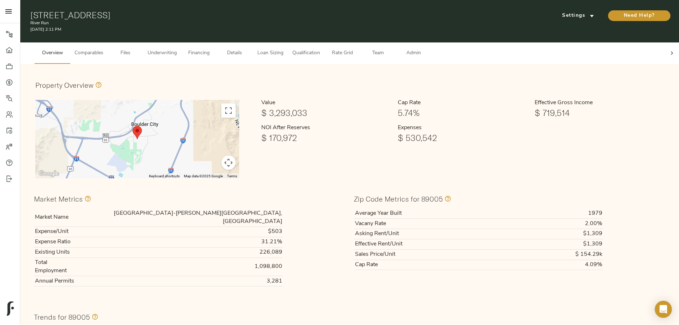
click at [70, 46] on button "Overview" at bounding box center [53, 52] width 36 height 21
click at [103, 49] on span "Comparables" at bounding box center [88, 53] width 29 height 9
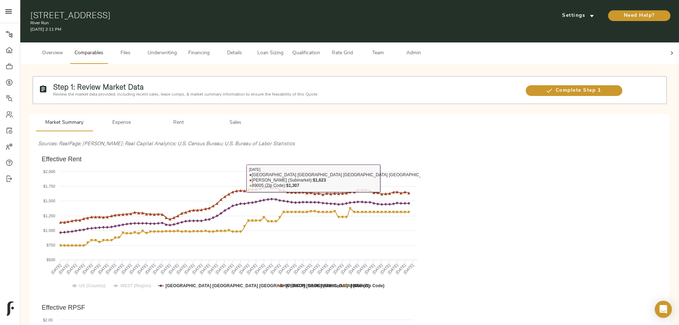
click at [523, 84] on div "Complete Step 1" at bounding box center [572, 90] width 99 height 12
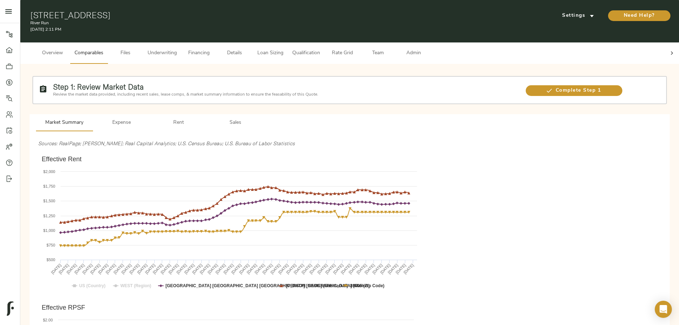
click at [523, 84] on div "Complete Step 1" at bounding box center [572, 90] width 99 height 12
click at [526, 86] on span "Complete Step 1" at bounding box center [574, 90] width 97 height 9
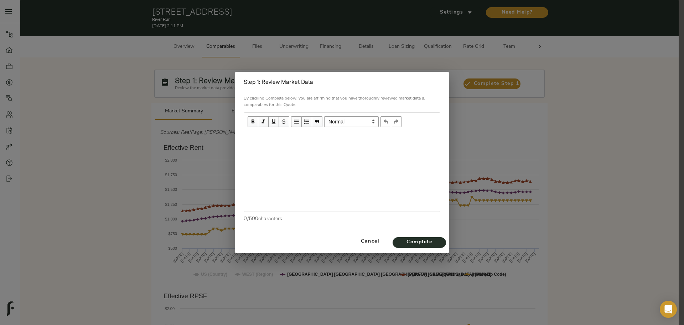
click at [364, 139] on div "Edit text" at bounding box center [342, 139] width 189 height 8
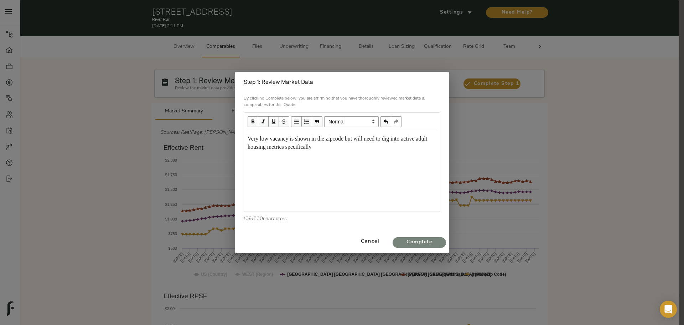
click at [418, 239] on span "Complete" at bounding box center [419, 242] width 39 height 9
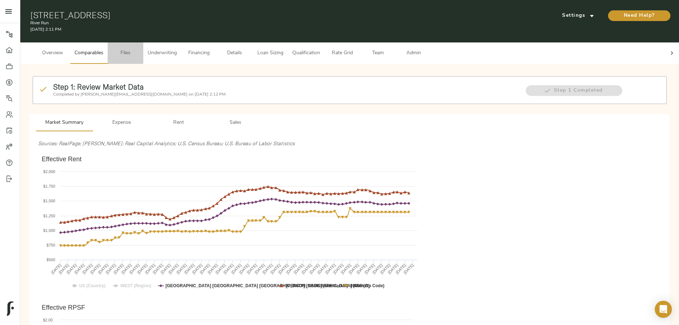
click at [139, 49] on span "Files" at bounding box center [125, 53] width 27 height 9
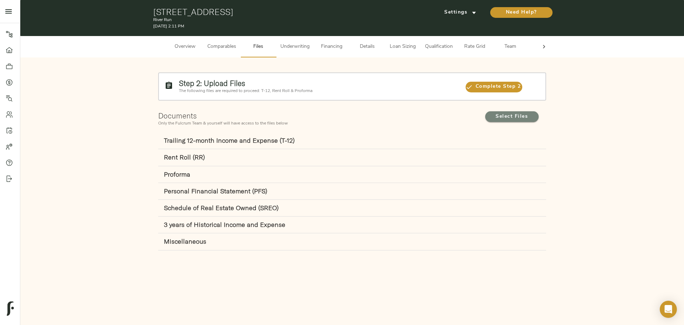
click at [508, 116] on span "Select Files" at bounding box center [511, 116] width 39 height 9
click at [0, 0] on input "Select Files" at bounding box center [0, 0] width 0 height 0
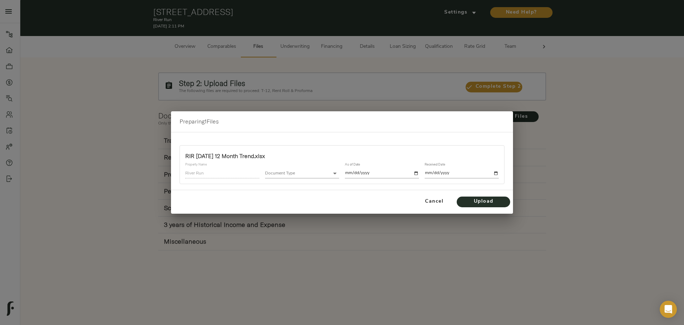
click at [295, 170] on body "River Run - 1401 Medical Park Dr, Boulder City, NV 89005 Pipeline Dashboard Por…" at bounding box center [342, 162] width 684 height 325
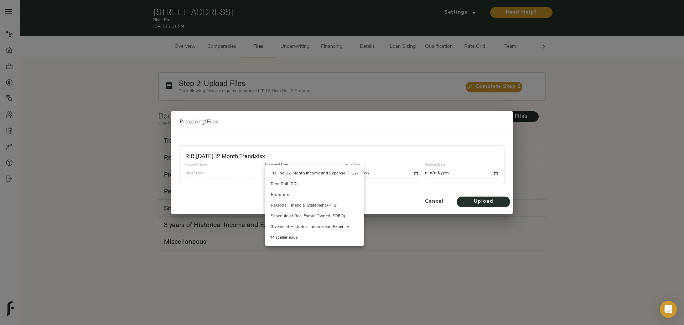
click at [295, 177] on li "Trailing 12-Month Income and Expense (T-12)" at bounding box center [314, 173] width 99 height 11
type input "trailing_twelve"
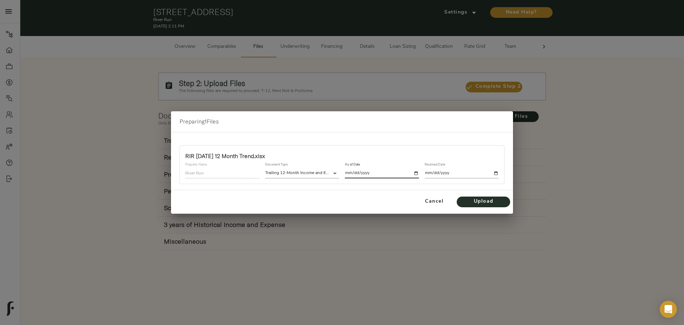
click at [414, 173] on input "date" at bounding box center [382, 173] width 74 height 10
type input "2025-07-31"
click at [496, 175] on input "date" at bounding box center [462, 173] width 74 height 10
click at [497, 172] on input "2025-09-02" at bounding box center [462, 173] width 74 height 10
type input "2025-09-09"
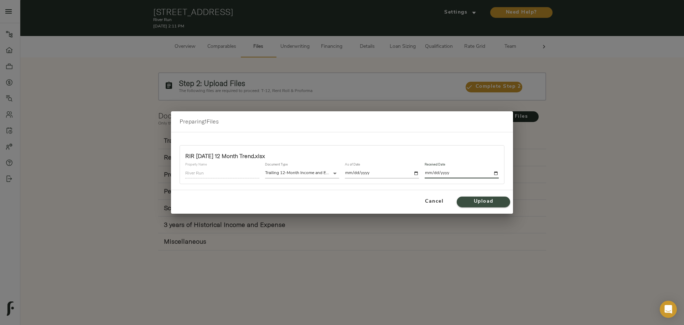
click at [494, 198] on span "Upload" at bounding box center [483, 201] width 39 height 9
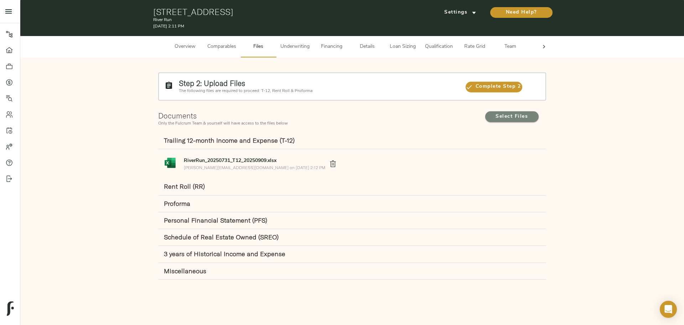
click at [496, 121] on span "Select Files" at bounding box center [511, 116] width 39 height 9
click at [0, 0] on input "Select Files" at bounding box center [0, 0] width 0 height 0
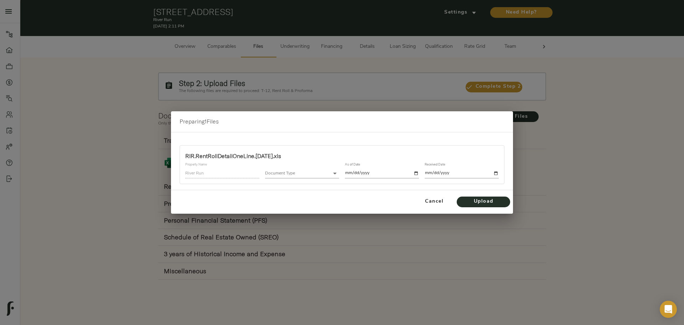
click at [312, 173] on body "River Run - 1401 Medical Park Dr, Boulder City, NV 89005 Pipeline Dashboard Por…" at bounding box center [342, 162] width 684 height 325
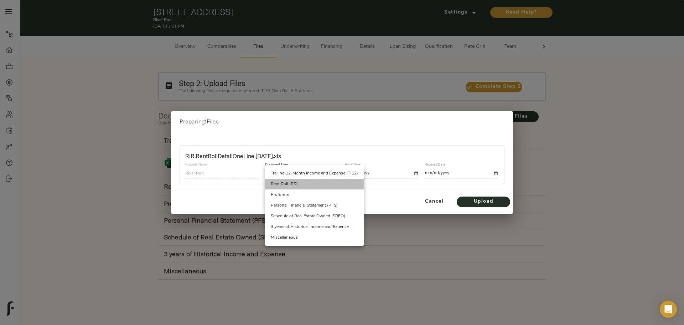
click at [309, 185] on li "Rent Roll (RR)" at bounding box center [314, 184] width 99 height 11
type input "rent_roll"
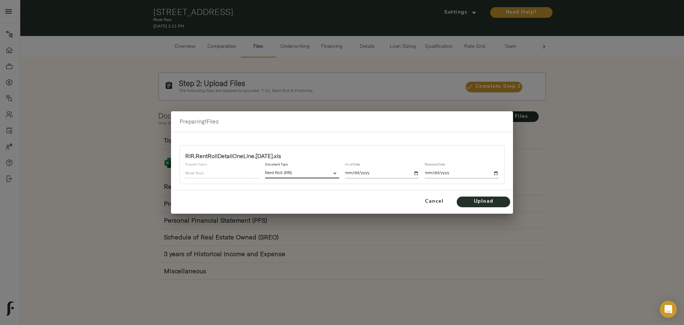
click at [417, 175] on input "date" at bounding box center [382, 173] width 74 height 10
type input "2025-08-22"
click at [496, 172] on input "date" at bounding box center [462, 173] width 74 height 10
type input "2025-09-09"
click at [478, 196] on button "Upload" at bounding box center [483, 201] width 53 height 11
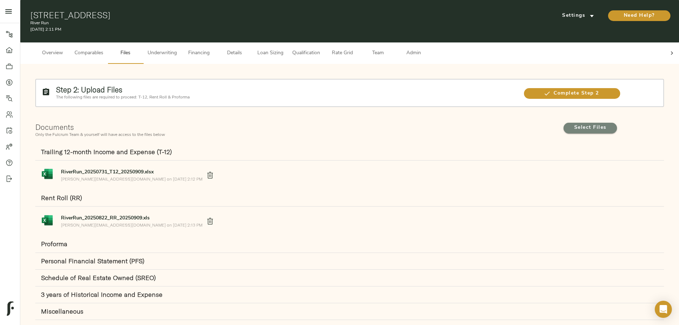
click at [563, 123] on span "Select Files" at bounding box center [589, 128] width 53 height 11
click at [0, 0] on input "Select Files" at bounding box center [0, 0] width 0 height 0
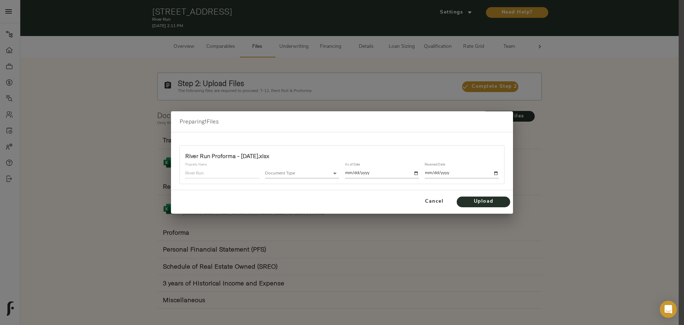
click at [303, 174] on body "River Run - 1401 Medical Park Dr, Boulder City, NV 89005 Pipeline Dashboard Por…" at bounding box center [342, 166] width 684 height 333
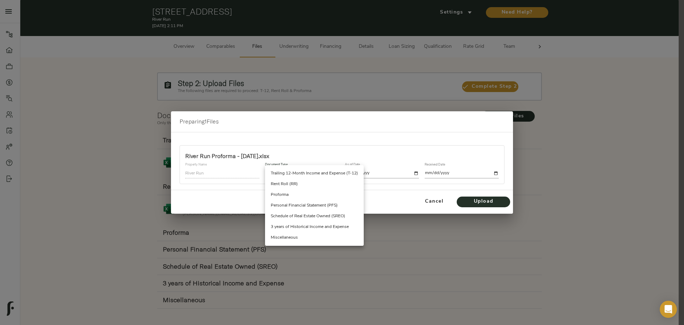
click at [308, 197] on li "Proforma" at bounding box center [314, 194] width 99 height 11
type input "proforma"
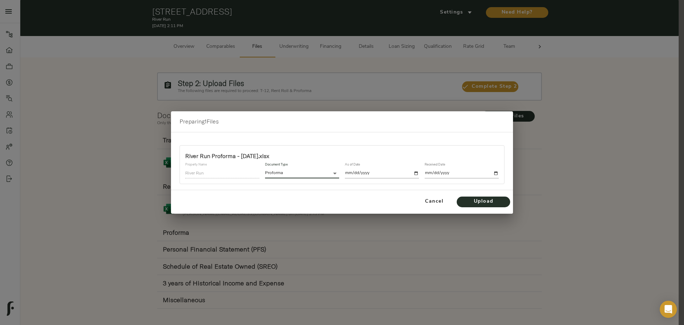
click at [397, 173] on input "date" at bounding box center [382, 173] width 74 height 10
click at [414, 172] on input "date" at bounding box center [382, 173] width 74 height 10
type input "2025-09-09"
click at [496, 172] on input "date" at bounding box center [462, 173] width 74 height 10
type input "2025-09-09"
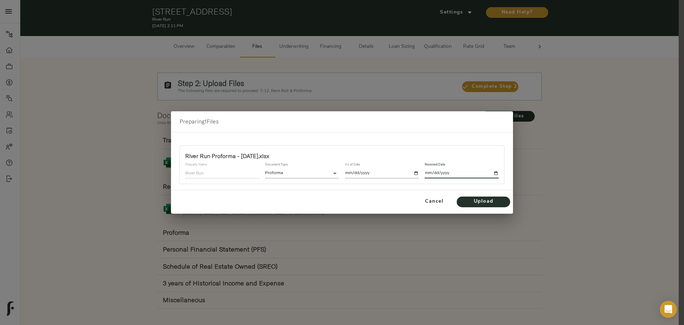
click at [491, 205] on span "Upload" at bounding box center [483, 201] width 39 height 9
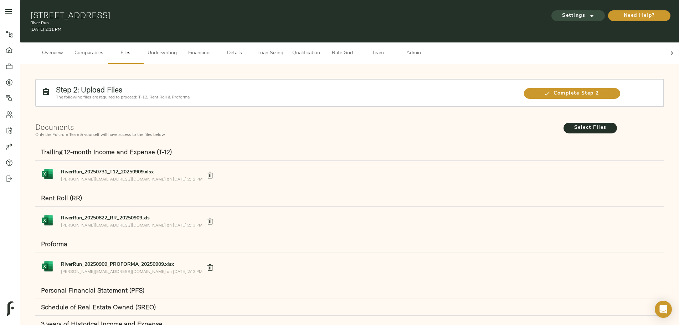
click at [558, 13] on span "Settings" at bounding box center [577, 15] width 39 height 9
click at [588, 15] on icon "submit" at bounding box center [591, 15] width 7 height 7
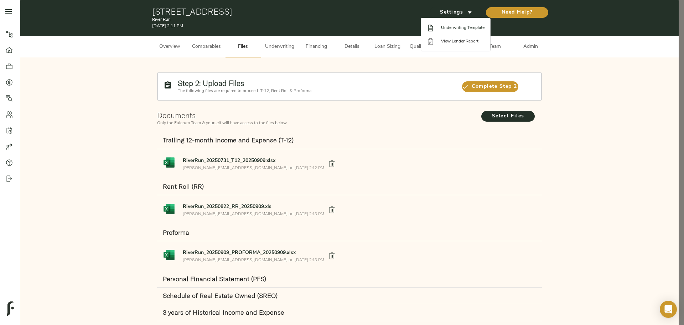
click at [467, 29] on span "Underwriting Template" at bounding box center [462, 28] width 43 height 6
click at [94, 117] on div at bounding box center [342, 162] width 684 height 325
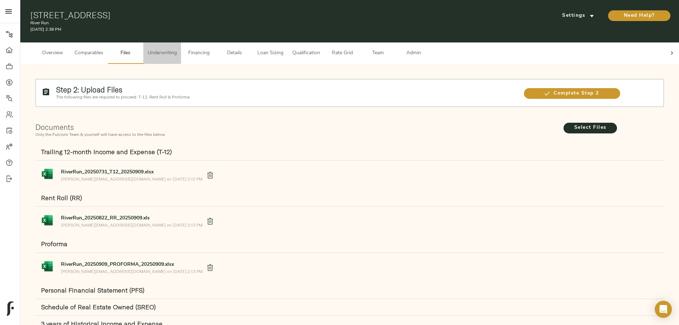
click at [181, 42] on button "Underwriting" at bounding box center [162, 52] width 38 height 21
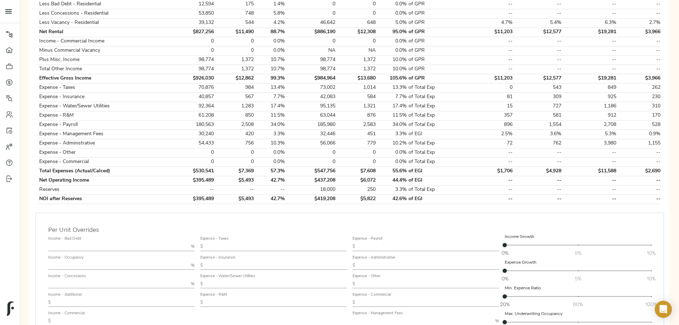
scroll to position [285, 0]
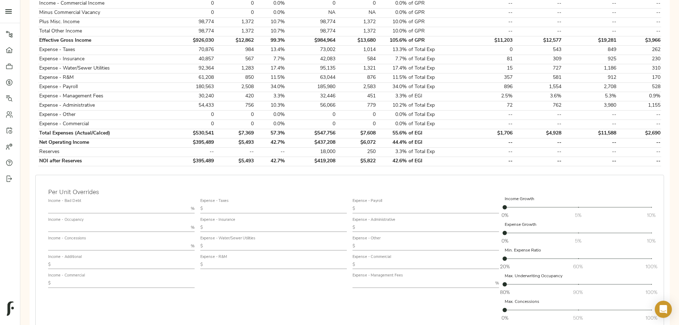
click at [195, 260] on input "text" at bounding box center [123, 264] width 141 height 9
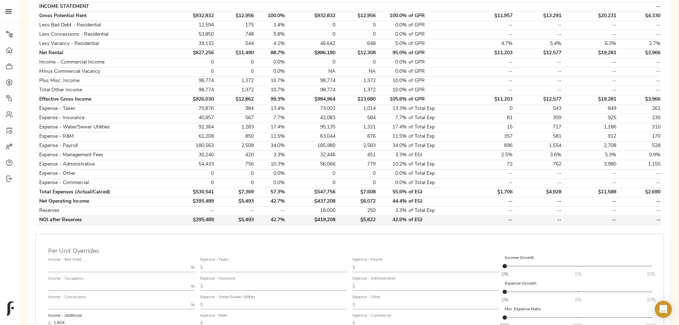
scroll to position [214, 0]
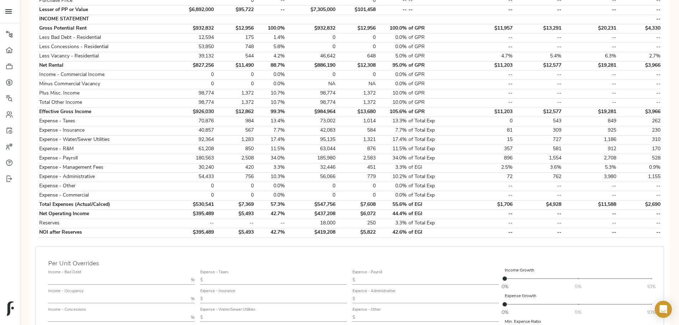
type input "1,824"
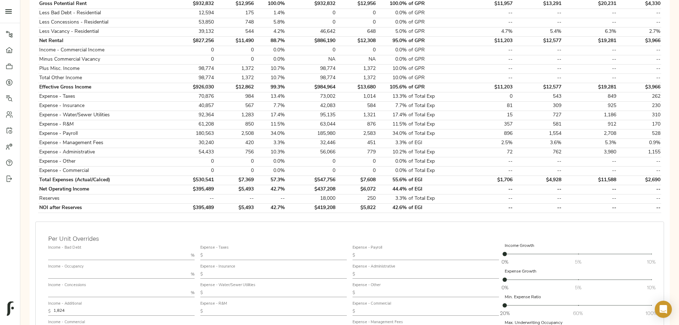
scroll to position [249, 0]
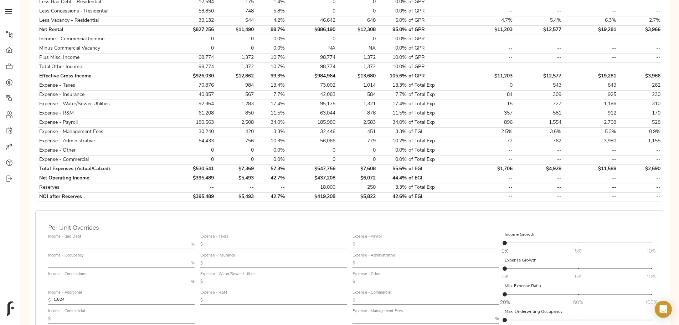
click at [382, 314] on input "text" at bounding box center [422, 318] width 140 height 9
type input "3"
click at [315, 305] on div "Expense - Taxes $ Expense - Insurance $ Expense - Water/Sewer Utilities $ Expen…" at bounding box center [273, 295] width 152 height 134
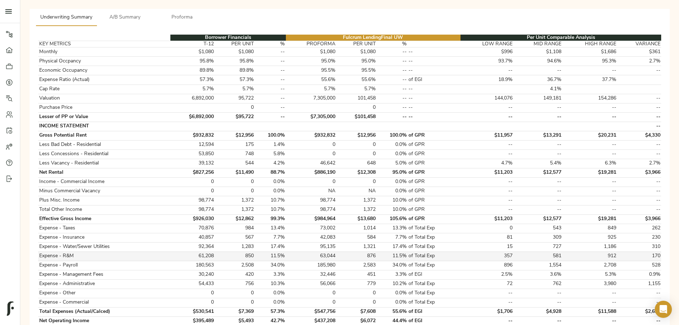
scroll to position [321, 0]
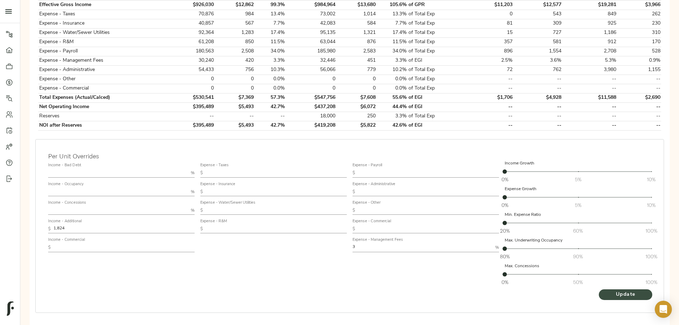
click at [606, 290] on span "Update" at bounding box center [625, 294] width 39 height 9
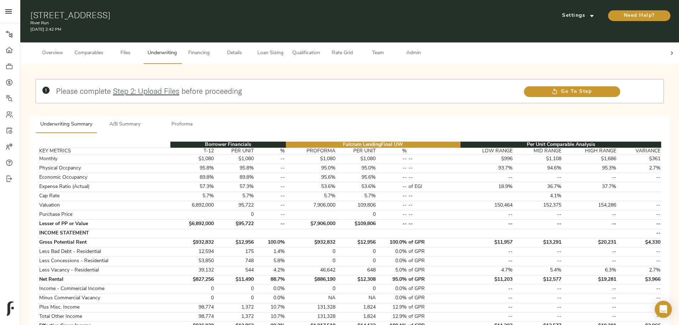
click at [103, 49] on span "Comparables" at bounding box center [88, 53] width 29 height 9
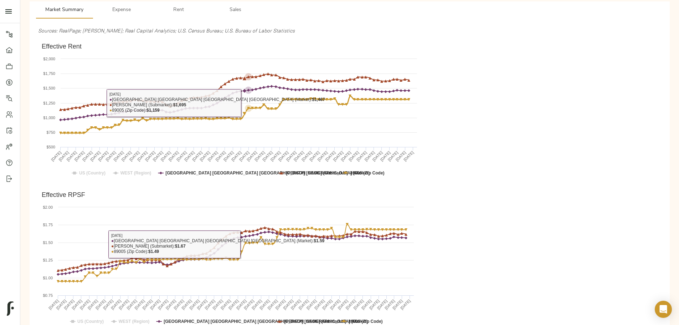
scroll to position [36, 0]
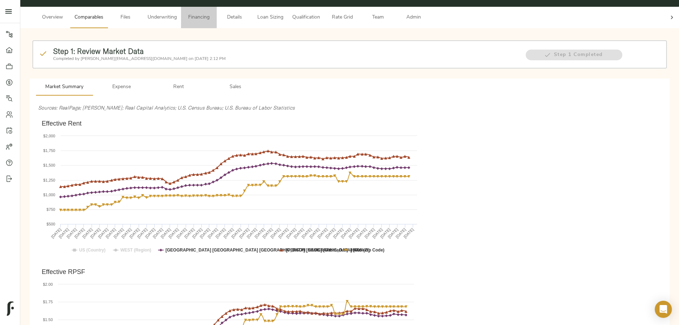
click at [212, 13] on span "Financing" at bounding box center [198, 17] width 27 height 9
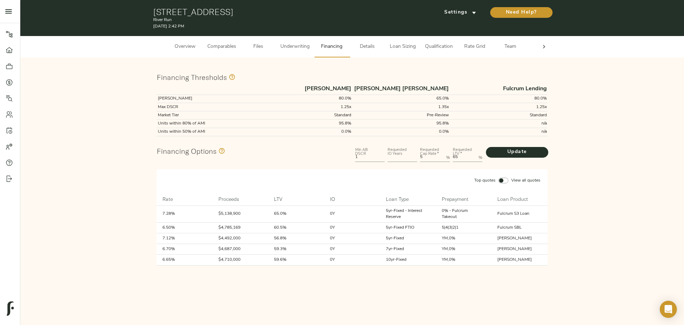
click at [300, 51] on span "Underwriting" at bounding box center [294, 46] width 29 height 9
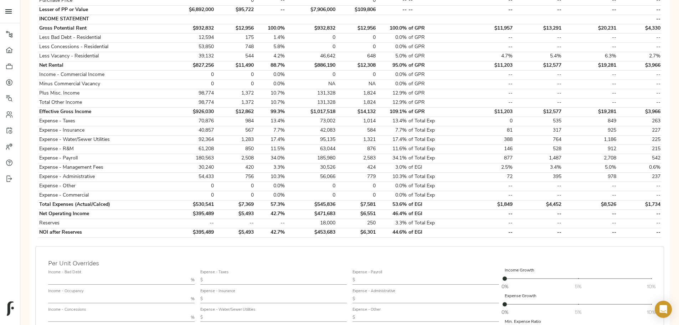
scroll to position [249, 0]
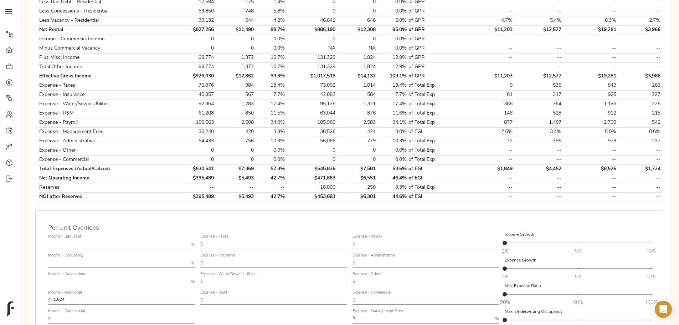
click at [296, 296] on input "text" at bounding box center [276, 300] width 141 height 9
type input "706.16"
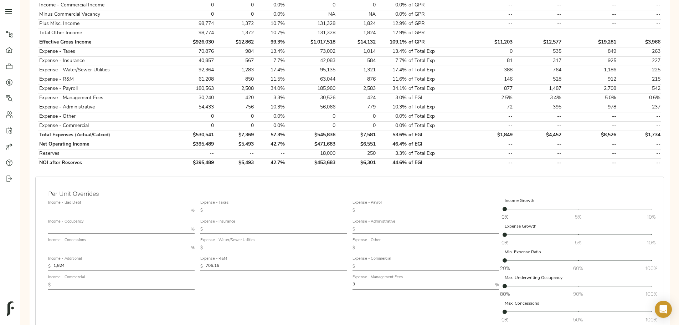
scroll to position [324, 0]
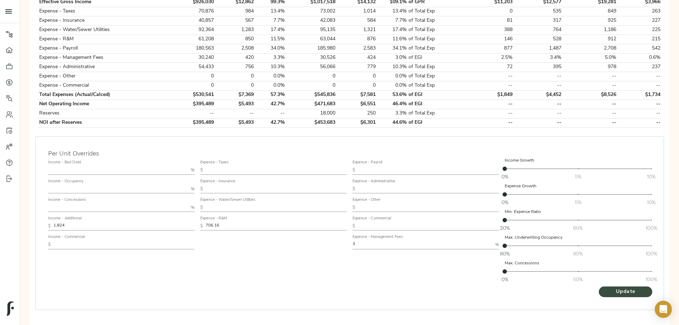
click at [606, 287] on span "Update" at bounding box center [625, 291] width 39 height 9
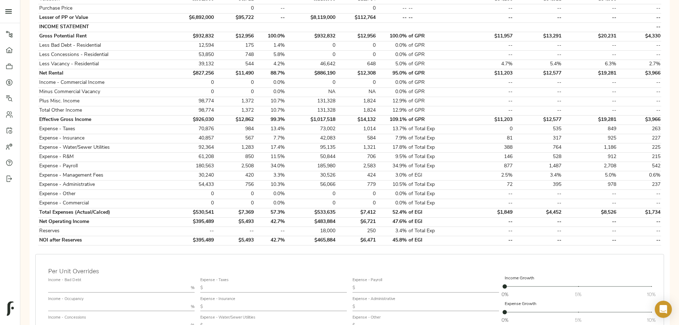
scroll to position [249, 0]
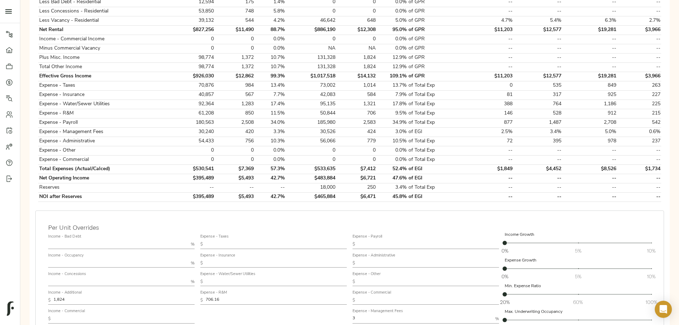
click at [382, 259] on input "text" at bounding box center [428, 263] width 141 height 9
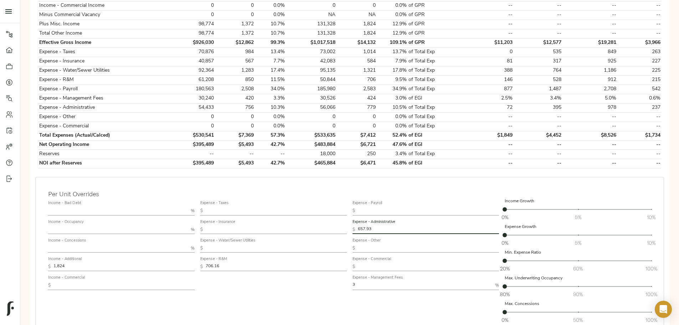
scroll to position [324, 0]
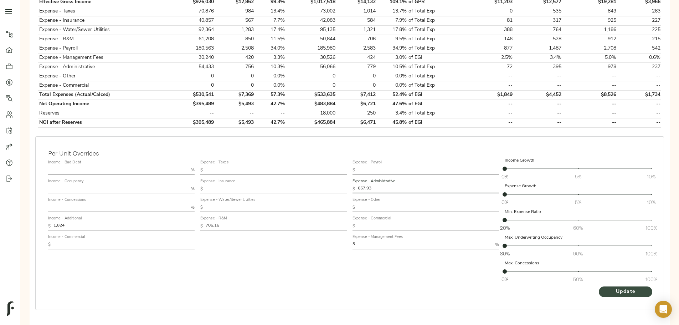
type input "657.93"
click at [606, 287] on span "Update" at bounding box center [625, 291] width 39 height 9
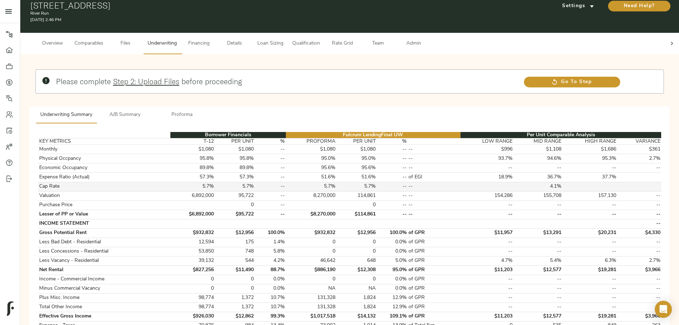
scroll to position [0, 0]
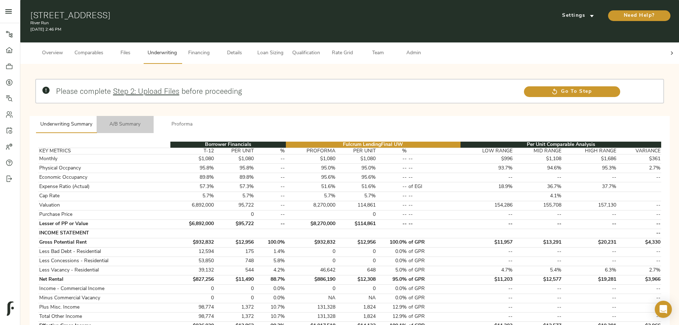
click at [149, 120] on span "A/B Summary" at bounding box center [125, 124] width 48 height 9
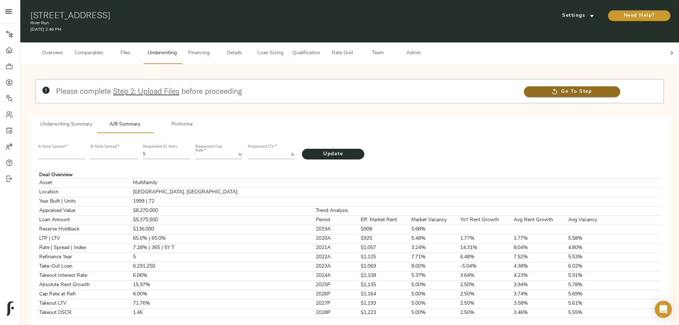
click at [524, 87] on span "Go To Step" at bounding box center [572, 91] width 96 height 9
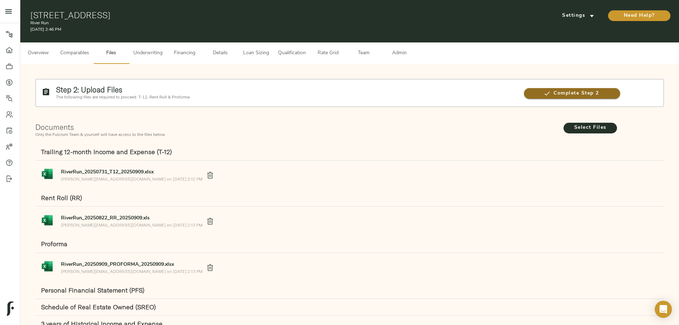
click at [524, 89] on span "Complete Step 2" at bounding box center [572, 93] width 96 height 9
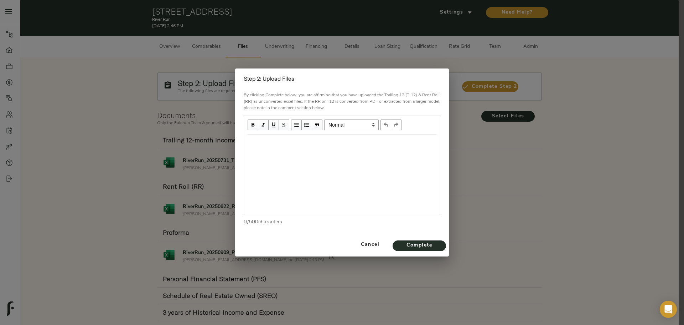
click at [351, 142] on div "Edit text" at bounding box center [342, 142] width 189 height 8
click at [439, 248] on span "Complete" at bounding box center [419, 245] width 39 height 9
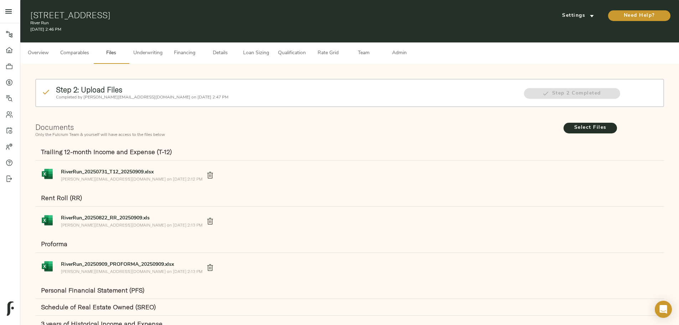
click at [167, 54] on button "Underwriting" at bounding box center [148, 52] width 38 height 21
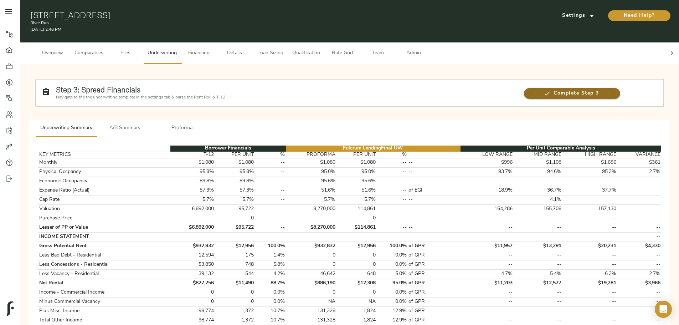
click at [524, 89] on span "Complete Step 3" at bounding box center [572, 93] width 96 height 9
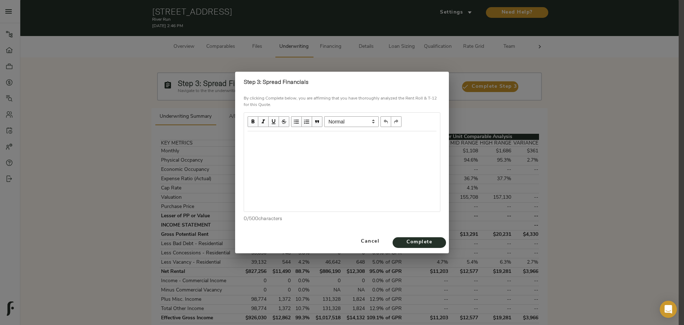
click at [319, 138] on div "Edit text" at bounding box center [342, 139] width 189 height 8
click at [422, 240] on span "Complete" at bounding box center [419, 242] width 39 height 9
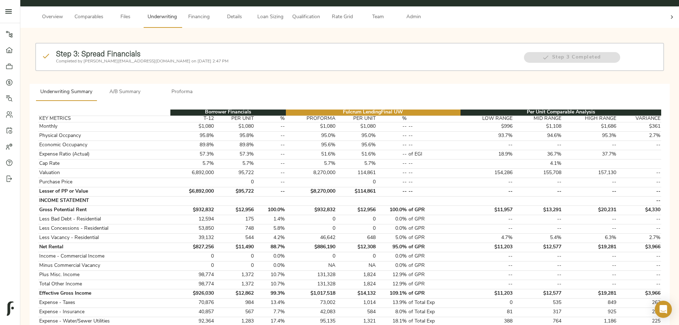
scroll to position [36, 0]
drag, startPoint x: 216, startPoint y: 5, endPoint x: 222, endPoint y: 10, distance: 7.1
click at [108, 7] on button "Comparables" at bounding box center [88, 17] width 37 height 21
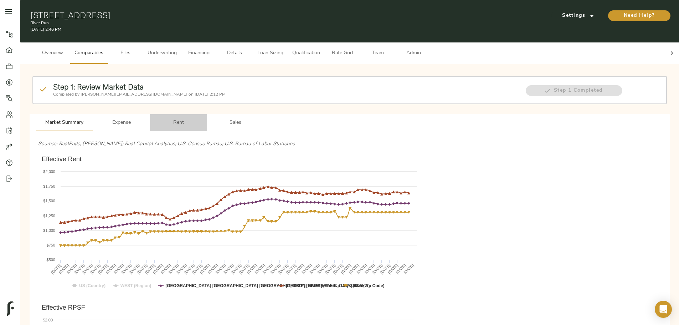
click at [203, 118] on span "Rent" at bounding box center [178, 122] width 48 height 9
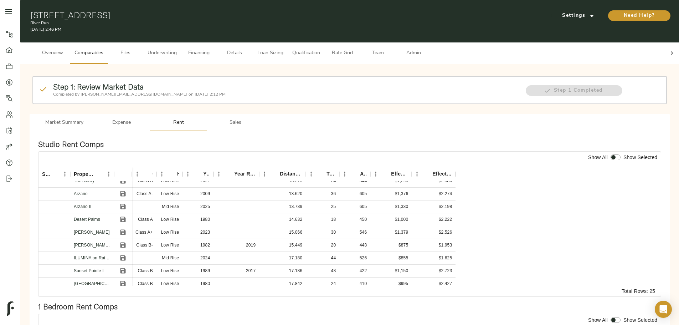
scroll to position [71, 0]
click at [126, 216] on icon "Save" at bounding box center [122, 218] width 5 height 5
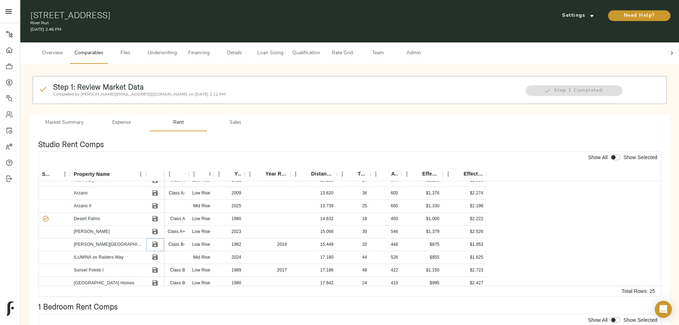
click at [158, 242] on icon "Save" at bounding box center [155, 244] width 5 height 5
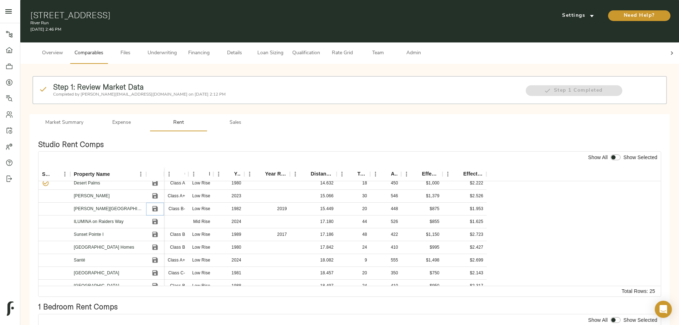
scroll to position [107, 0]
click at [159, 243] on icon "Save" at bounding box center [154, 246] width 7 height 7
click at [158, 232] on icon "Save" at bounding box center [155, 234] width 5 height 5
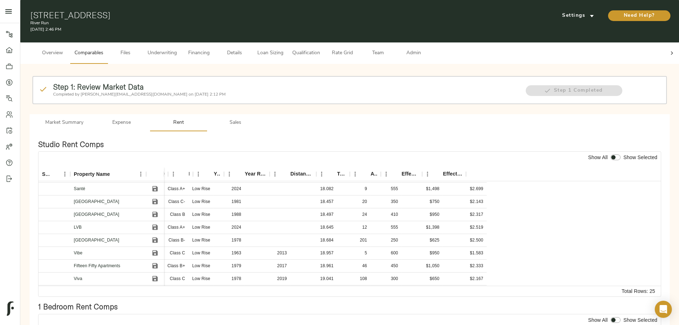
scroll to position [178, 0]
click at [159, 262] on icon "Save" at bounding box center [154, 265] width 7 height 7
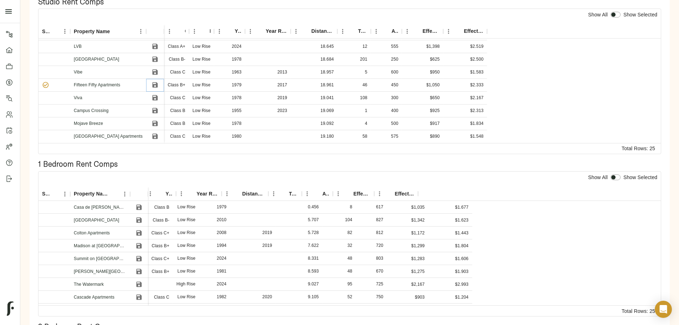
scroll to position [0, 60]
click at [143, 229] on icon "Save" at bounding box center [138, 232] width 7 height 7
click at [141, 243] on icon "Save" at bounding box center [138, 245] width 5 height 5
drag, startPoint x: 260, startPoint y: 256, endPoint x: 274, endPoint y: 269, distance: 19.4
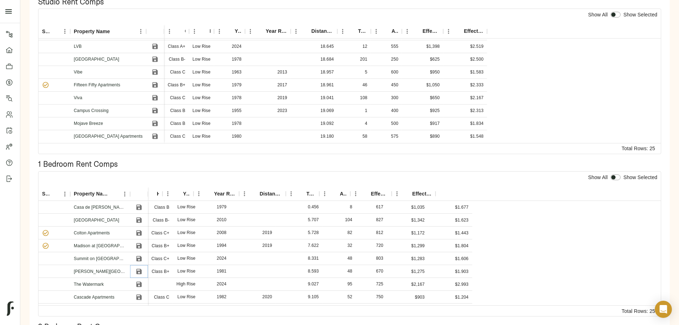
click at [143, 268] on icon "Save" at bounding box center [138, 271] width 7 height 7
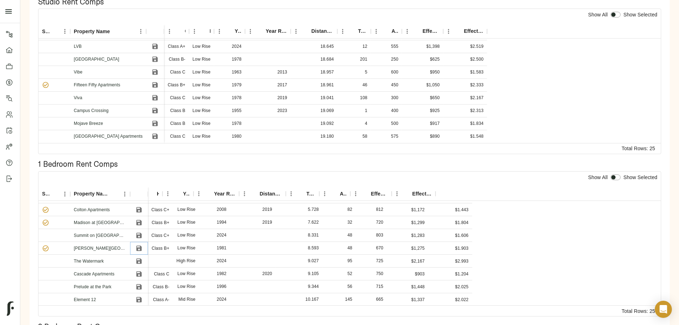
scroll to position [36, 37]
click at [141, 258] on icon "Save" at bounding box center [138, 260] width 5 height 5
click at [141, 271] on icon "Save" at bounding box center [138, 273] width 5 height 5
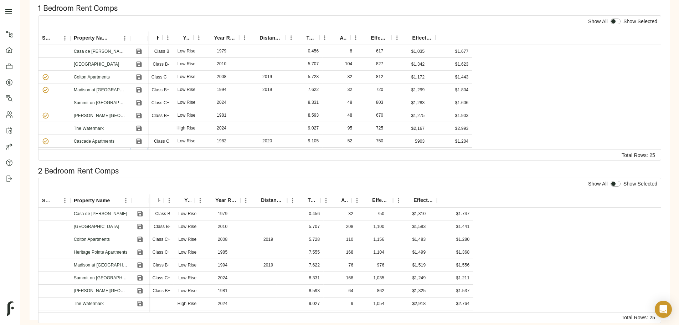
scroll to position [0, 61]
click at [144, 223] on icon "Save" at bounding box center [139, 226] width 7 height 7
click at [143, 262] on icon "Save" at bounding box center [139, 264] width 5 height 5
click at [144, 210] on icon "Save" at bounding box center [139, 213] width 7 height 7
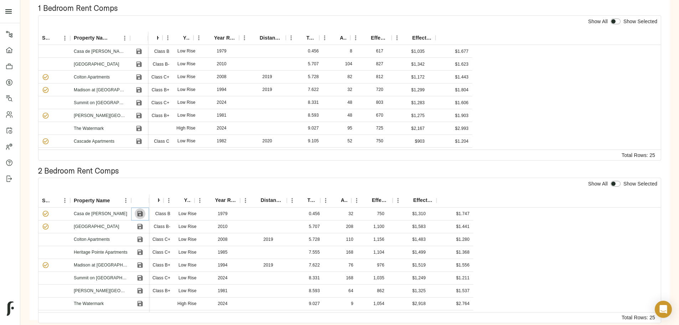
click at [144, 210] on icon "Save" at bounding box center [139, 213] width 7 height 7
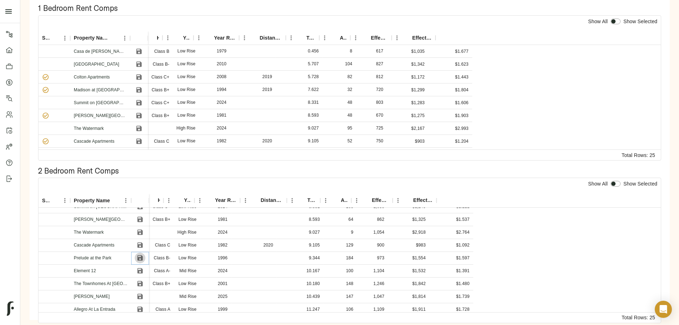
click at [143, 255] on icon "Save" at bounding box center [139, 257] width 5 height 5
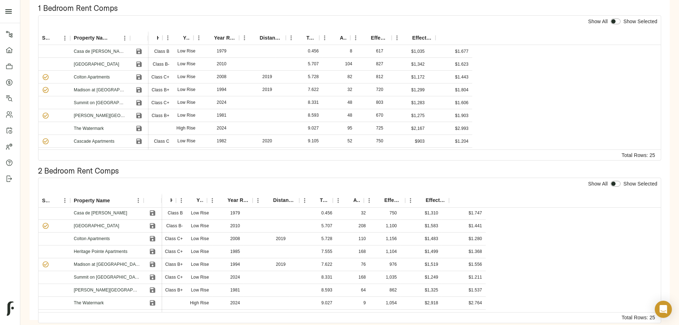
scroll to position [0, 37]
click at [156, 210] on icon "Save" at bounding box center [152, 213] width 7 height 7
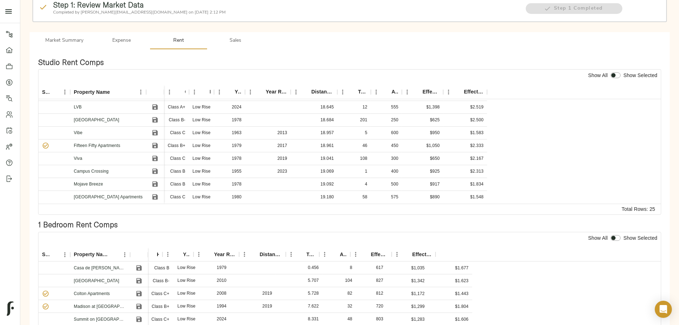
scroll to position [49, 0]
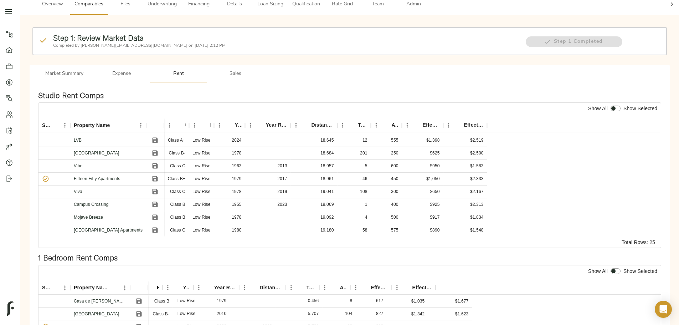
click at [260, 69] on span "Sales" at bounding box center [235, 73] width 48 height 9
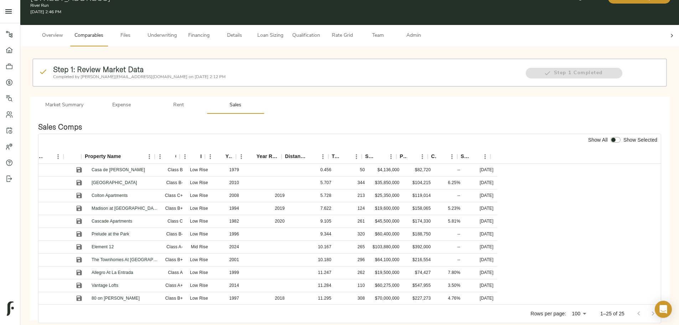
scroll to position [0, 86]
click at [398, 154] on icon "Sort" at bounding box center [396, 156] width 4 height 4
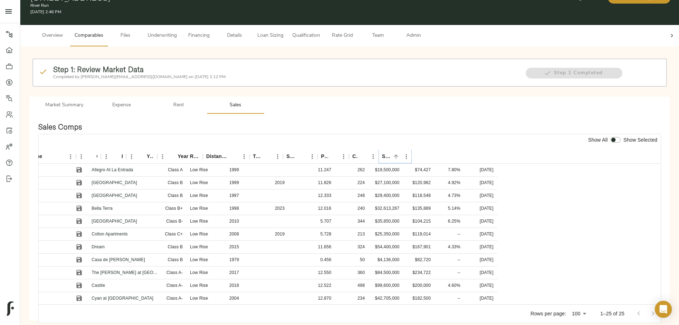
click at [398, 154] on icon "Sort" at bounding box center [396, 156] width 4 height 4
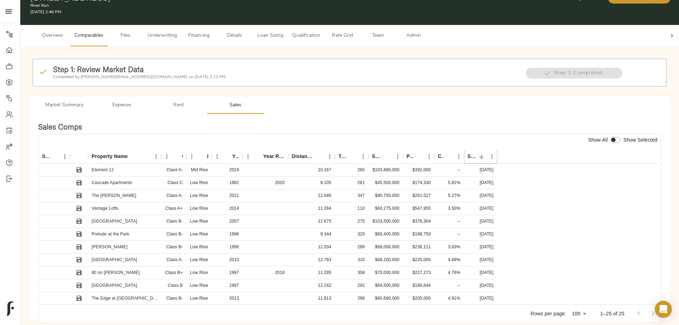
scroll to position [0, 0]
click at [82, 180] on icon "Save" at bounding box center [79, 182] width 5 height 5
click at [82, 231] on icon "Save" at bounding box center [79, 233] width 5 height 5
click at [82, 244] on icon "Save" at bounding box center [79, 246] width 5 height 5
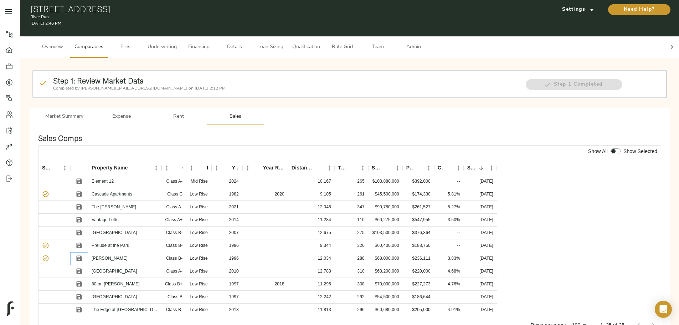
scroll to position [0, 0]
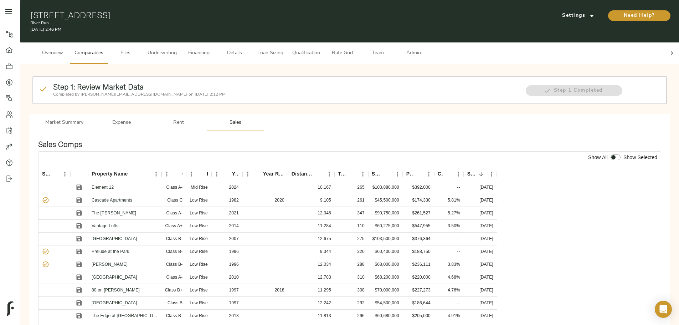
click at [668, 50] on icon at bounding box center [671, 53] width 7 height 7
click at [427, 49] on span "Admin" at bounding box center [413, 53] width 27 height 9
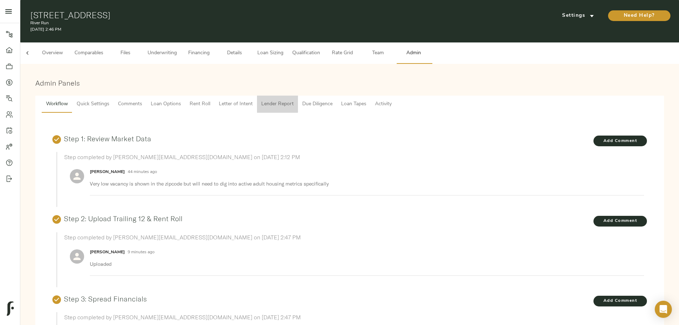
click at [294, 100] on span "Lender Report" at bounding box center [277, 104] width 32 height 9
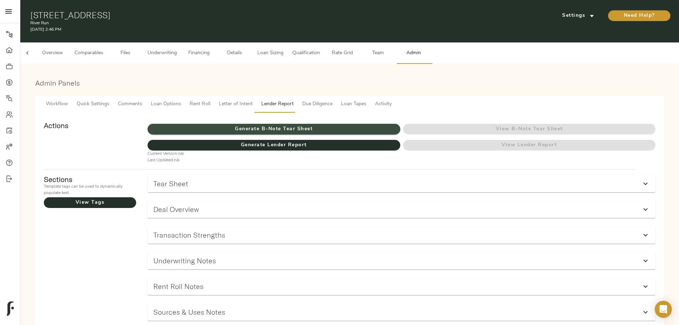
click at [349, 125] on span "Generate B-Note Tear Sheet" at bounding box center [274, 129] width 252 height 9
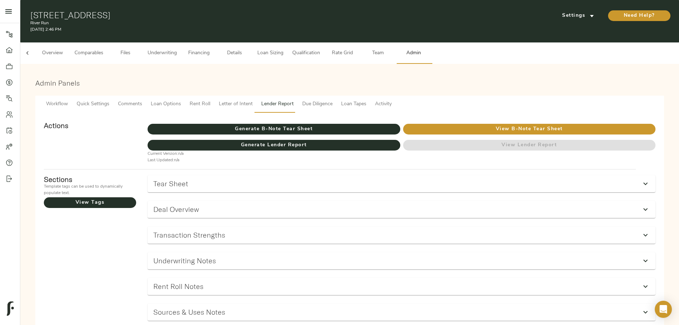
click at [140, 15] on div "1401 Medical Park Dr, Boulder City, NV 89005 River Run September 15, 2025 2:46 …" at bounding box center [349, 21] width 659 height 42
drag, startPoint x: 153, startPoint y: 12, endPoint x: 299, endPoint y: 10, distance: 146.1
click at [299, 10] on h1 "1401 Medical Park Dr, Boulder City, NV 89005" at bounding box center [243, 15] width 426 height 10
click at [169, 10] on h1 "1401 Medical Park Dr, Boulder City, NV 89005" at bounding box center [243, 15] width 426 height 10
drag, startPoint x: 153, startPoint y: 12, endPoint x: 232, endPoint y: 12, distance: 78.4
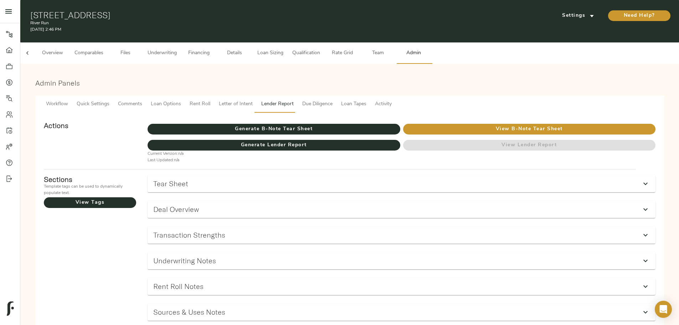
click at [232, 12] on h1 "1401 Medical Park Dr, Boulder City, NV 89005" at bounding box center [243, 15] width 426 height 10
copy h1 "1401 Medical Park Dr"
drag, startPoint x: 237, startPoint y: 12, endPoint x: 335, endPoint y: 12, distance: 98.0
click at [335, 12] on h1 "1401 Medical Park Dr, Boulder City, NV 89005" at bounding box center [243, 15] width 426 height 10
copy h1 "Boulder City, NV 89005"
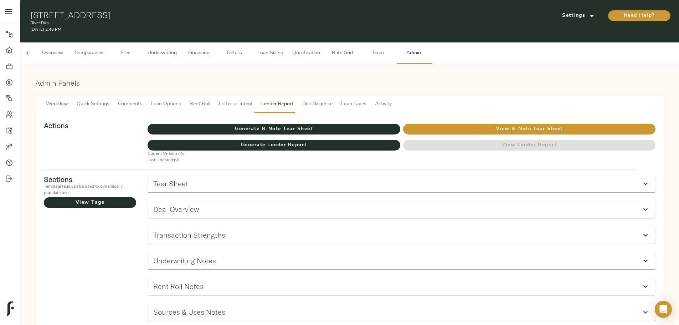
drag, startPoint x: 309, startPoint y: 59, endPoint x: 296, endPoint y: 49, distance: 15.9
click at [304, 54] on div "Overview Comparables Files Underwriting Financing Details Loan Sizing Qualifica…" at bounding box center [349, 280] width 659 height 477
click at [177, 49] on span "Underwriting" at bounding box center [162, 53] width 29 height 9
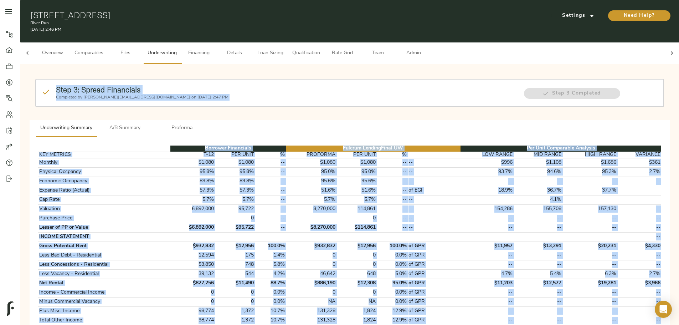
click at [447, 98] on div "Step 3: Spread Financials Completed by zach@fulcrumlendingcorp.com on September…" at bounding box center [349, 93] width 629 height 28
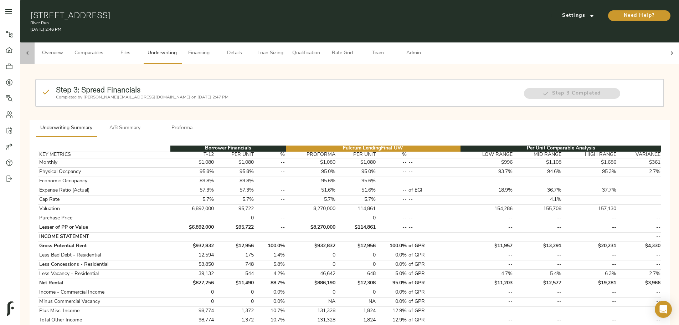
click at [35, 45] on div at bounding box center [27, 52] width 14 height 21
click at [66, 49] on span "Overview" at bounding box center [52, 53] width 27 height 9
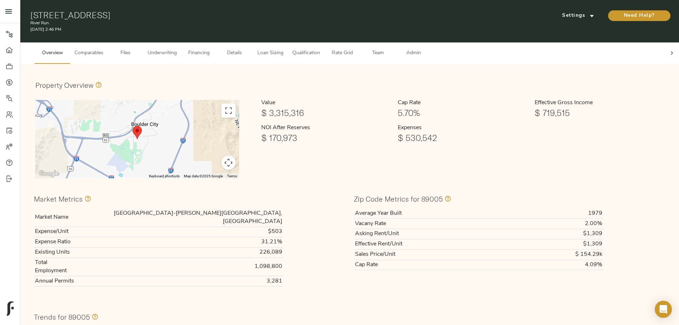
click at [235, 208] on td "Las Vegas-Henderson-Paradise, NV" at bounding box center [181, 217] width 204 height 18
copy td "Las Vegas-Henderson-Paradise, NV"
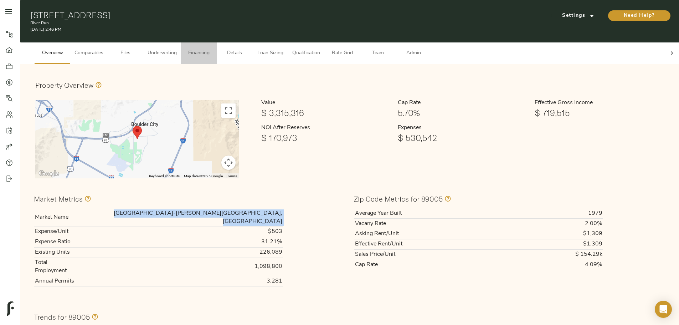
click at [212, 49] on span "Financing" at bounding box center [198, 53] width 27 height 9
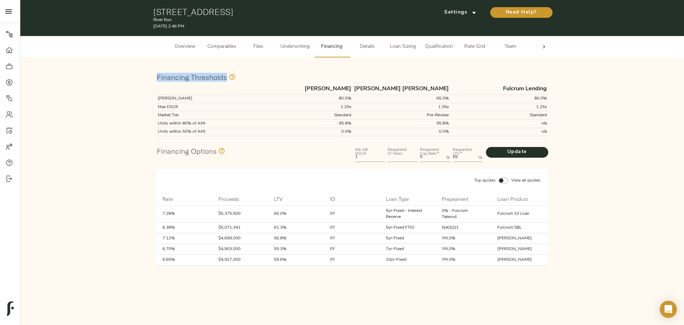
click at [51, 60] on div "Financing Thresholds Freddie Mac Fannie Mae Fulcrum Lending Max Leverage 80.0% …" at bounding box center [352, 167] width 664 height 221
click at [183, 49] on span "Overview" at bounding box center [185, 46] width 27 height 9
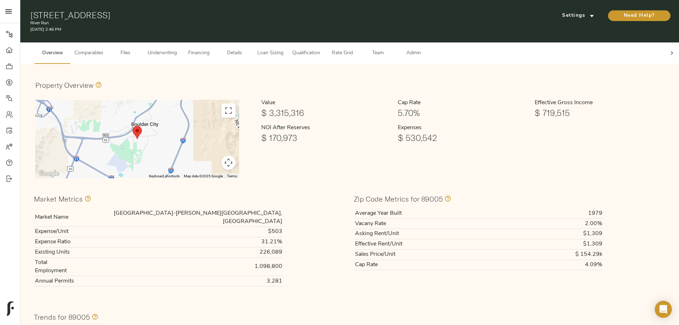
click at [103, 49] on span "Comparables" at bounding box center [88, 53] width 29 height 9
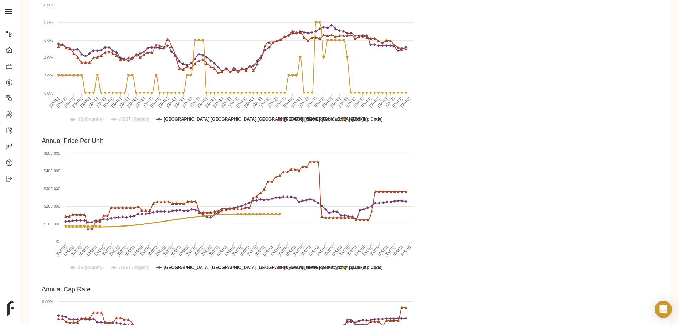
scroll to position [463, 0]
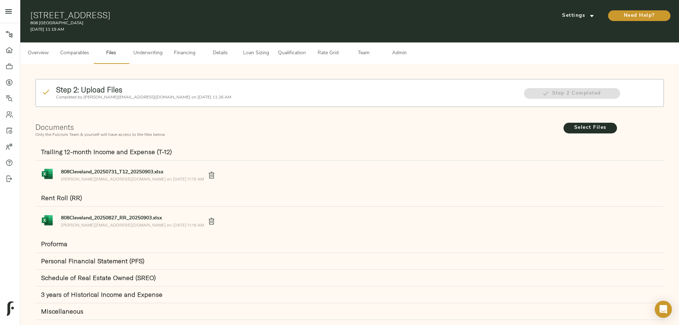
click at [93, 42] on button "Comparables" at bounding box center [74, 52] width 37 height 21
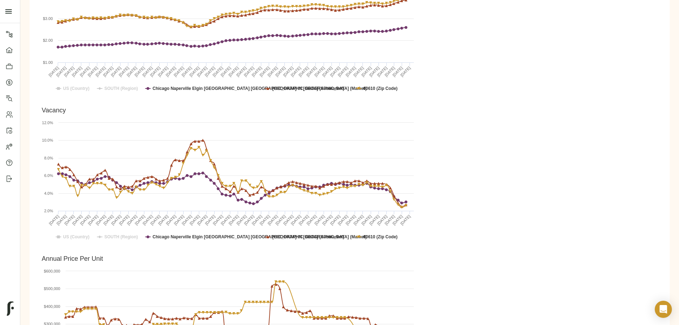
scroll to position [392, 0]
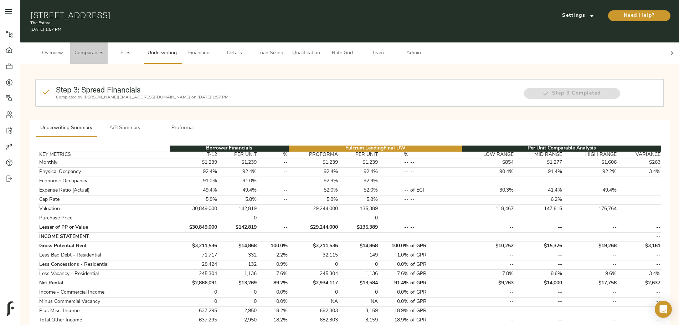
click at [103, 50] on span "Comparables" at bounding box center [88, 53] width 29 height 9
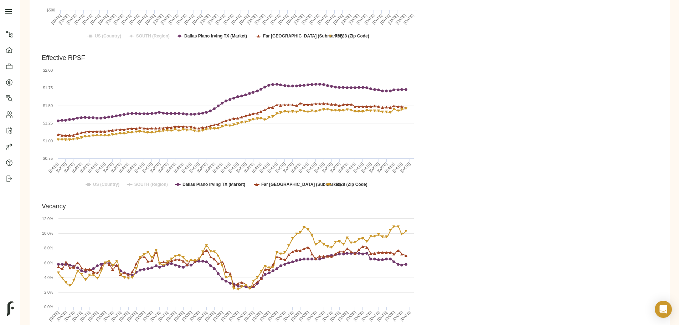
scroll to position [428, 0]
